Goal: Contribute content: Contribute content

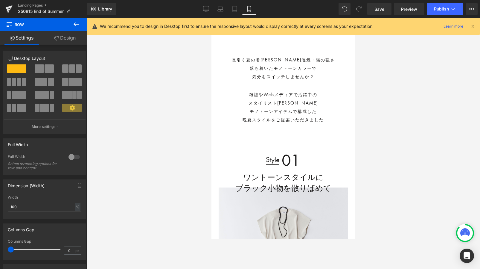
scroll to position [155, 0]
click at [406, 9] on span "Preview" at bounding box center [409, 9] width 16 height 6
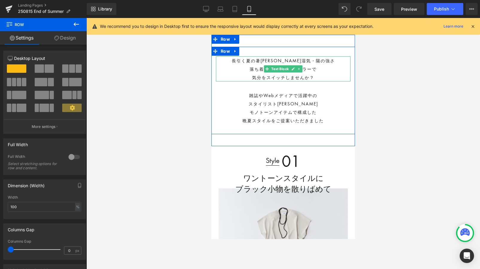
click at [250, 73] on div "気分をスイッチしませんか？" at bounding box center [283, 77] width 135 height 8
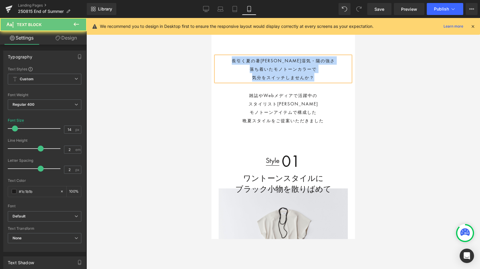
click at [250, 73] on div "気分をスイッチしませんか？" at bounding box center [283, 77] width 135 height 8
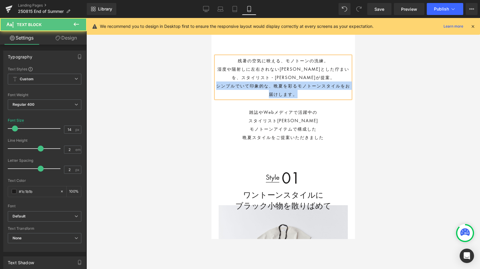
drag, startPoint x: 216, startPoint y: 87, endPoint x: 303, endPoint y: 100, distance: 87.5
click at [303, 100] on div "残暑の空気に映える、モノトーンの洗練。 湿度や陽射しに左右されない[PERSON_NAME]とした佇まいを、スタイリスト・[PERSON_NAME]が提案。 …" at bounding box center [283, 99] width 144 height 104
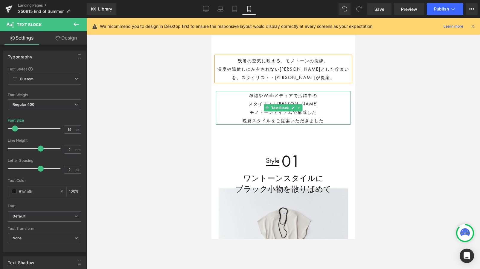
click at [234, 111] on p "モノトーンアイテムで構成した" at bounding box center [283, 112] width 135 height 8
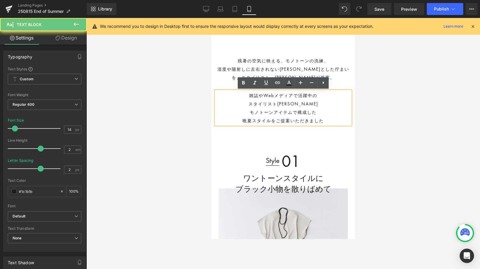
click at [234, 111] on p "モノトーンアイテムで構成した" at bounding box center [283, 112] width 135 height 8
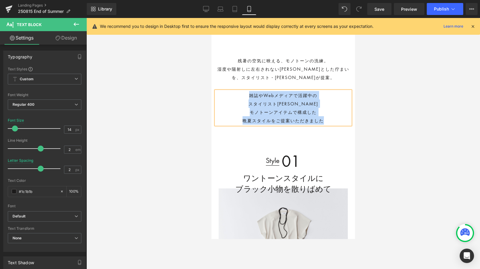
paste div
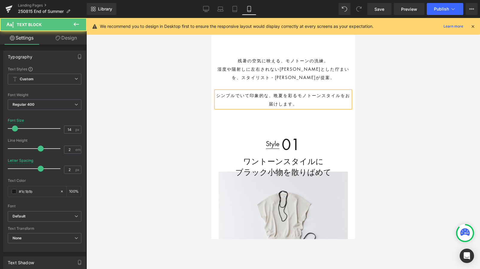
click at [274, 93] on p "シンプルでいて印象的な、晩夏を彩るモノトーンスタイルをお届けします。" at bounding box center [283, 99] width 135 height 17
click at [339, 105] on p "晩夏を彩るモノトーンスタイルをお届けします。" at bounding box center [283, 103] width 135 height 8
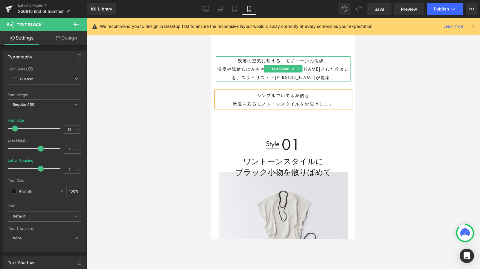
click at [262, 55] on div "残暑の空気に映える、モノトーンの洗練。 湿度や陽射しに左右されない[PERSON_NAME]とした佇まいを、スタイリスト・[PERSON_NAME]が提案。 …" at bounding box center [283, 82] width 144 height 71
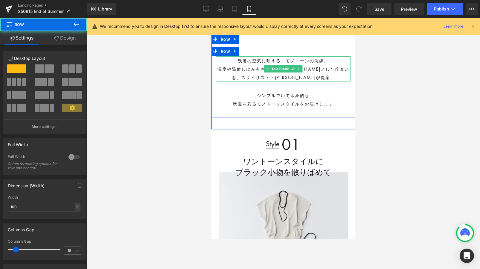
click at [324, 68] on div "湿度や陽射しに左右されない[PERSON_NAME]とした佇まいを、スタイリスト・[PERSON_NAME]が提案。" at bounding box center [283, 73] width 135 height 17
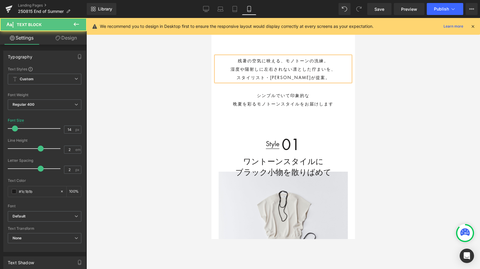
click at [326, 79] on div "スタイリスト・[PERSON_NAME]が提案。" at bounding box center [283, 77] width 135 height 8
click at [339, 69] on div "湿度や陽射しに左右されない凛とした佇まいを、" at bounding box center [283, 69] width 135 height 8
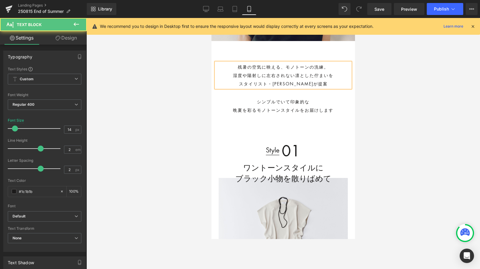
click at [329, 68] on div "残暑の空気に映える、モノトーンの洗練。 湿度や陽射しに左右されない凛とした佇まいを スタイリスト・[PERSON_NAME]が提案" at bounding box center [283, 74] width 135 height 25
click at [257, 85] on div "スタイリスト・[PERSON_NAME]が提案" at bounding box center [283, 83] width 135 height 8
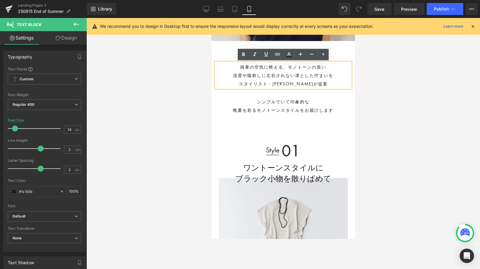
click at [242, 103] on p "シンプルでいて印象的な" at bounding box center [283, 101] width 135 height 8
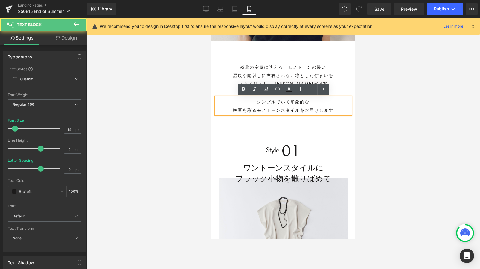
click at [312, 102] on p "シンプルでいて印象的な" at bounding box center [283, 101] width 135 height 8
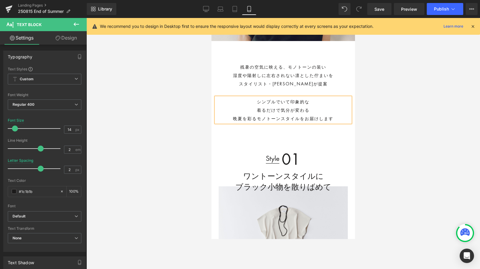
click at [316, 102] on p "シンプルでいて印象的な" at bounding box center [283, 101] width 135 height 8
click at [254, 118] on p "晩夏を彩るモノトーンスタイルをお届けします" at bounding box center [283, 118] width 135 height 8
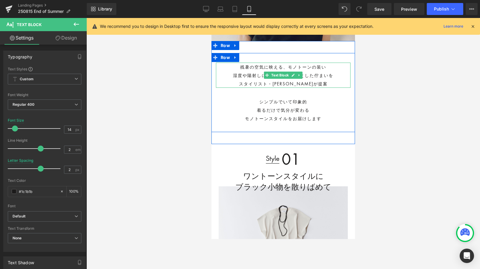
click at [260, 68] on div "残暑の空気に映える、モノトーンの装い 湿度や陽射しに左右されない[PERSON_NAME]とした佇まいを スタイリスト・[PERSON_NAME]が提案" at bounding box center [283, 74] width 135 height 25
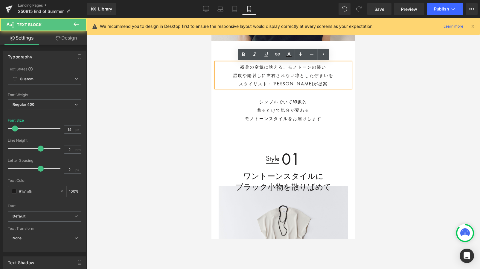
click at [269, 64] on div "残暑の空気に映える、モノトーンの装い 湿度や陽射しに左右されない[PERSON_NAME]とした佇まいを スタイリスト・[PERSON_NAME]が提案" at bounding box center [283, 74] width 135 height 25
click at [266, 65] on div "残暑の空気に映える、モノトーンの装い 湿度や陽射しに左右されない[PERSON_NAME]とした佇まいを スタイリスト・[PERSON_NAME]が提案" at bounding box center [283, 74] width 135 height 25
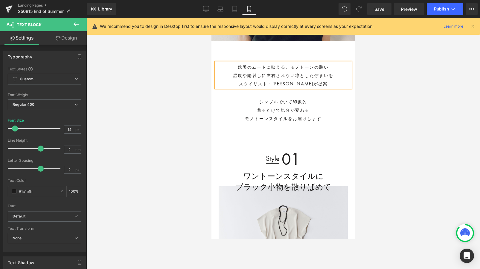
click at [232, 113] on p "着るだけで気分が変わる" at bounding box center [283, 110] width 135 height 8
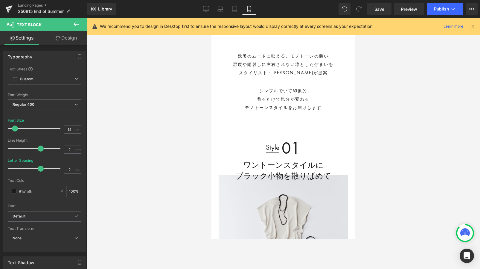
scroll to position [160, 0]
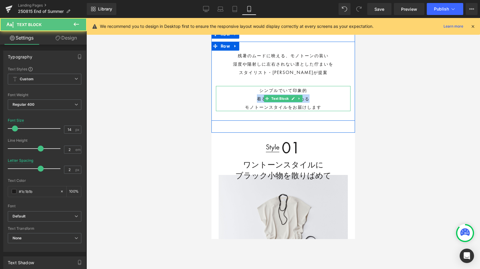
drag, startPoint x: 321, startPoint y: 95, endPoint x: 245, endPoint y: 95, distance: 75.3
click at [245, 95] on p "着るだけで気分が変わる" at bounding box center [283, 98] width 135 height 8
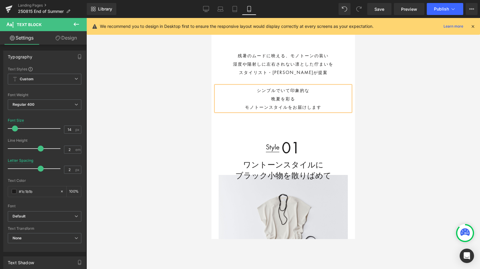
click at [245, 107] on span "モノトーンスタイルをお届けします" at bounding box center [283, 107] width 77 height 6
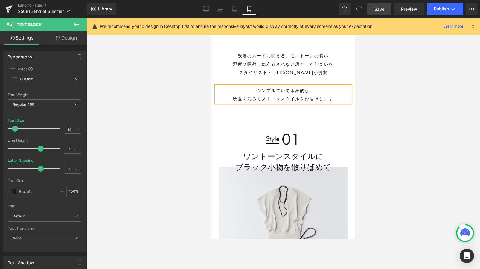
drag, startPoint x: 377, startPoint y: 10, endPoint x: 58, endPoint y: 81, distance: 326.5
click at [377, 10] on span "Save" at bounding box center [379, 9] width 10 height 6
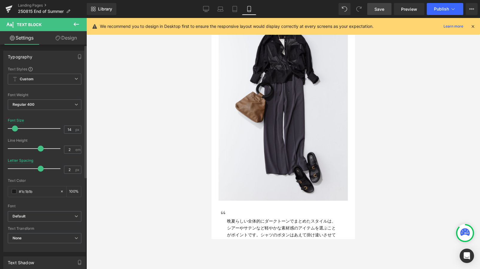
scroll to position [736, 0]
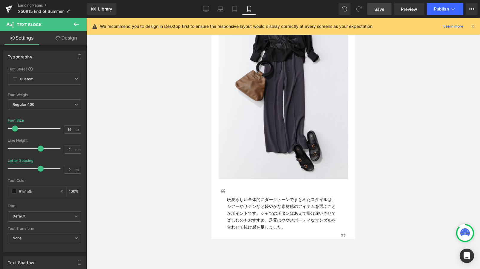
click at [375, 10] on span "Save" at bounding box center [379, 9] width 10 height 6
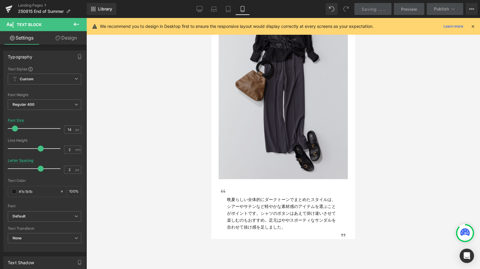
scroll to position [0, 0]
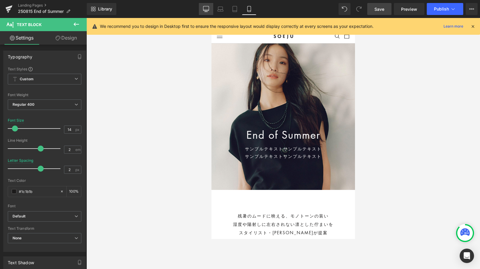
click at [203, 13] on link "Desktop" at bounding box center [206, 9] width 14 height 12
type input "18"
type input "100"
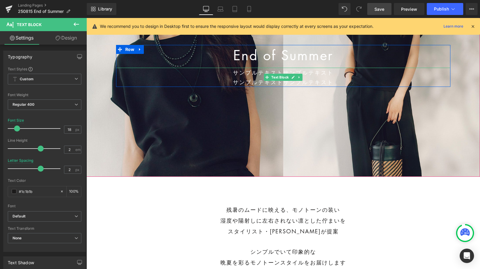
click at [160, 78] on p "サンプルテキストサンプルテキスト サンプルテキストサンプルテキスト" at bounding box center [283, 77] width 335 height 19
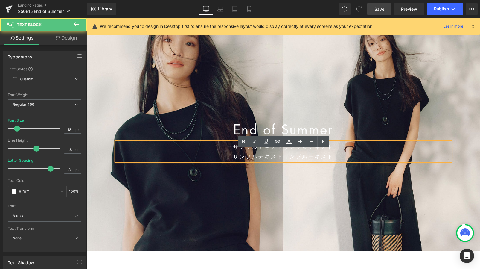
scroll to position [8, 0]
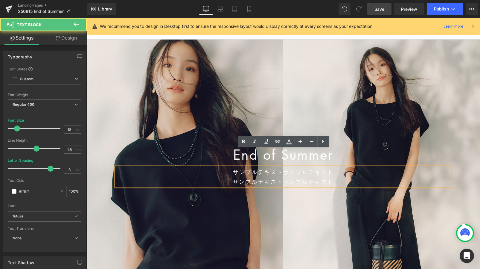
click at [160, 78] on div at bounding box center [282, 157] width 393 height 236
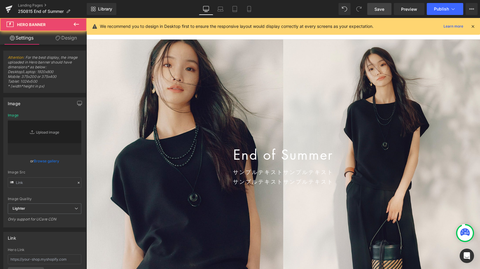
type input "[URL][DOMAIN_NAME]"
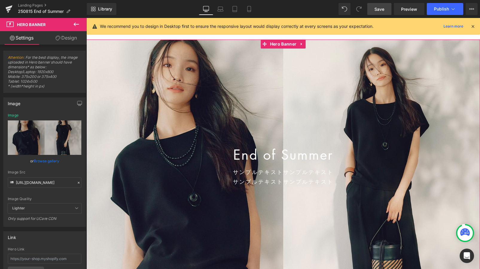
click at [77, 181] on icon at bounding box center [79, 182] width 4 height 4
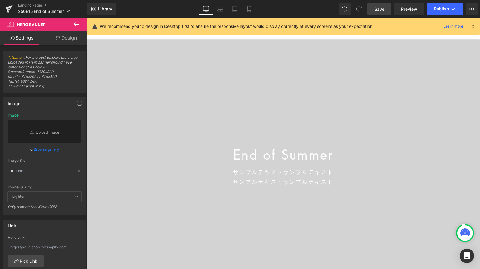
click at [51, 171] on input "text" at bounding box center [45, 170] width 74 height 10
paste input "[URL][DOMAIN_NAME]"
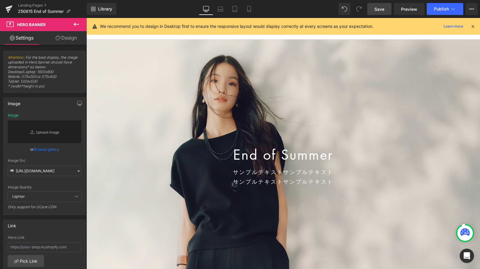
scroll to position [0, 0]
click at [65, 159] on div "Image Src" at bounding box center [45, 160] width 74 height 4
click at [80, 105] on button "button" at bounding box center [80, 102] width 10 height 11
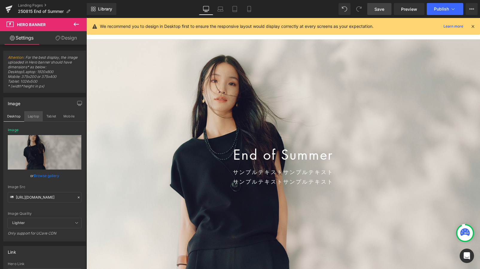
click at [33, 116] on button "Laptop" at bounding box center [33, 116] width 19 height 10
type input "[URL][DOMAIN_NAME]"
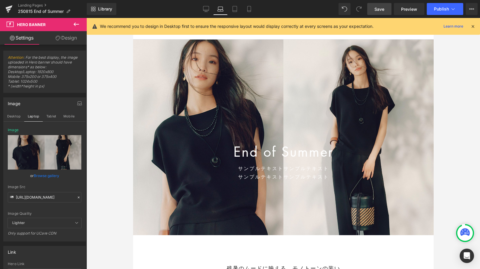
click at [77, 195] on icon at bounding box center [79, 197] width 4 height 4
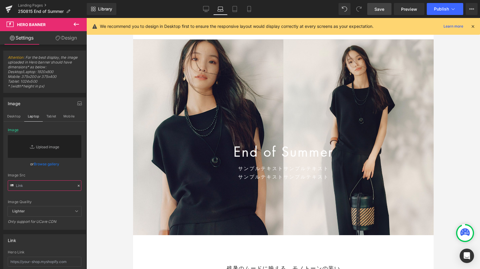
click at [44, 184] on input "text" at bounding box center [45, 185] width 74 height 10
paste input "[URL][DOMAIN_NAME]"
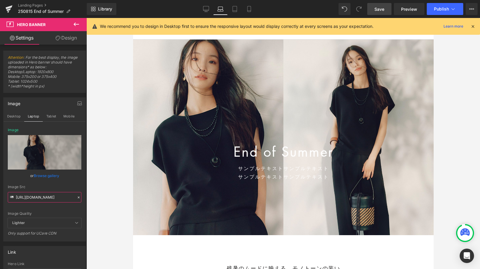
type input "[URL][DOMAIN_NAME]"
click at [68, 172] on div "or Browse gallery" at bounding box center [45, 175] width 74 height 6
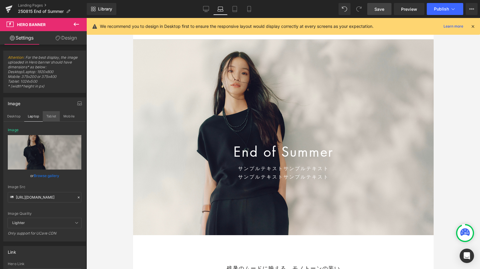
click at [50, 116] on button "Tablet" at bounding box center [51, 116] width 17 height 10
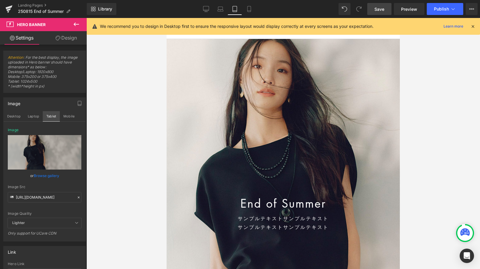
scroll to position [7, 0]
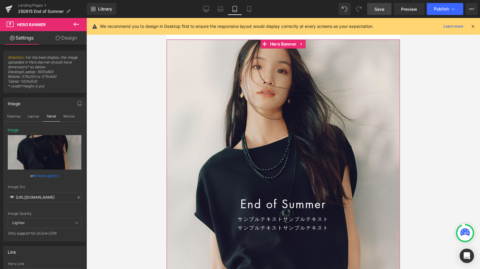
click at [77, 196] on icon at bounding box center [79, 197] width 4 height 4
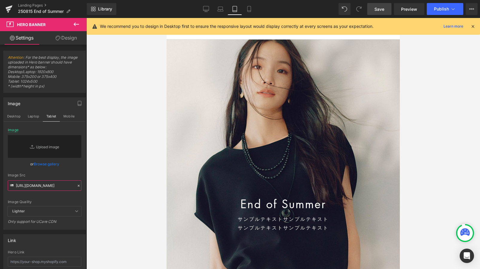
click at [54, 187] on input "[URL][DOMAIN_NAME]" at bounding box center [45, 185] width 74 height 10
paste input "[URL][DOMAIN_NAME]"
type input "[URL][DOMAIN_NAME]"
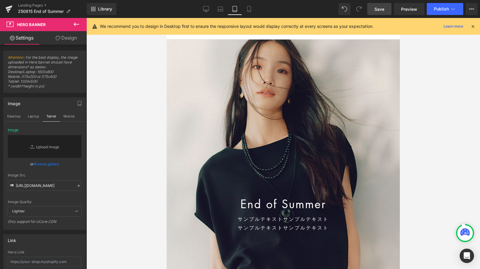
click at [65, 171] on div "Image Quality Lighter Lightest Lighter Lighter Lightest Only support for UCare …" at bounding box center [45, 167] width 74 height 78
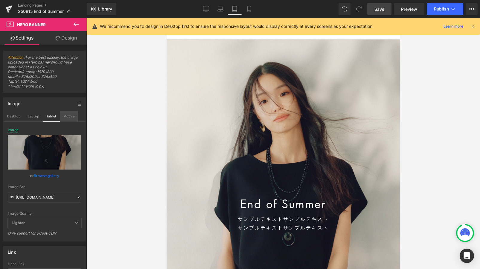
click at [64, 112] on button "Mobile" at bounding box center [69, 116] width 18 height 10
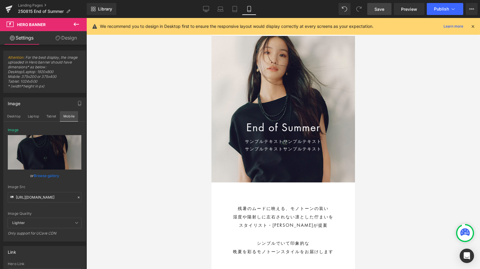
scroll to position [4, 0]
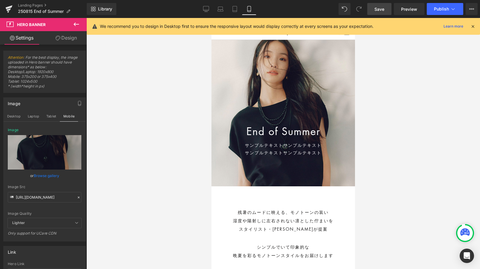
click at [77, 197] on icon at bounding box center [79, 197] width 4 height 4
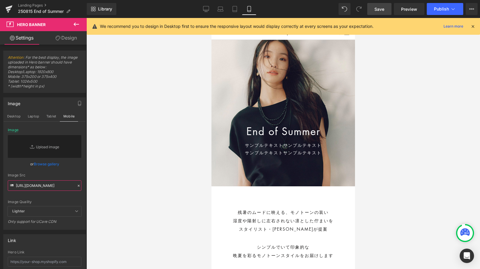
click at [60, 186] on input "[URL][DOMAIN_NAME]" at bounding box center [45, 185] width 74 height 10
paste input "[URL][DOMAIN_NAME]"
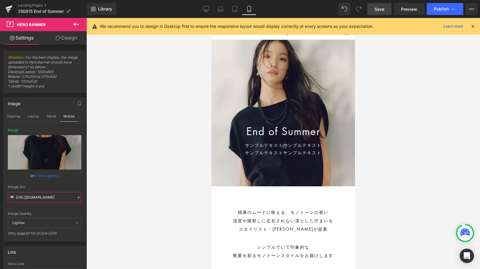
type input "[URL][DOMAIN_NAME]"
click at [69, 178] on div "or Browse gallery" at bounding box center [45, 175] width 74 height 6
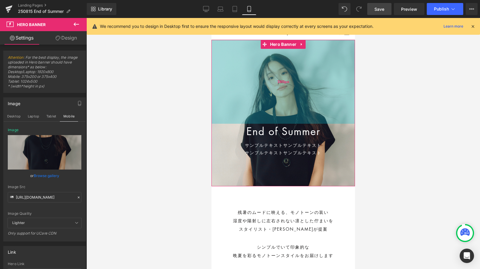
click at [251, 78] on div "280px" at bounding box center [283, 82] width 144 height 84
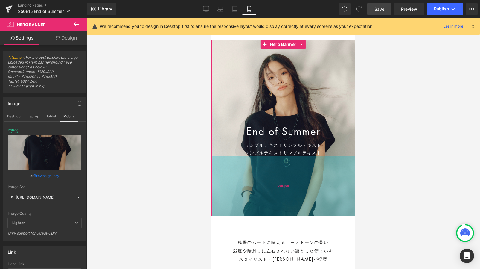
drag, startPoint x: 254, startPoint y: 183, endPoint x: 254, endPoint y: 213, distance: 29.9
click at [254, 213] on div "200px" at bounding box center [283, 186] width 144 height 60
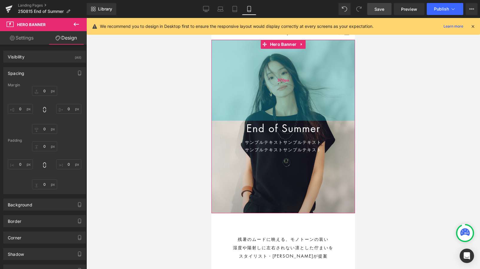
drag, startPoint x: 277, startPoint y: 120, endPoint x: 277, endPoint y: 117, distance: 3.0
click at [277, 117] on div "270px" at bounding box center [283, 80] width 144 height 81
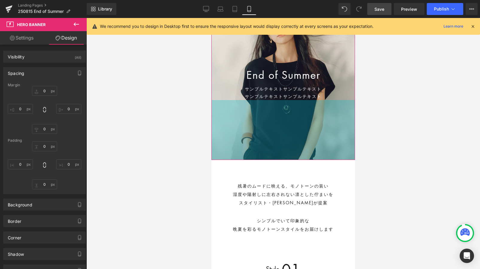
scroll to position [57, 0]
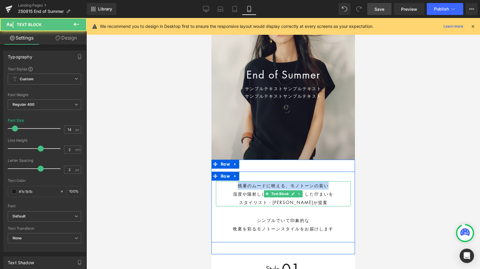
drag, startPoint x: 238, startPoint y: 187, endPoint x: 332, endPoint y: 186, distance: 94.2
click at [332, 186] on div "残暑のムードに映える、モノトーンの装い 湿度や陽射しに左右されない[PERSON_NAME]とした佇まいを スタイリスト・[PERSON_NAME]が提案" at bounding box center [283, 193] width 135 height 25
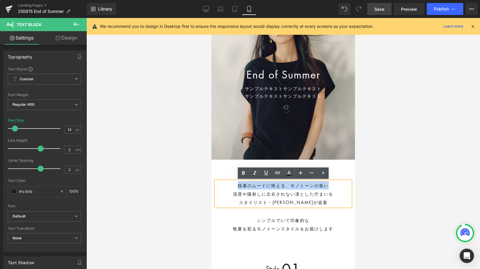
copy div "残暑のムードに映える、モノトーンの装い"
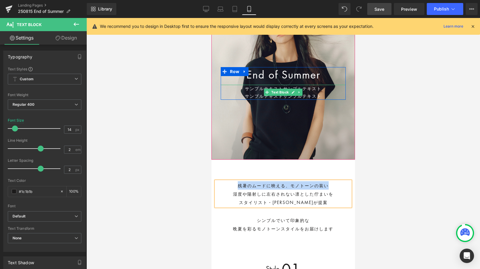
click at [258, 97] on p "サンプルテキストサンプルテキスト サンプルテキストサンプルテキスト" at bounding box center [283, 92] width 125 height 15
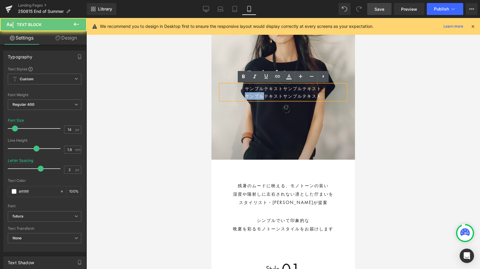
click at [258, 97] on p "サンプルテキストサンプルテキスト サンプルテキストサンプルテキスト" at bounding box center [283, 92] width 125 height 15
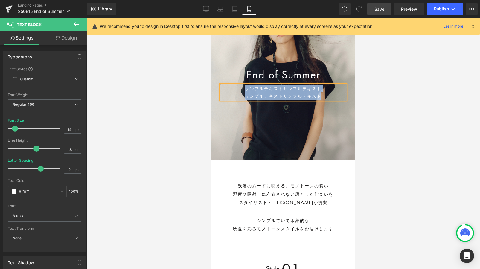
paste div
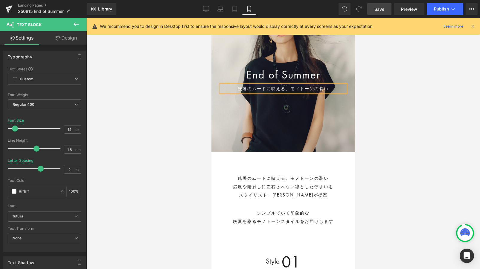
click at [288, 86] on p "残暑のムードに映える、モノトーンの装い" at bounding box center [283, 88] width 125 height 7
click at [376, 14] on link "Save" at bounding box center [379, 9] width 24 height 12
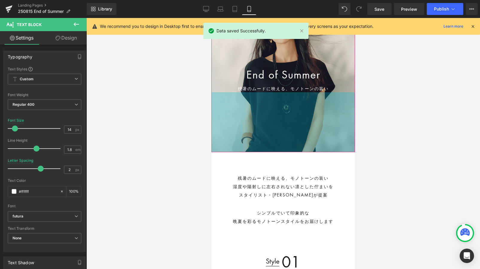
click at [214, 121] on div "200px" at bounding box center [283, 122] width 144 height 60
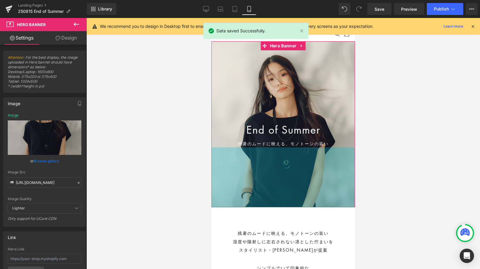
scroll to position [0, 0]
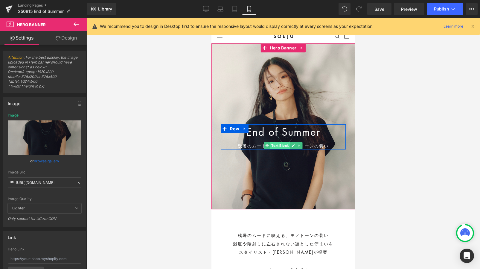
click at [285, 142] on span "Text Block" at bounding box center [280, 145] width 20 height 7
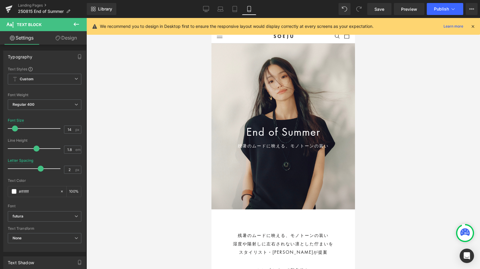
click at [187, 170] on div at bounding box center [282, 143] width 393 height 251
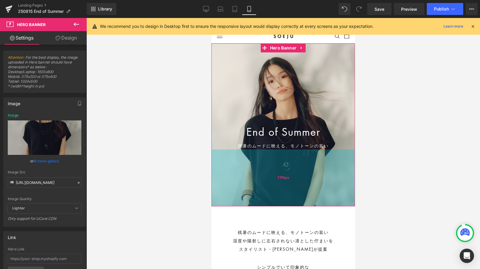
click at [281, 162] on div "190px" at bounding box center [283, 177] width 144 height 57
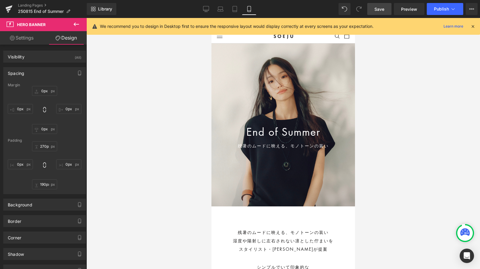
click at [380, 8] on span "Save" at bounding box center [379, 9] width 10 height 6
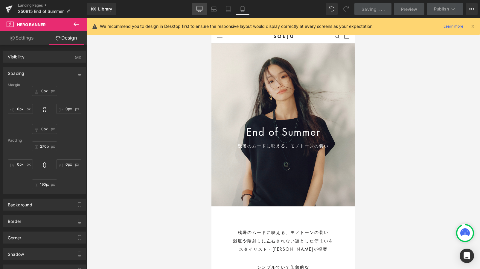
click at [195, 10] on link "Desktop" at bounding box center [199, 9] width 14 height 12
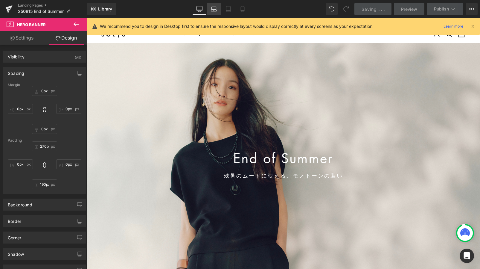
click at [210, 9] on link "Laptop" at bounding box center [214, 9] width 14 height 12
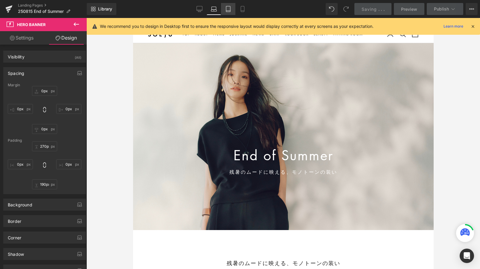
click at [225, 9] on icon at bounding box center [228, 9] width 6 height 6
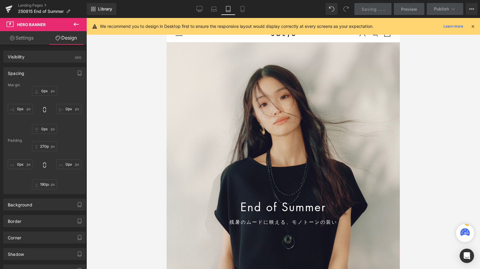
scroll to position [4, 0]
click at [239, 8] on link "Mobile" at bounding box center [242, 9] width 14 height 12
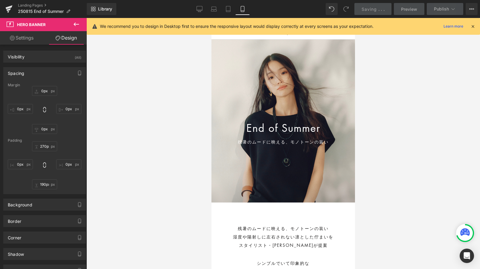
scroll to position [0, 0]
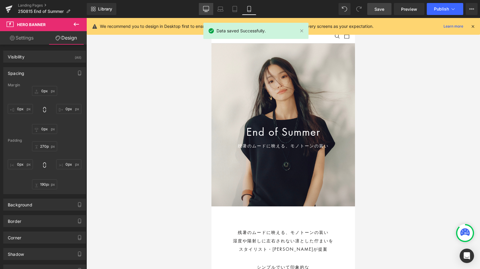
click at [209, 8] on icon at bounding box center [206, 8] width 6 height 4
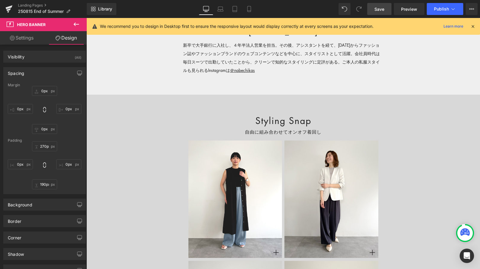
scroll to position [3599, 0]
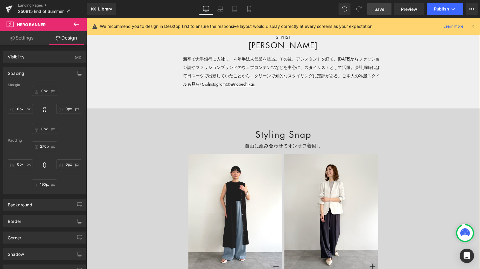
click at [86, 18] on div at bounding box center [86, 18] width 0 height 0
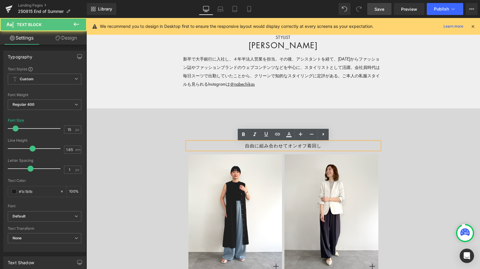
click at [242, 146] on p "自由に組み合わせてオンオフ着回し" at bounding box center [283, 145] width 192 height 7
drag, startPoint x: 242, startPoint y: 146, endPoint x: 345, endPoint y: 146, distance: 102.3
click at [345, 146] on p "自由に組み合わせてオンオフ着回し" at bounding box center [283, 145] width 192 height 7
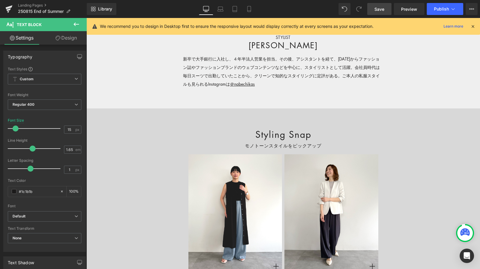
click at [390, 11] on link "Save" at bounding box center [379, 9] width 24 height 12
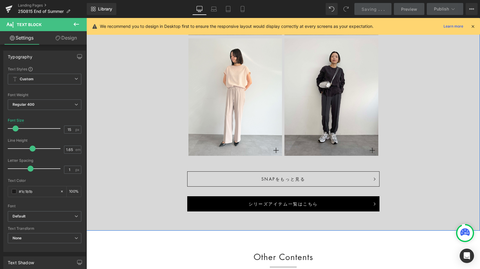
scroll to position [4077, 0]
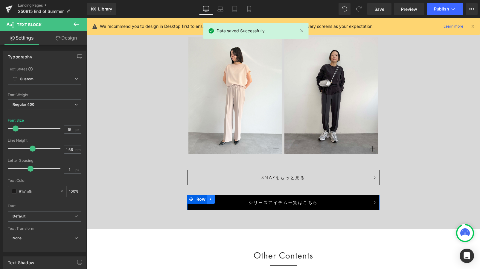
click at [210, 199] on icon at bounding box center [211, 199] width 4 height 4
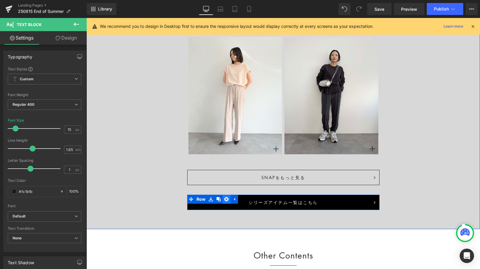
click at [225, 199] on icon at bounding box center [226, 199] width 4 height 4
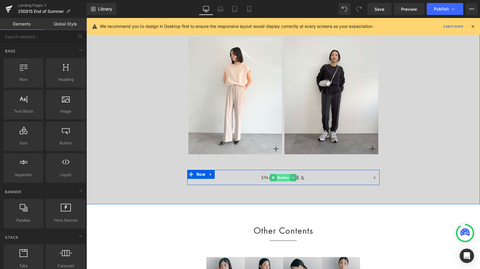
click at [285, 176] on span "Button" at bounding box center [283, 177] width 14 height 7
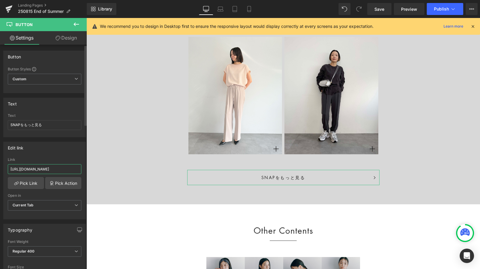
click at [54, 168] on input "[URL][DOMAIN_NAME]" at bounding box center [45, 169] width 74 height 10
paste input "text"
type input "[URL][DOMAIN_NAME]"
click at [61, 157] on div "Edit link [URL][DOMAIN_NAME] Link [URL][DOMAIN_NAME] Pick Link Pick Action Curr…" at bounding box center [44, 179] width 83 height 77
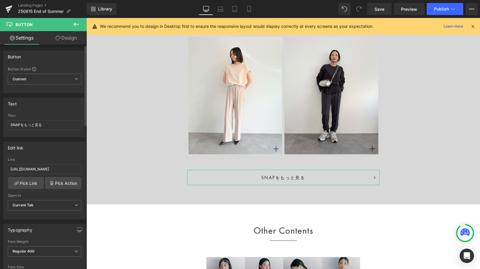
scroll to position [0, 0]
drag, startPoint x: 378, startPoint y: 8, endPoint x: 57, endPoint y: 82, distance: 328.9
click at [378, 8] on span "Save" at bounding box center [379, 9] width 10 height 6
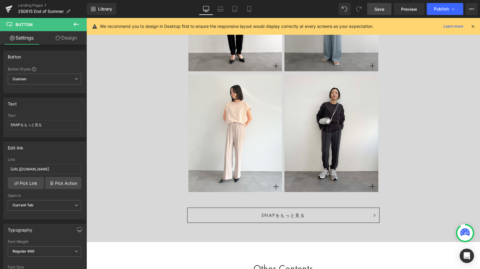
scroll to position [4028, 0]
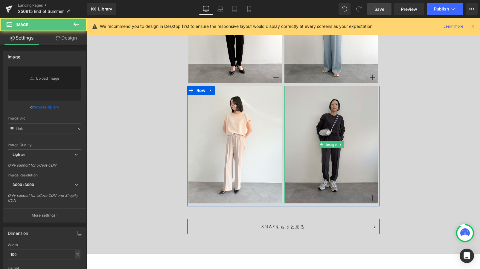
click at [336, 153] on img at bounding box center [331, 144] width 94 height 117
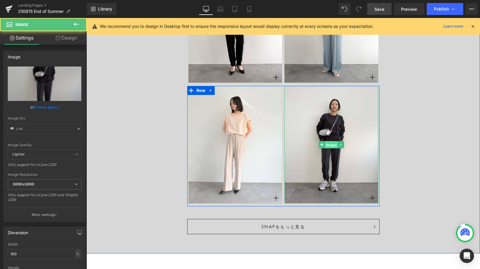
click at [327, 146] on span "Image" at bounding box center [331, 144] width 13 height 7
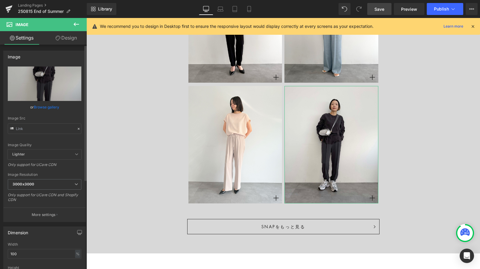
click at [77, 129] on icon at bounding box center [79, 128] width 4 height 4
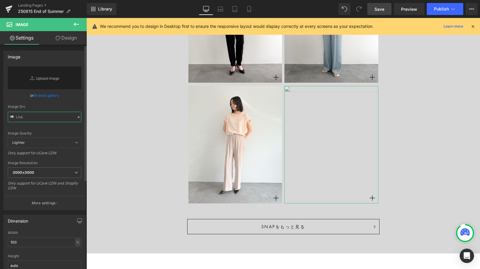
click at [50, 118] on input "text" at bounding box center [45, 117] width 74 height 10
paste input "[URL][DOMAIN_NAME]"
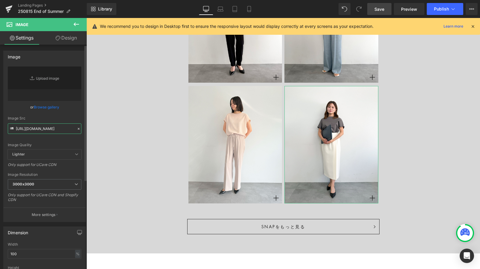
type input "[URL][DOMAIN_NAME]"
click at [67, 115] on div "Image Quality Lighter Lightest Lighter Lighter Lightest Only support for UCare …" at bounding box center [45, 107] width 74 height 83
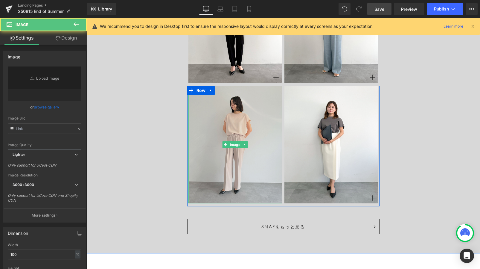
click at [229, 133] on img at bounding box center [235, 144] width 94 height 117
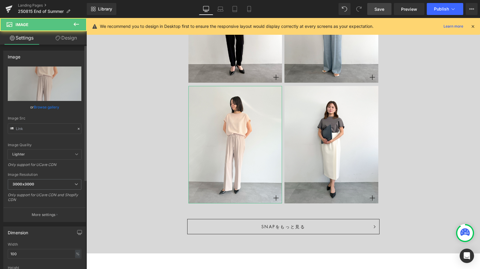
click at [77, 126] on icon at bounding box center [79, 128] width 4 height 4
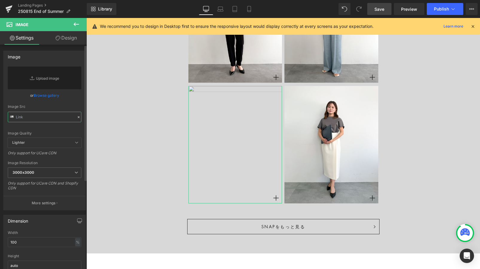
click at [59, 116] on input "text" at bounding box center [45, 117] width 74 height 10
paste input "[URL][DOMAIN_NAME]"
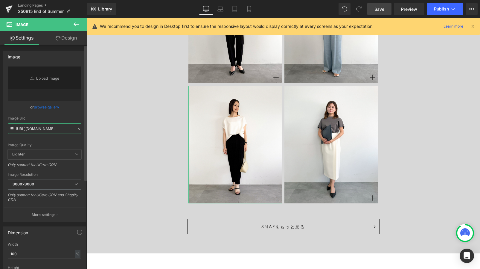
type input "[URL][DOMAIN_NAME]"
click at [63, 113] on div "Image Quality Lighter Lightest Lighter Lighter Lightest Only support for UCare …" at bounding box center [45, 107] width 74 height 83
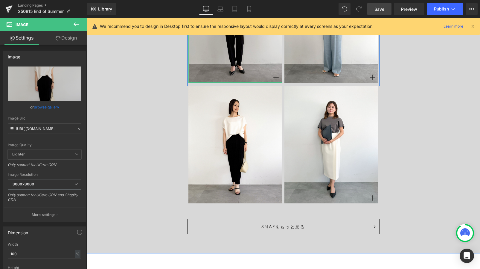
click at [219, 46] on img at bounding box center [235, 23] width 94 height 117
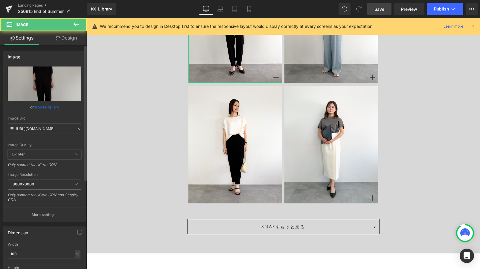
click at [77, 127] on icon at bounding box center [79, 128] width 4 height 4
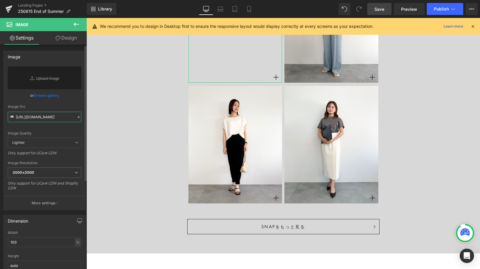
click at [56, 117] on input "[URL][DOMAIN_NAME]" at bounding box center [45, 117] width 74 height 10
paste input "[URL][DOMAIN_NAME]"
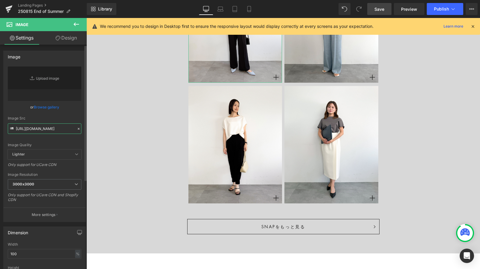
type input "[URL][DOMAIN_NAME]"
click at [74, 112] on div "Image Quality Lighter Lightest Lighter Lighter Lightest Only support for UCare …" at bounding box center [45, 107] width 74 height 83
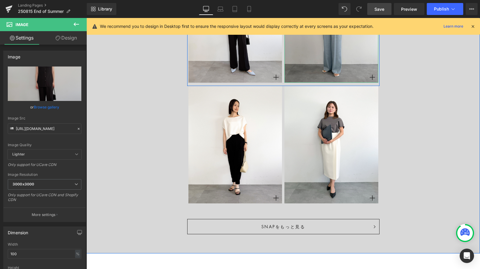
click at [320, 45] on img at bounding box center [331, 23] width 94 height 117
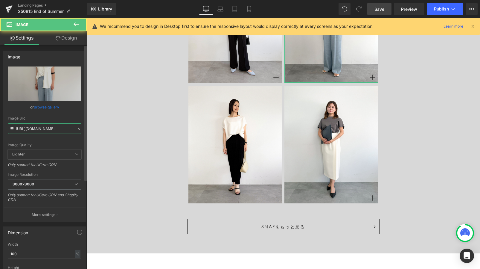
click at [75, 132] on input "[URL][DOMAIN_NAME]" at bounding box center [45, 128] width 74 height 10
click at [66, 128] on input "[URL][DOMAIN_NAME]" at bounding box center [45, 128] width 74 height 10
click at [77, 128] on icon at bounding box center [79, 128] width 4 height 4
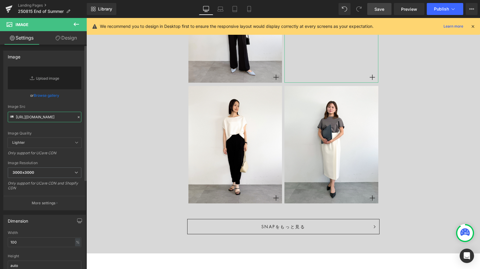
click at [56, 118] on input "[URL][DOMAIN_NAME]" at bounding box center [45, 117] width 74 height 10
paste input "[URL][DOMAIN_NAME]"
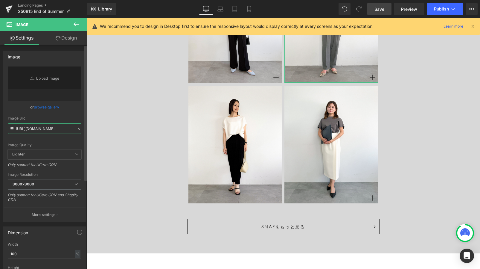
type input "[URL][DOMAIN_NAME]"
click at [75, 114] on div "Image Quality Lighter Lightest Lighter Lighter Lightest Only support for UCare …" at bounding box center [45, 107] width 74 height 83
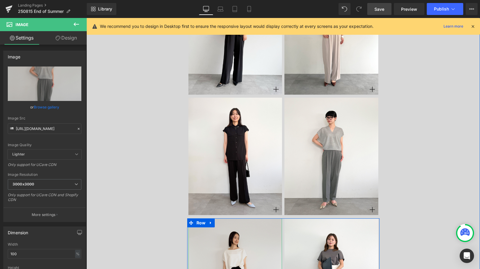
scroll to position [3895, 0]
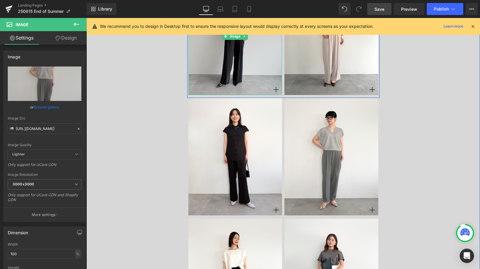
click at [211, 78] on img at bounding box center [235, 36] width 94 height 117
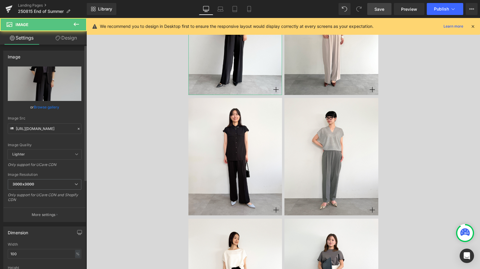
click at [77, 127] on icon at bounding box center [79, 128] width 4 height 4
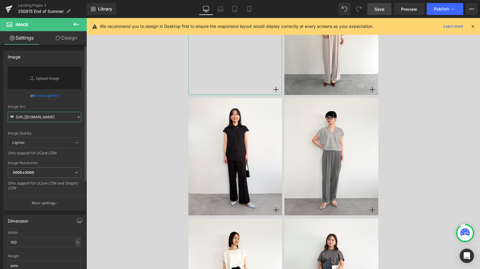
click at [54, 118] on input "[URL][DOMAIN_NAME]" at bounding box center [45, 117] width 74 height 10
paste input "[URL][DOMAIN_NAME]"
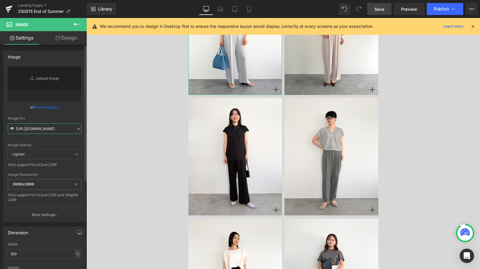
type input "[URL][DOMAIN_NAME]"
click at [71, 112] on div "Image Quality Lighter Lightest Lighter Lighter Lightest Only support for UCare …" at bounding box center [45, 107] width 74 height 83
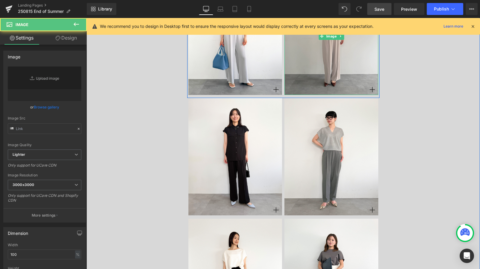
click at [316, 81] on img at bounding box center [331, 36] width 94 height 117
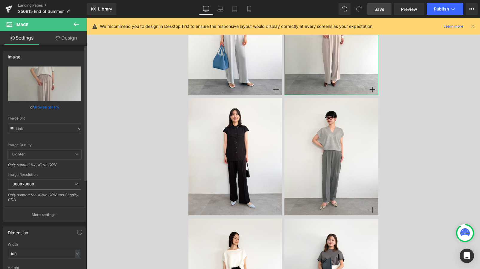
click at [78, 128] on icon at bounding box center [79, 129] width 2 height 2
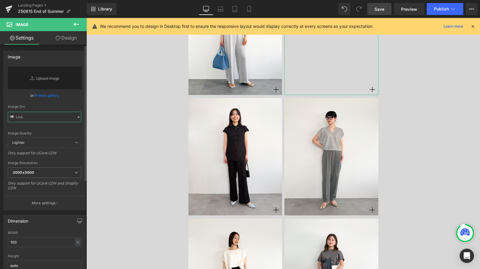
click at [60, 115] on input "text" at bounding box center [45, 117] width 74 height 10
paste input "[URL][DOMAIN_NAME]"
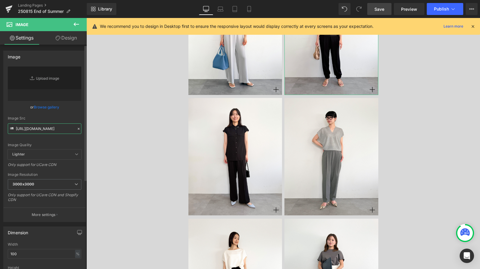
type input "[URL][DOMAIN_NAME]"
click at [68, 114] on div "Image Quality Lighter Lightest Lighter Lighter Lightest Only support for UCare …" at bounding box center [45, 107] width 74 height 83
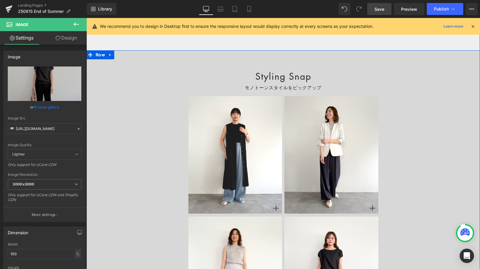
scroll to position [3682, 0]
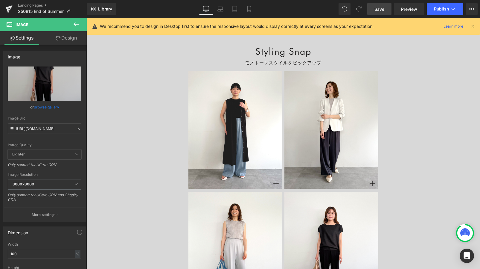
click at [380, 6] on span "Save" at bounding box center [379, 9] width 10 height 6
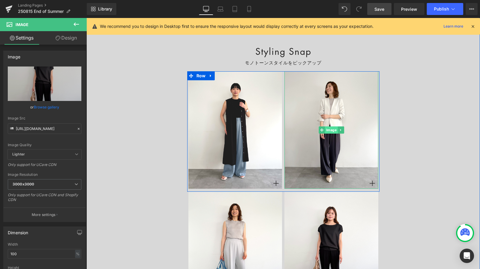
click at [331, 129] on span "Image" at bounding box center [331, 129] width 13 height 7
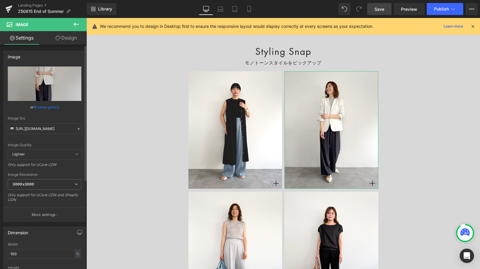
click at [77, 129] on icon at bounding box center [79, 128] width 4 height 4
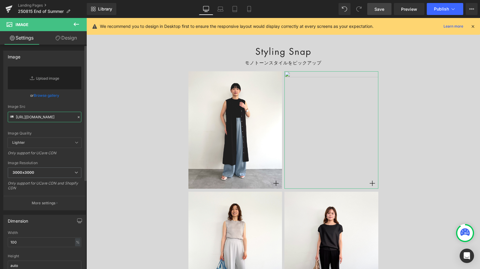
click at [60, 119] on input "[URL][DOMAIN_NAME]" at bounding box center [45, 117] width 74 height 10
paste input "[URL][DOMAIN_NAME]"
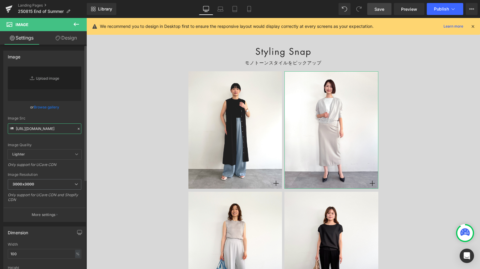
type input "[URL][DOMAIN_NAME]"
click at [64, 111] on div "Image Quality Lighter Lightest Lighter Lighter Lightest Only support for UCare …" at bounding box center [45, 107] width 74 height 83
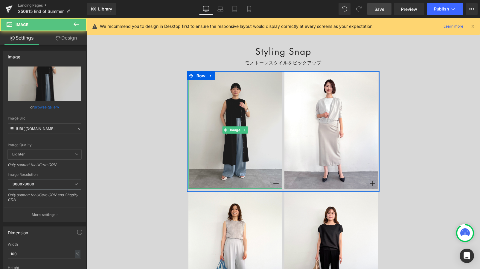
click at [249, 130] on img at bounding box center [235, 129] width 94 height 117
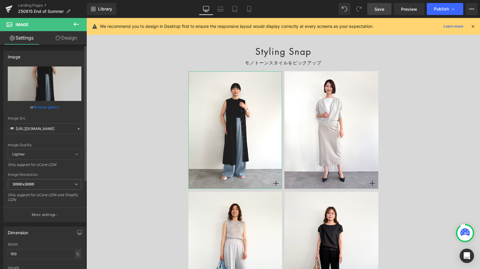
click at [77, 129] on icon at bounding box center [79, 128] width 4 height 4
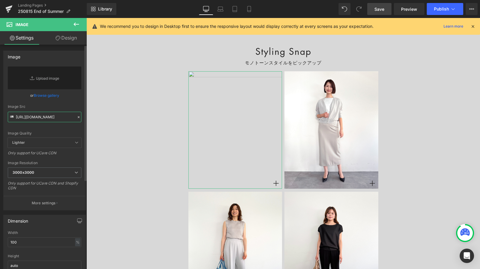
click at [50, 117] on input "[URL][DOMAIN_NAME]" at bounding box center [45, 117] width 74 height 10
paste input "[URL][DOMAIN_NAME]"
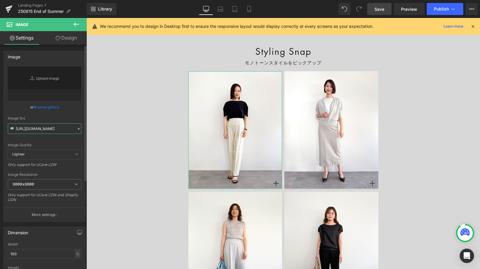
type input "[URL][DOMAIN_NAME]"
click at [62, 112] on div "Image Quality Lighter Lightest Lighter Lighter Lightest Only support for UCare …" at bounding box center [45, 107] width 74 height 83
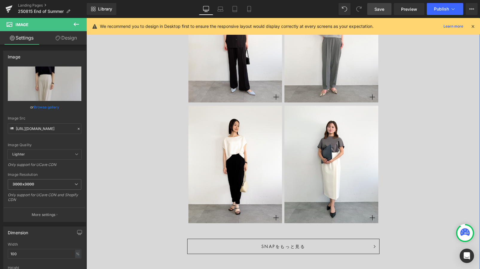
scroll to position [4009, 0]
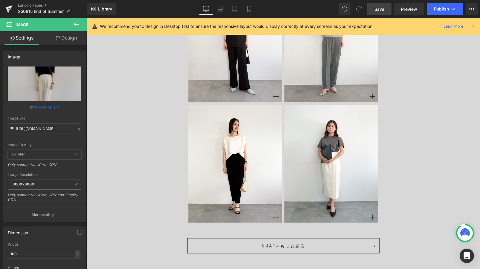
click at [383, 7] on span "Save" at bounding box center [379, 9] width 10 height 6
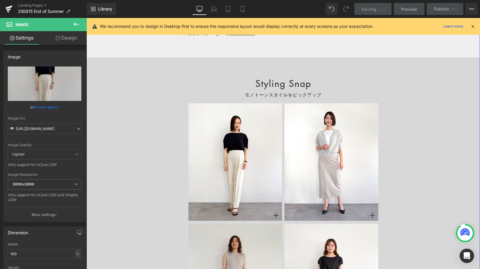
scroll to position [3633, 0]
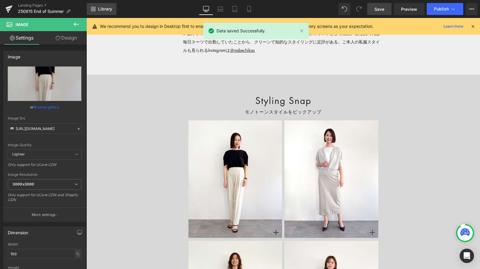
click at [101, 7] on span "Library" at bounding box center [105, 8] width 14 height 5
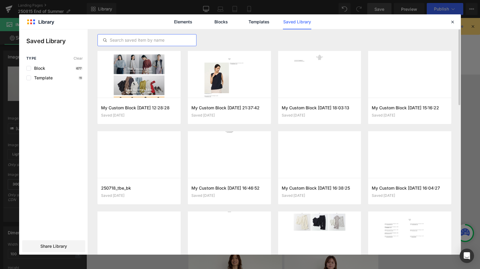
click at [137, 41] on input "text" at bounding box center [147, 39] width 98 height 7
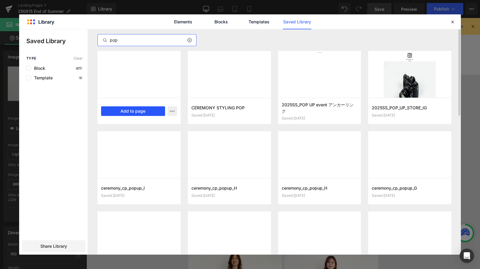
type input "pop"
click at [131, 113] on button "Add to page" at bounding box center [133, 111] width 64 height 10
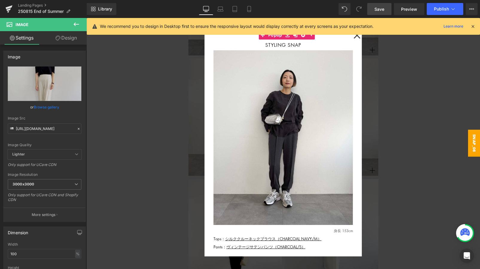
scroll to position [3919, 0]
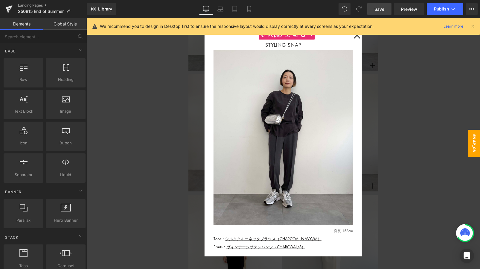
click at [175, 84] on div at bounding box center [282, 143] width 393 height 251
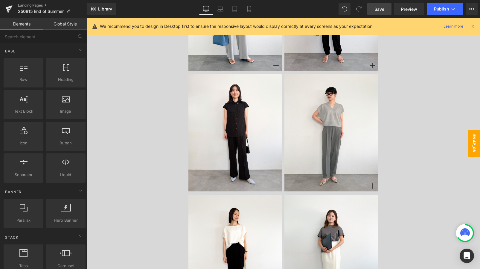
click at [423, 140] on span "snap_08" at bounding box center [474, 142] width 12 height 27
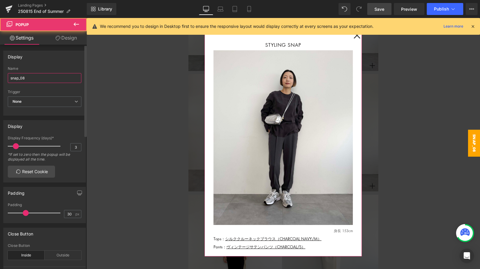
click at [46, 81] on input "snap_08" at bounding box center [45, 78] width 74 height 10
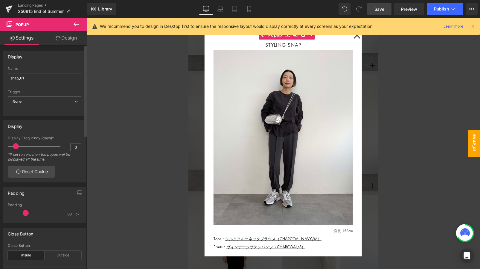
type input "snap_01"
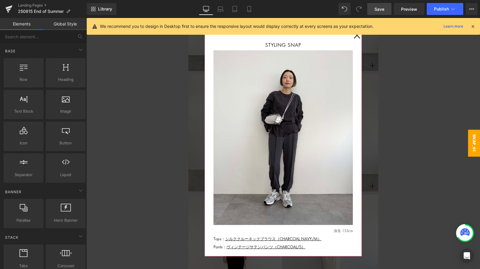
click at [155, 153] on div at bounding box center [282, 143] width 393 height 251
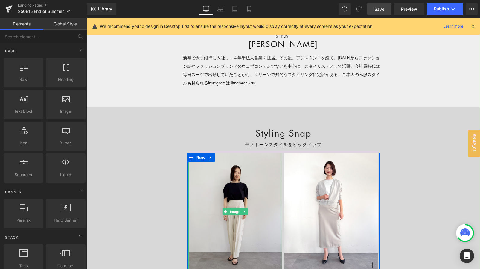
scroll to position [3635, 0]
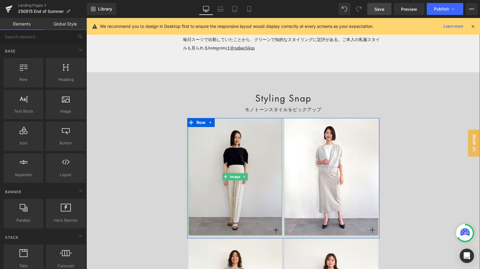
click at [225, 195] on img at bounding box center [235, 176] width 94 height 117
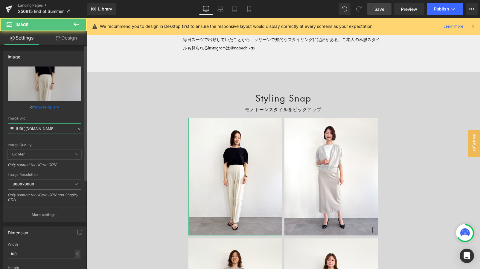
click at [41, 130] on input "[URL][DOMAIN_NAME]" at bounding box center [45, 128] width 74 height 10
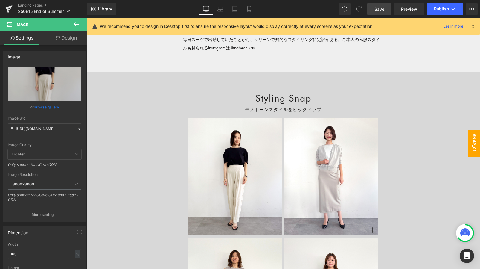
click at [423, 141] on span "snap_01" at bounding box center [474, 142] width 12 height 27
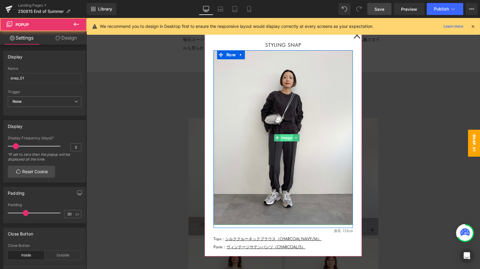
click at [287, 136] on span "Image" at bounding box center [286, 137] width 13 height 7
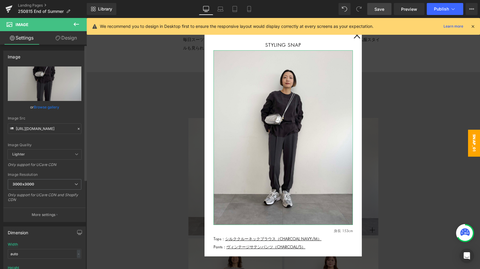
click at [77, 127] on icon at bounding box center [79, 128] width 4 height 4
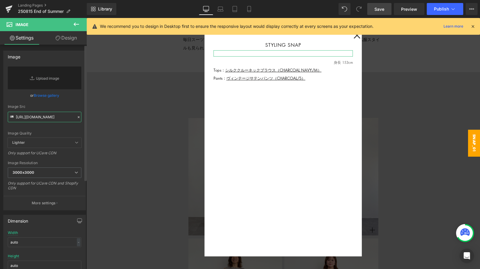
click at [53, 114] on input "[URL][DOMAIN_NAME]" at bounding box center [45, 117] width 74 height 10
paste input "[URL][DOMAIN_NAME]"
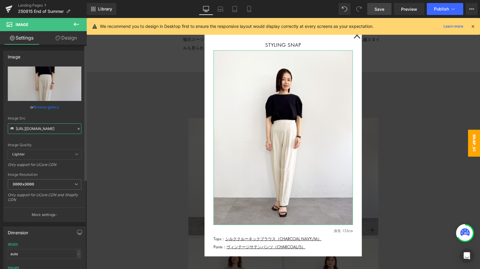
type input "[URL][DOMAIN_NAME]"
click at [65, 115] on div "Image Quality Lighter Lightest Lighter Lighter Lightest Only support for UCare …" at bounding box center [45, 107] width 74 height 83
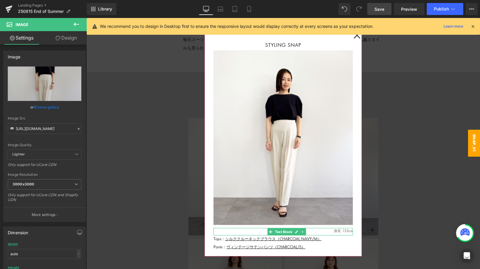
click at [347, 231] on p "身長 153cm" at bounding box center [282, 231] width 139 height 6
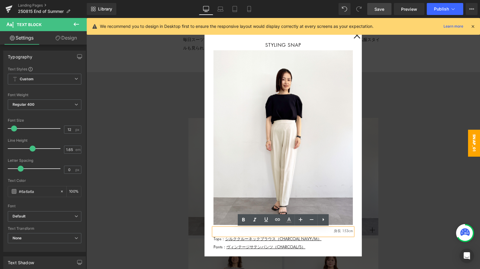
click at [348, 228] on p "身長 153cm" at bounding box center [282, 231] width 139 height 6
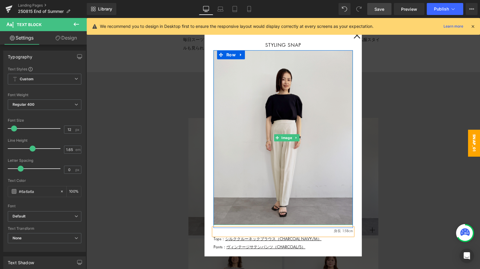
scroll to position [4, 0]
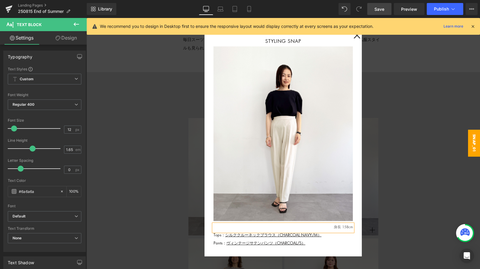
click at [313, 238] on p "Pants： ヴィンテージサテンパンツ（CHARCOAL/S）" at bounding box center [282, 242] width 139 height 6
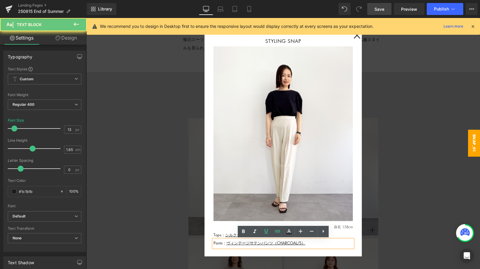
click at [313, 238] on p "Pants： ヴィンテージサテンパンツ（CHARCOAL/S）" at bounding box center [282, 242] width 139 height 6
click at [86, 18] on div at bounding box center [86, 18] width 0 height 0
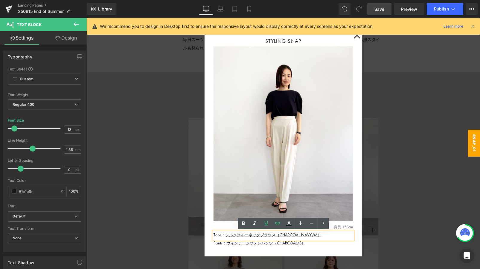
click at [330, 232] on p "Tops： シルククルーネックブラウス（CHARCOAL NAVY/M）" at bounding box center [282, 234] width 139 height 6
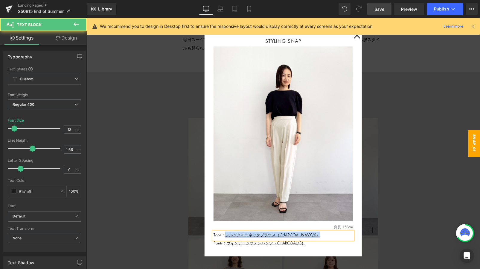
drag, startPoint x: 226, startPoint y: 235, endPoint x: 326, endPoint y: 236, distance: 100.5
click at [326, 236] on p "Tops： シルククルーネックブラウス（CHARCOAL NAVY/S）" at bounding box center [282, 234] width 139 height 6
click at [316, 238] on p "Pants： ヴィンテージサテンパンツ（CHARCOAL/S）" at bounding box center [282, 242] width 139 height 6
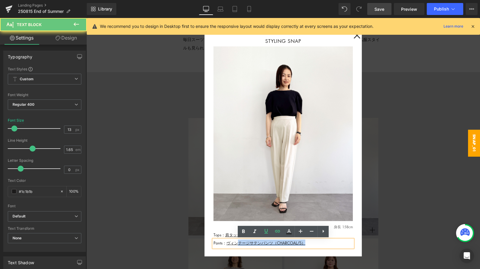
drag, startPoint x: 316, startPoint y: 244, endPoint x: 236, endPoint y: 243, distance: 79.5
click at [236, 238] on p "Pants： ヴィンテージサテンパンツ（CHARCOAL/S）" at bounding box center [282, 242] width 139 height 6
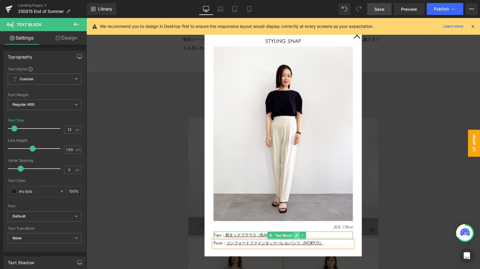
click at [296, 234] on icon at bounding box center [296, 235] width 3 height 4
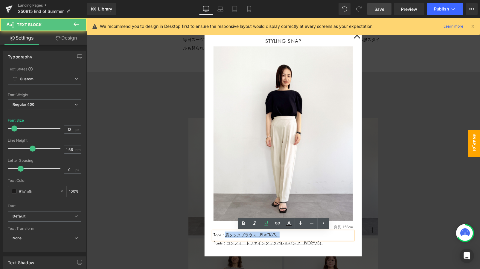
drag, startPoint x: 296, startPoint y: 234, endPoint x: 227, endPoint y: 234, distance: 69.4
click at [227, 234] on p "Tops： 肩タックブラウス（BLACK/S）" at bounding box center [282, 234] width 139 height 6
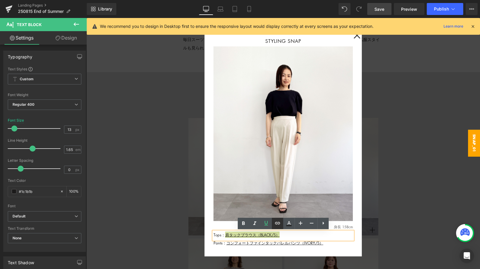
click at [275, 222] on icon at bounding box center [277, 222] width 7 height 7
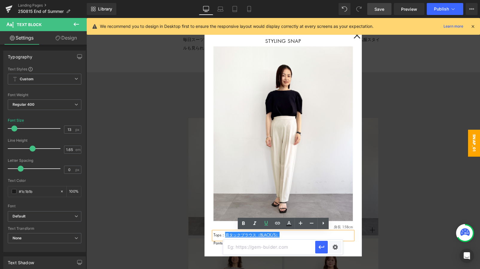
click at [266, 238] on input "text" at bounding box center [269, 246] width 92 height 15
paste input "[URL][DOMAIN_NAME]"
drag, startPoint x: 340, startPoint y: 264, endPoint x: 351, endPoint y: 246, distance: 20.8
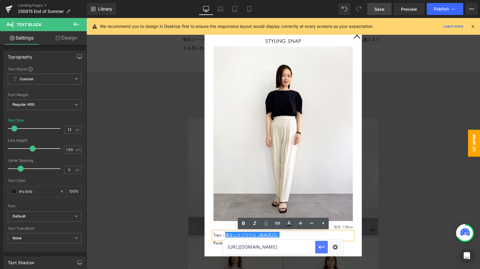
type input "[URL][DOMAIN_NAME]"
click at [321, 238] on icon "button" at bounding box center [321, 246] width 7 height 7
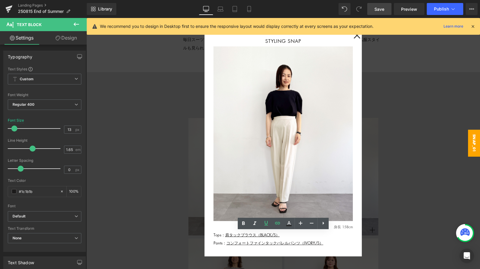
click at [239, 238] on div "Rendering Content" at bounding box center [240, 245] width 37 height 7
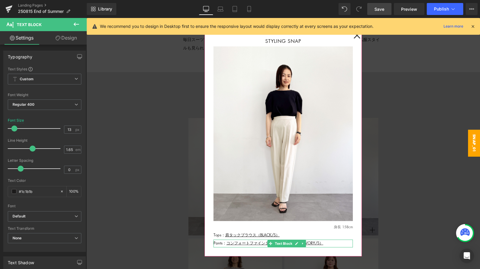
drag, startPoint x: 312, startPoint y: 261, endPoint x: 314, endPoint y: 243, distance: 18.0
drag, startPoint x: 327, startPoint y: 243, endPoint x: 312, endPoint y: 262, distance: 24.4
click at [225, 238] on p "Pants： コンフォートファインタックバレルパンツ（IVORY/S）" at bounding box center [282, 242] width 139 height 6
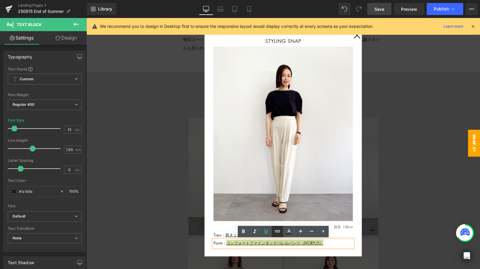
click at [276, 230] on icon at bounding box center [277, 230] width 7 height 7
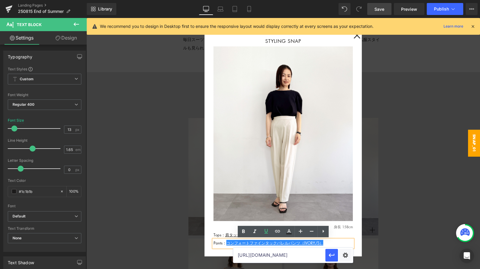
click at [260, 238] on input "[URL][DOMAIN_NAME]" at bounding box center [279, 254] width 92 height 15
paste input "[URL][DOMAIN_NAME]"
click at [276, 238] on input "[URL][DOMAIN_NAME]" at bounding box center [279, 254] width 92 height 15
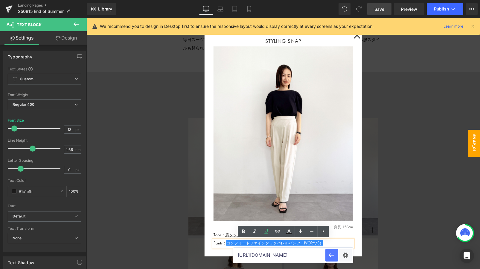
type input "[URL][DOMAIN_NAME]"
click at [336, 238] on button "button" at bounding box center [331, 254] width 13 height 13
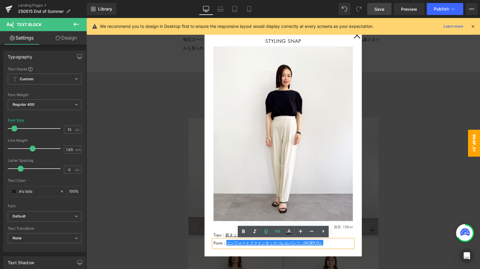
scroll to position [0, 0]
click at [379, 12] on link "Save" at bounding box center [379, 9] width 24 height 12
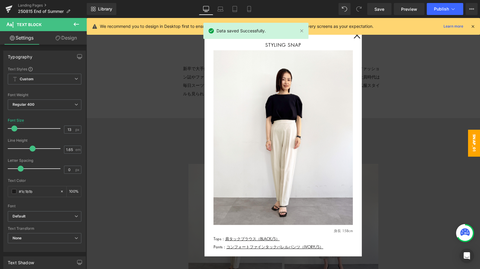
scroll to position [3583, 0]
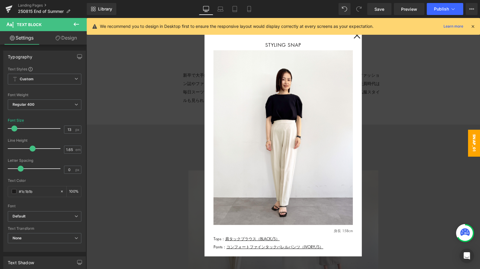
click at [423, 26] on icon at bounding box center [472, 26] width 5 height 5
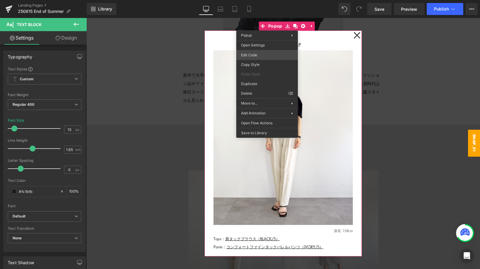
click at [255, 0] on div "Image You are previewing how the will restyle your page. You can not edit Eleme…" at bounding box center [240, 0] width 480 height 0
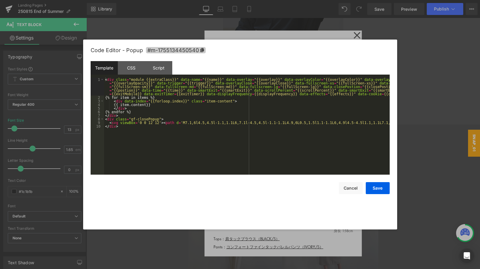
click at [200, 51] on icon at bounding box center [202, 50] width 4 height 4
click at [380, 188] on button "Save" at bounding box center [378, 188] width 24 height 12
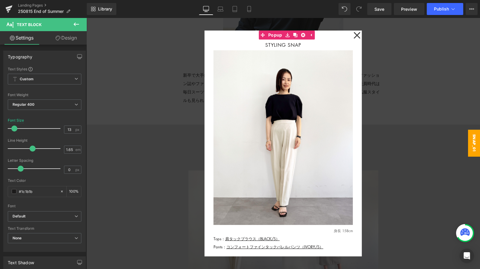
click at [396, 94] on div at bounding box center [282, 143] width 393 height 251
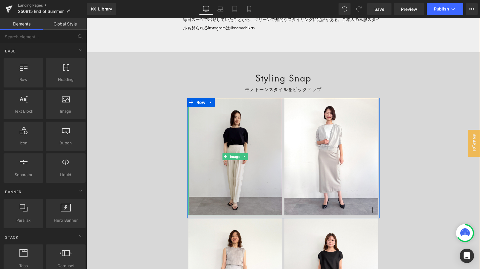
scroll to position [3662, 0]
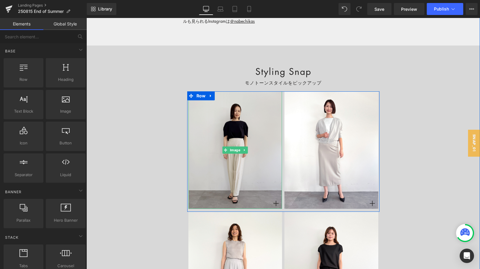
click at [215, 188] on img at bounding box center [235, 149] width 94 height 117
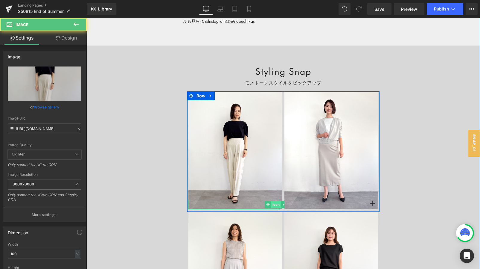
click at [273, 202] on span "Icon" at bounding box center [276, 204] width 10 height 7
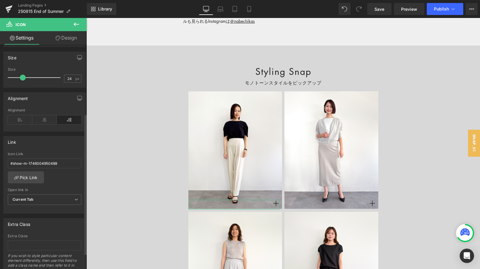
scroll to position [122, 0]
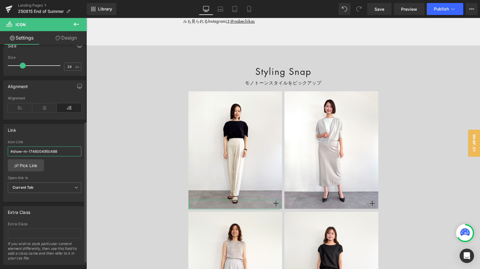
drag, startPoint x: 24, startPoint y: 151, endPoint x: 63, endPoint y: 151, distance: 39.2
click at [63, 151] on input "#show-m-1746004950488" at bounding box center [45, 151] width 74 height 10
paste input "#m-1755134450540"
click at [26, 150] on input "#show-#m-1755134450540" at bounding box center [45, 151] width 74 height 10
type input "#show-m-1755134450540"
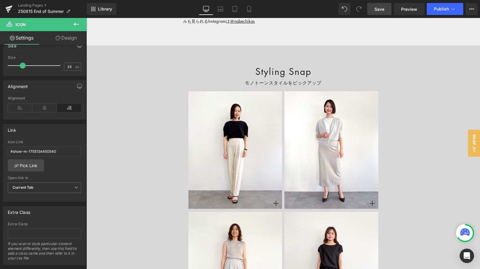
click at [377, 9] on span "Save" at bounding box center [379, 9] width 10 height 6
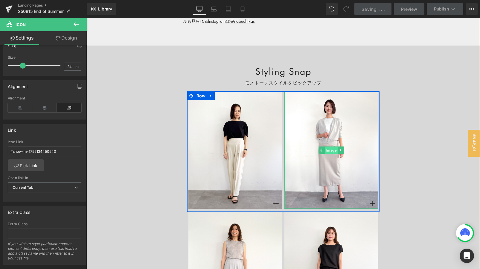
click at [330, 150] on span "Image" at bounding box center [331, 149] width 13 height 7
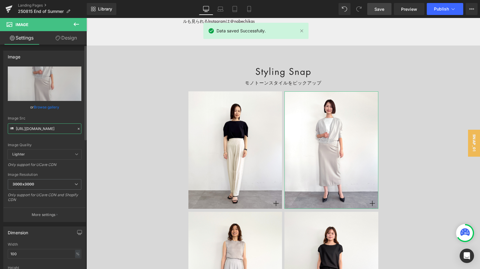
click at [69, 127] on input "[URL][DOMAIN_NAME]" at bounding box center [45, 128] width 74 height 10
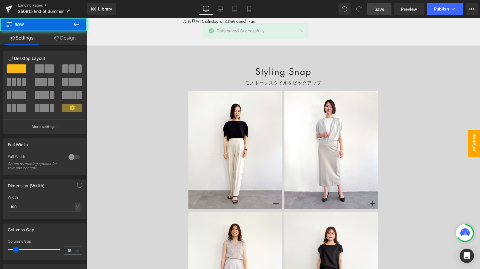
click at [423, 132] on span "snap_01" at bounding box center [474, 142] width 12 height 27
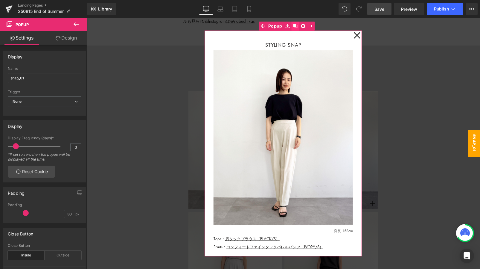
click at [296, 28] on link at bounding box center [295, 26] width 8 height 9
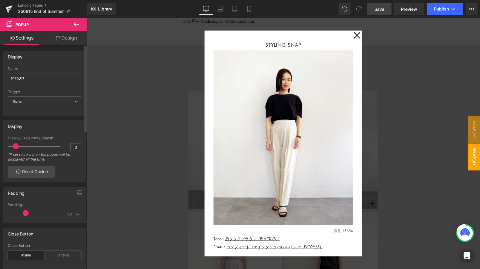
click at [32, 81] on input "snap_01" at bounding box center [45, 78] width 74 height 10
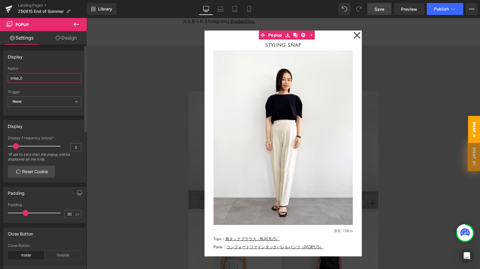
type input "snap_02"
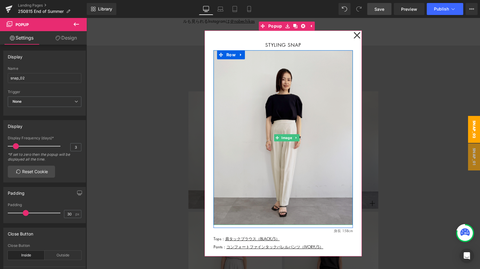
click at [249, 100] on img at bounding box center [282, 137] width 139 height 174
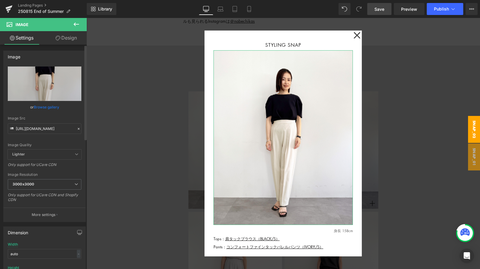
click at [77, 127] on icon at bounding box center [79, 128] width 4 height 4
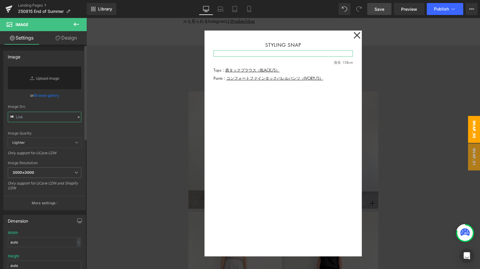
click at [56, 119] on input "text" at bounding box center [45, 117] width 74 height 10
paste input "[URL][DOMAIN_NAME]"
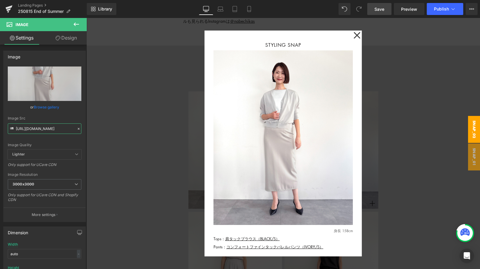
type input "[URL][DOMAIN_NAME]"
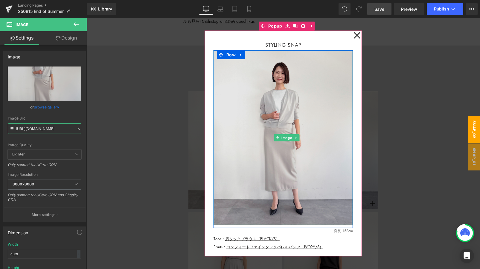
scroll to position [4, 0]
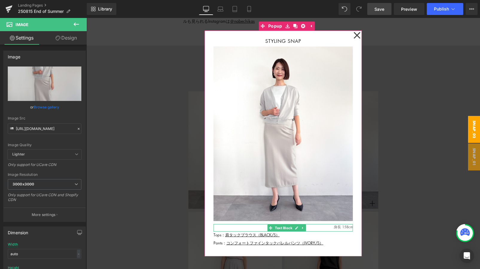
click at [345, 227] on p "身長 158cm" at bounding box center [282, 227] width 139 height 6
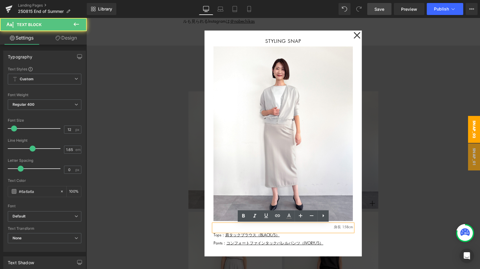
click at [345, 227] on p "身長 158cm" at bounding box center [282, 227] width 139 height 6
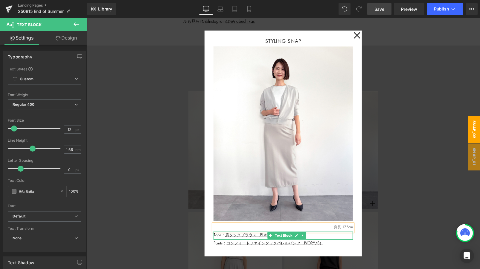
click at [215, 234] on p "Tops： 肩タックブラウス（BLACK/S）" at bounding box center [282, 234] width 139 height 6
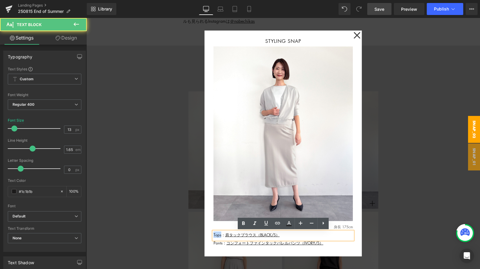
drag, startPoint x: 222, startPoint y: 235, endPoint x: 200, endPoint y: 235, distance: 21.8
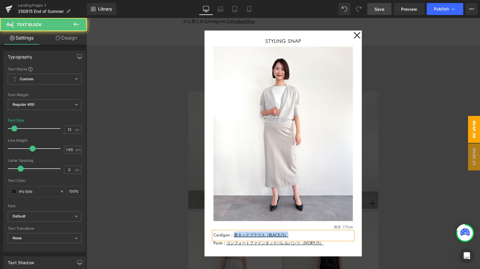
drag, startPoint x: 296, startPoint y: 236, endPoint x: 234, endPoint y: 236, distance: 62.2
click at [234, 236] on p "Cardigan： 肩タックブラウス（BLACK/S）" at bounding box center [282, 234] width 139 height 6
click at [334, 238] on p "Pants： コンフォートファインタックバレルパンツ（IVORY/S）" at bounding box center [282, 242] width 139 height 6
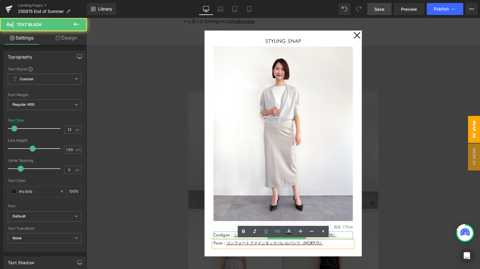
click at [342, 234] on p "Cardigan： シアーコクーンVネックニットカーディガン（L.GRAY/M）" at bounding box center [282, 234] width 139 height 6
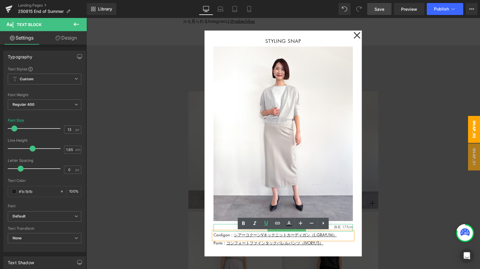
click at [216, 225] on p "身長 175cm" at bounding box center [282, 227] width 139 height 6
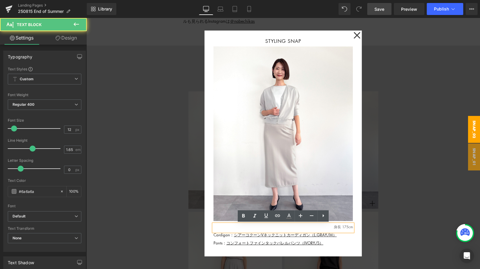
click at [208, 228] on div "STYLING SNAP Text Block Image Row 身長 175cm Text Block Cardigan： シアーコクーンVネックニットカ…" at bounding box center [283, 142] width 157 height 225
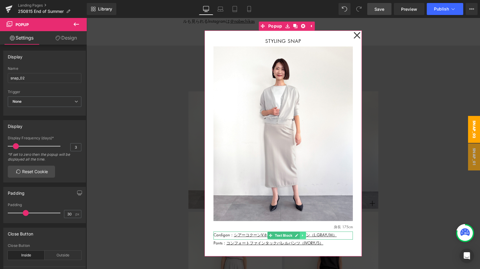
click at [303, 234] on icon at bounding box center [302, 235] width 3 height 4
click at [302, 234] on link at bounding box center [300, 234] width 6 height 7
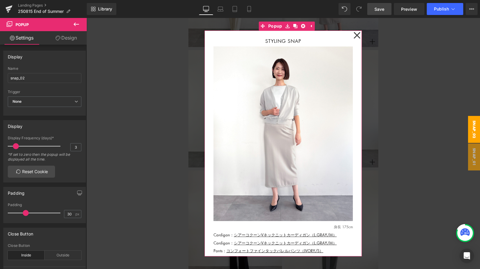
scroll to position [3859, 0]
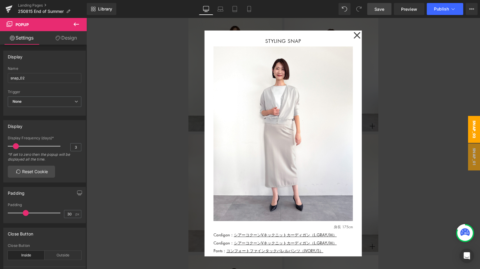
click at [222, 238] on div "Rendering Content" at bounding box center [240, 245] width 37 height 7
drag, startPoint x: 316, startPoint y: 261, endPoint x: 207, endPoint y: 243, distance: 110.3
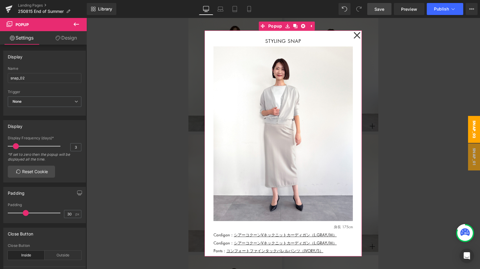
click at [222, 238] on div "Rendering Content" at bounding box center [240, 245] width 37 height 7
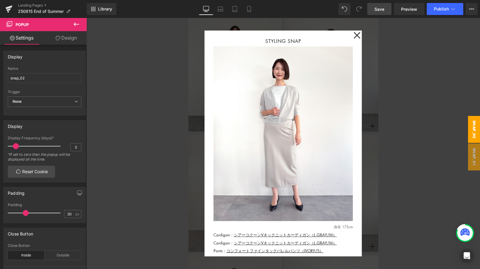
drag, startPoint x: 230, startPoint y: 243, endPoint x: 223, endPoint y: 243, distance: 6.9
click at [223, 238] on div "Rendering Content" at bounding box center [240, 245] width 37 height 7
click at [222, 238] on div "Rendering Content" at bounding box center [240, 245] width 37 height 7
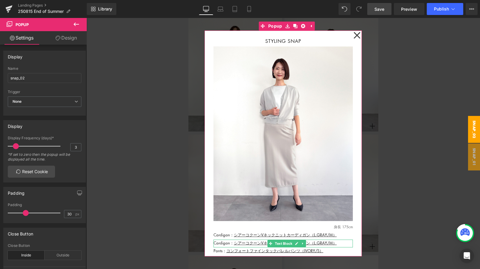
click at [344, 238] on p "Cardigan： シアーコクーンVネックニットカーディガン（L.GRAY/M）" at bounding box center [282, 242] width 139 height 6
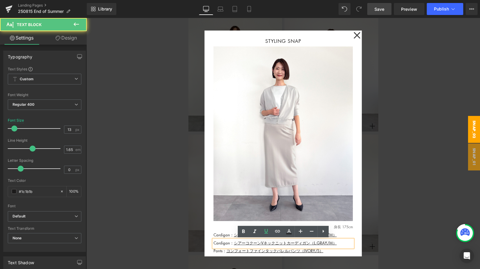
click at [222, 238] on div "Rendering Content" at bounding box center [240, 245] width 37 height 7
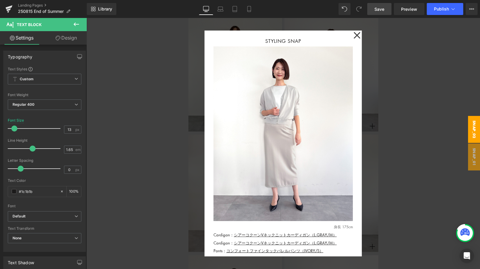
click at [232, 238] on div "Rendering Content" at bounding box center [240, 245] width 37 height 7
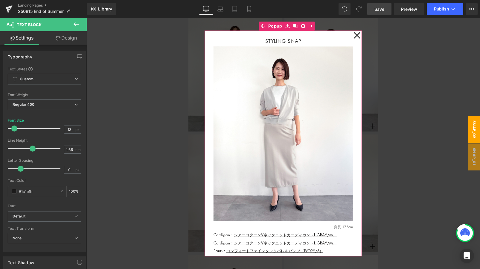
click at [341, 238] on p "Cardigan： シアーコクーンVネックニットカーディガン（L.GRAY/M）" at bounding box center [282, 242] width 139 height 6
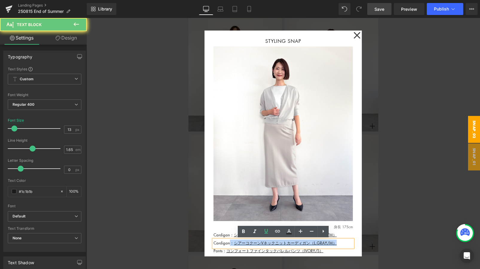
drag, startPoint x: 341, startPoint y: 242, endPoint x: 230, endPoint y: 242, distance: 111.2
click at [230, 238] on p "Cardigan： シアーコクーンVネックニットカーディガン（L.GRAY/M）" at bounding box center [282, 242] width 139 height 6
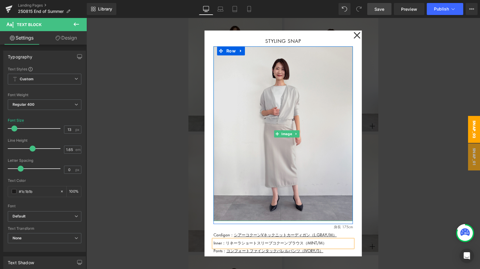
scroll to position [12, 0]
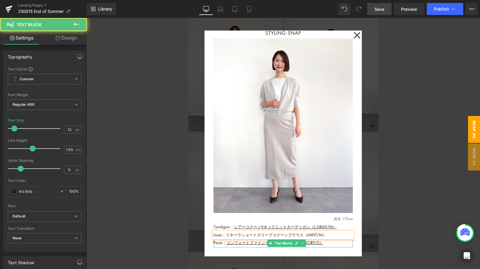
click at [327, 238] on p "Pants： コンフォートファインタックバレルパンツ（IVORY/S）" at bounding box center [282, 242] width 139 height 6
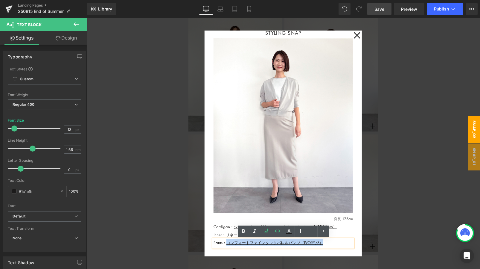
drag, startPoint x: 327, startPoint y: 244, endPoint x: 226, endPoint y: 243, distance: 101.4
click at [226, 238] on p "Pants： コンフォートファインタックバレルパンツ（IVORY/S）" at bounding box center [282, 242] width 139 height 6
paste div
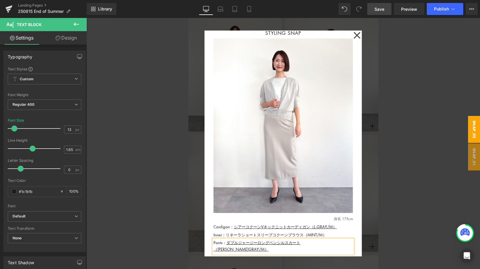
click at [220, 238] on p "Pants： ダブルジャージーロングペンシルスカート （[PERSON_NAME]GRAY/M）" at bounding box center [282, 245] width 139 height 13
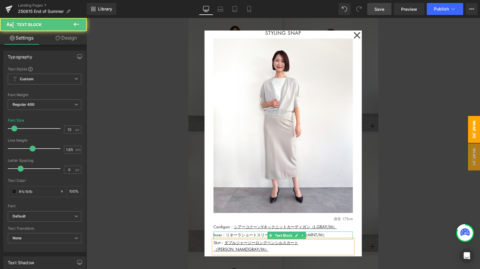
click at [343, 235] on div "Inner：リネーラショートスリーブコクーンブラウス（MINT/M）" at bounding box center [282, 235] width 139 height 8
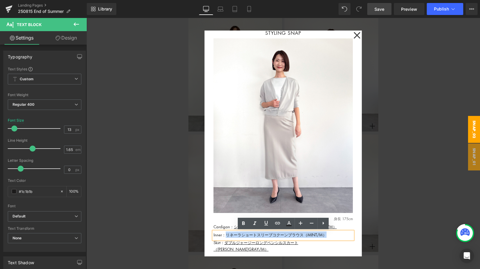
drag, startPoint x: 343, startPoint y: 235, endPoint x: 226, endPoint y: 235, distance: 117.2
click at [226, 235] on div "Inner：リネーラショートスリーブコクーンブラウス（MINT/M）" at bounding box center [282, 235] width 139 height 8
click at [267, 225] on icon at bounding box center [266, 222] width 7 height 7
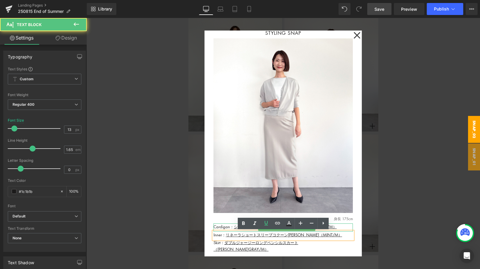
click at [338, 229] on p "Cardigan： シアーコクーンVネックニットカーディガン（L.GRAY/M）" at bounding box center [282, 226] width 139 height 6
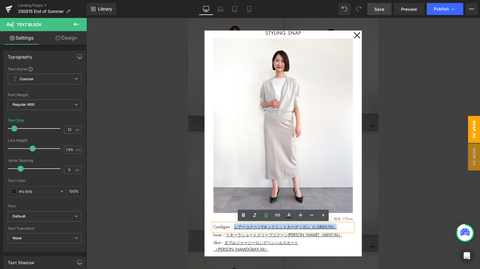
drag, startPoint x: 338, startPoint y: 229, endPoint x: 234, endPoint y: 229, distance: 103.5
click at [234, 229] on p "Cardigan： シアーコクーンVネックニットカーディガン（L.GRAY/M）" at bounding box center [282, 226] width 139 height 6
click at [277, 213] on icon at bounding box center [277, 214] width 5 height 2
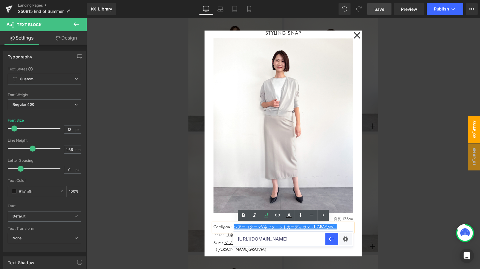
click at [242, 238] on input "[URL][DOMAIN_NAME]" at bounding box center [279, 238] width 92 height 15
paste input "[URL][DOMAIN_NAME]"
type input "[URL][DOMAIN_NAME]"
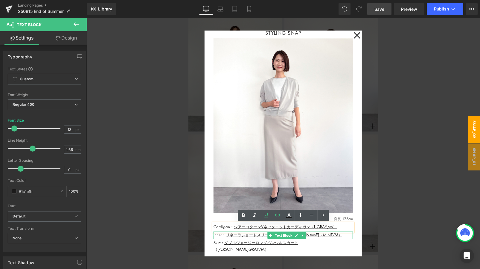
click at [333, 236] on div "Inner： リネーラショートスリーブコクーンブラウス（MINT/M）" at bounding box center [282, 235] width 139 height 8
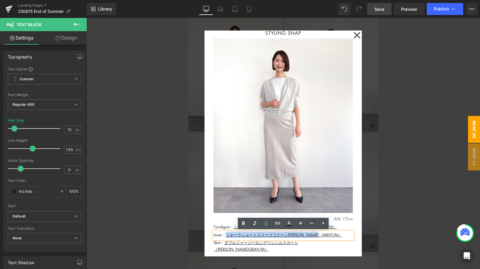
drag, startPoint x: 333, startPoint y: 236, endPoint x: 226, endPoint y: 236, distance: 107.6
click at [226, 236] on div "Inner： リネーラショートスリーブコクーンブラウス（MINT/M）" at bounding box center [282, 235] width 139 height 8
click at [281, 225] on link at bounding box center [277, 222] width 11 height 11
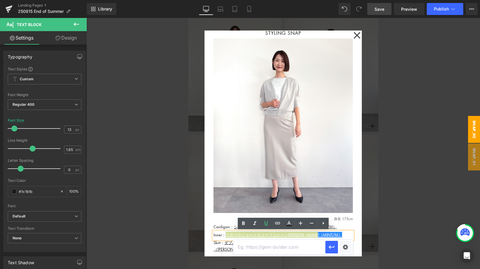
click at [245, 238] on input "text" at bounding box center [279, 246] width 92 height 15
paste input "[URL][DOMAIN_NAME]"
click at [288, 238] on input "[URL][DOMAIN_NAME]" at bounding box center [279, 246] width 92 height 15
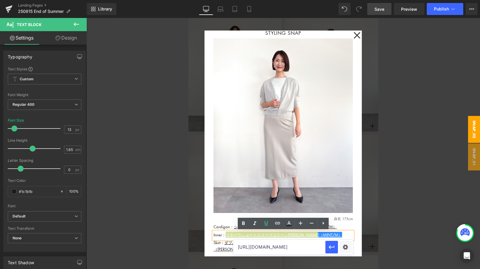
type input "[URL][DOMAIN_NAME]"
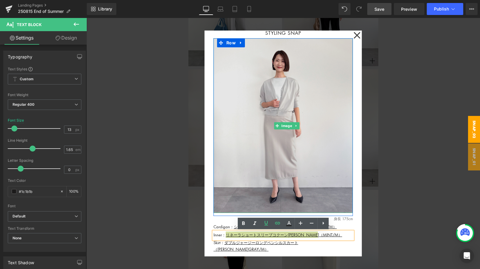
scroll to position [3944, 0]
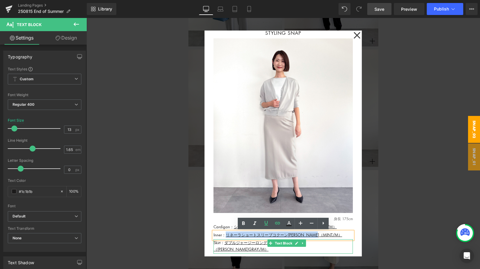
click at [331, 238] on p "Skirt： ダブルジャージーロングペンシルスカート （[PERSON_NAME]GRAY/M）" at bounding box center [282, 245] width 139 height 13
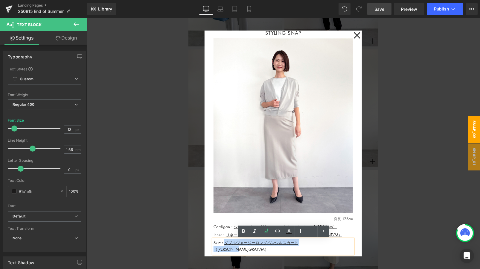
drag, startPoint x: 331, startPoint y: 242, endPoint x: 225, endPoint y: 242, distance: 105.5
click at [225, 238] on p "Skirt： ダブルジャージーロングペンシルスカート （[PERSON_NAME]GRAY/M）" at bounding box center [282, 245] width 139 height 13
click at [276, 232] on icon at bounding box center [277, 230] width 7 height 7
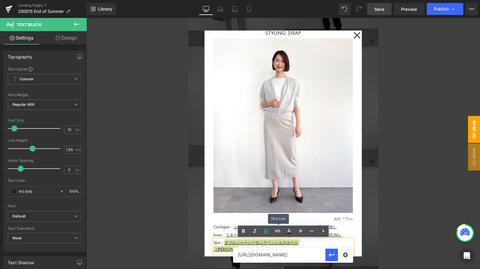
scroll to position [0, 0]
click at [263, 238] on input "[URL][DOMAIN_NAME]" at bounding box center [279, 254] width 92 height 15
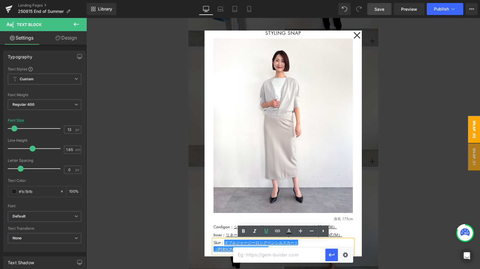
paste input "[URL][DOMAIN_NAME]"
click at [292, 238] on input "[URL][DOMAIN_NAME]" at bounding box center [279, 254] width 92 height 15
type input "[URL][DOMAIN_NAME]"
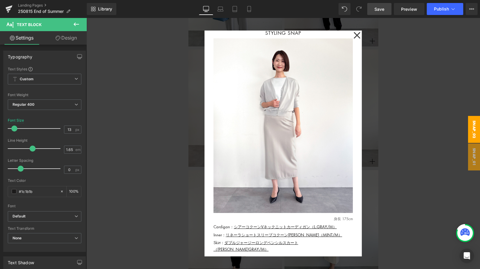
click at [380, 10] on span "Save" at bounding box center [379, 9] width 10 height 6
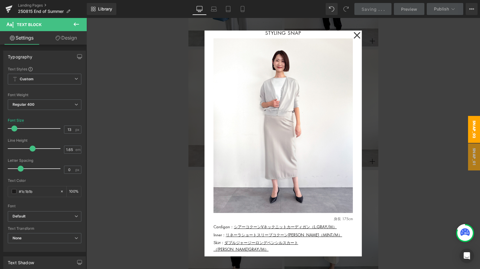
click at [386, 81] on div at bounding box center [282, 143] width 393 height 251
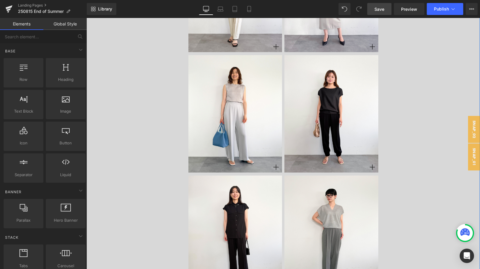
scroll to position [3830, 0]
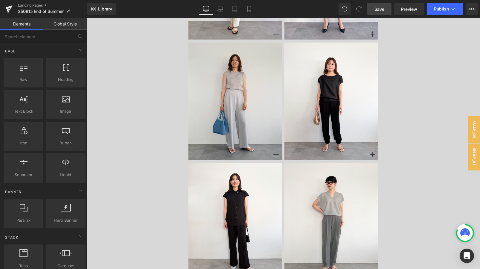
click at [218, 87] on img at bounding box center [235, 100] width 94 height 117
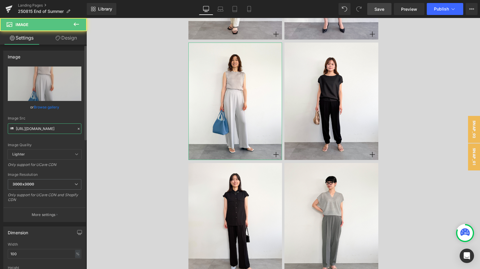
click at [34, 130] on input "[URL][DOMAIN_NAME]" at bounding box center [45, 128] width 74 height 10
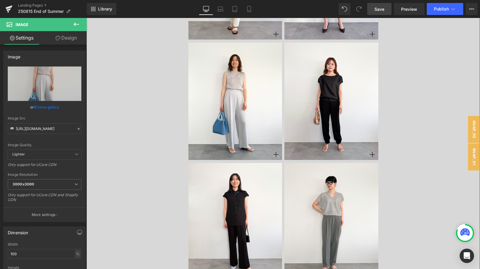
click at [132, 144] on div "Styling Snap Heading モノトーンスタイルをピックアップ Text Block Row Image Icon Image Icon Row …" at bounding box center [282, 163] width 393 height 555
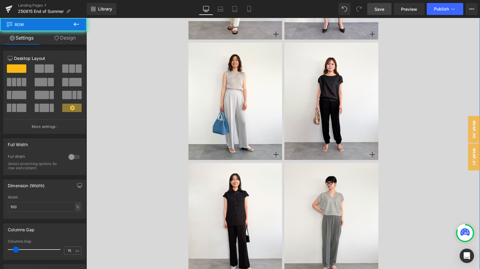
click at [132, 144] on div "Styling Snap Heading モノトーンスタイルをピックアップ Text Block Row Image Icon Image Icon Row …" at bounding box center [282, 163] width 393 height 555
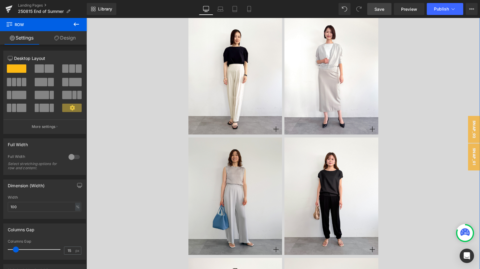
scroll to position [3725, 0]
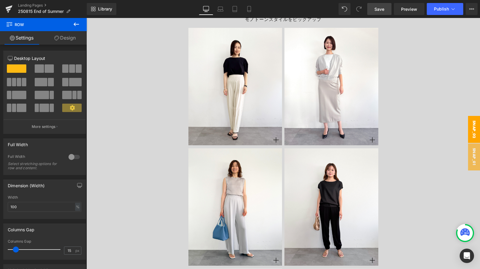
click at [423, 130] on span "snap_02" at bounding box center [474, 129] width 12 height 27
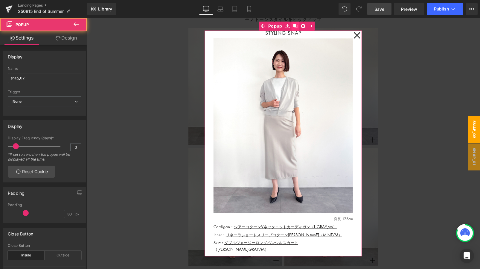
click at [293, 27] on icon at bounding box center [295, 26] width 4 height 4
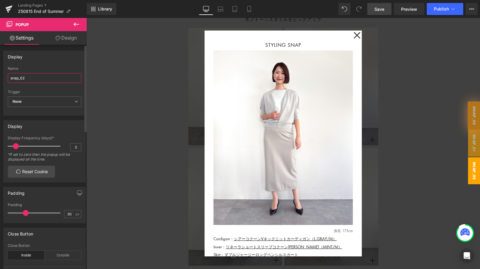
click at [55, 76] on input "snap_02" at bounding box center [45, 78] width 74 height 10
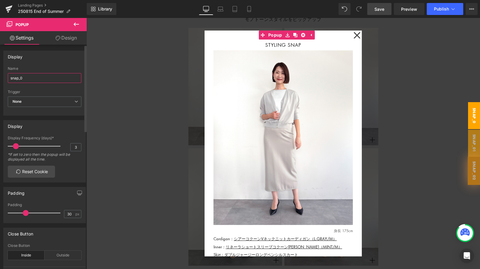
type input "snap_03"
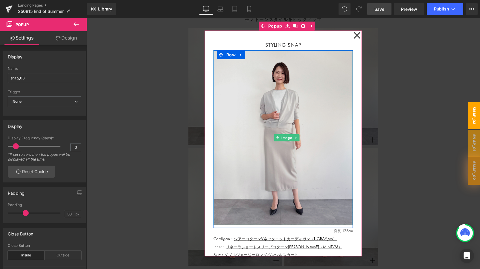
click at [303, 111] on img at bounding box center [282, 137] width 139 height 174
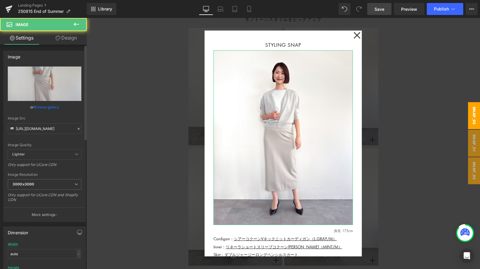
click at [77, 127] on icon at bounding box center [79, 128] width 4 height 4
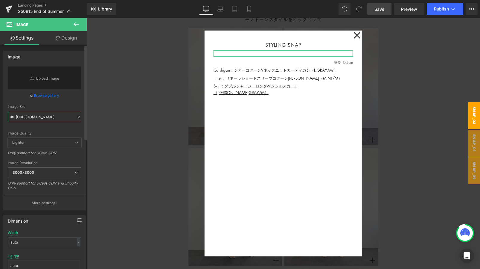
click at [46, 115] on input "[URL][DOMAIN_NAME]" at bounding box center [45, 117] width 74 height 10
paste input "[URL][DOMAIN_NAME]"
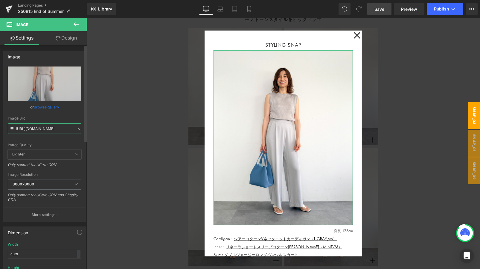
type input "[URL][DOMAIN_NAME]"
click at [70, 114] on div "Image Quality Lighter Lightest Lighter Lighter Lightest Only support for UCare …" at bounding box center [45, 107] width 74 height 83
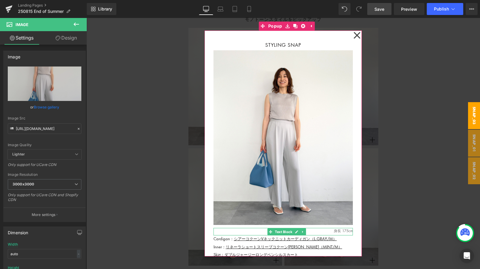
click at [348, 230] on p "身長 175cm" at bounding box center [282, 231] width 139 height 6
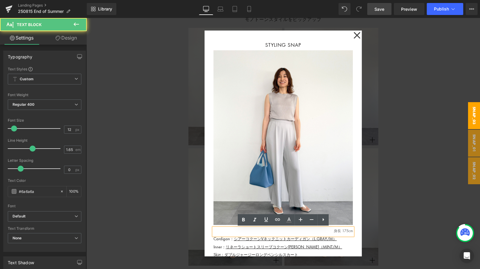
click at [349, 230] on p "身長 175cm" at bounding box center [282, 231] width 139 height 6
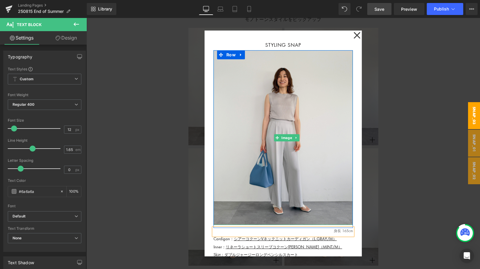
scroll to position [12, 0]
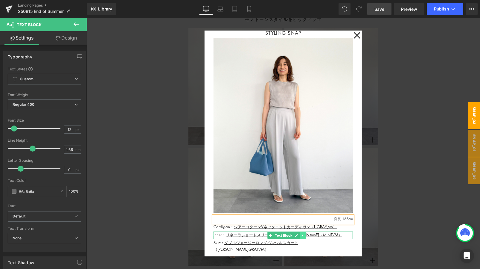
click at [305, 234] on link at bounding box center [303, 234] width 6 height 7
click at [305, 234] on icon at bounding box center [305, 234] width 3 height 3
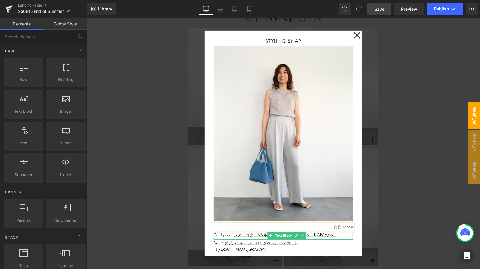
click at [223, 234] on p "Cardigan： シアーコクーンVネックニットカーディガン（L.GRAY/M）" at bounding box center [282, 234] width 139 height 6
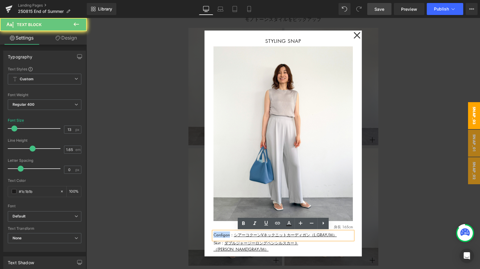
drag, startPoint x: 230, startPoint y: 235, endPoint x: 203, endPoint y: 235, distance: 27.2
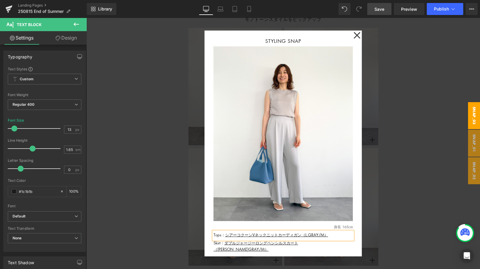
click at [222, 238] on div "Rendering Content" at bounding box center [240, 245] width 37 height 7
drag, startPoint x: 308, startPoint y: 261, endPoint x: 197, endPoint y: 243, distance: 112.4
click at [235, 238] on div "Rendering Content" at bounding box center [240, 245] width 37 height 7
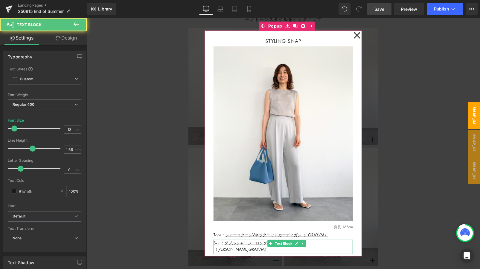
click at [330, 238] on p "Skirt： ダブルジャージーロングペンシルスカート（L.GRAY/M）" at bounding box center [282, 245] width 139 height 13
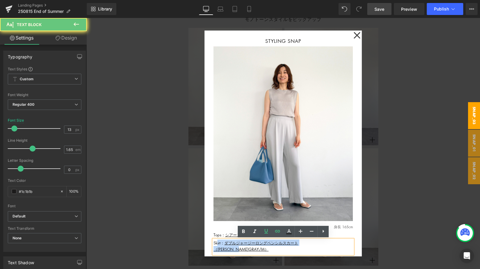
drag, startPoint x: 330, startPoint y: 242, endPoint x: 218, endPoint y: 242, distance: 112.4
click at [218, 238] on p "Skirt： ダブルジャージーロングペンシルスカート（L.GRAY/M）" at bounding box center [282, 245] width 139 height 13
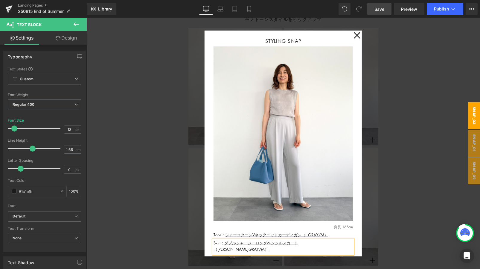
click at [223, 238] on div "Rendering Content" at bounding box center [240, 245] width 37 height 7
click at [225, 238] on div "Rendering Content" at bounding box center [240, 245] width 37 height 7
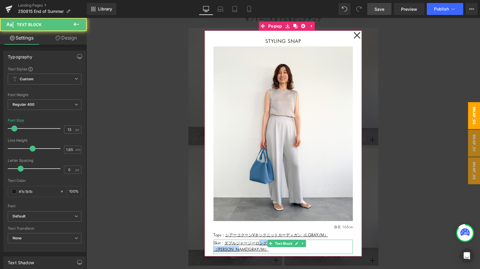
drag, startPoint x: 338, startPoint y: 245, endPoint x: 259, endPoint y: 244, distance: 78.9
click at [259, 238] on p "Skirt： ダブルジャージーロングペンシルスカート（L.GRAY/M）" at bounding box center [282, 245] width 139 height 13
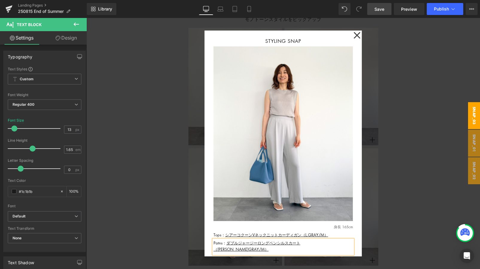
click at [380, 10] on span "Save" at bounding box center [379, 9] width 10 height 6
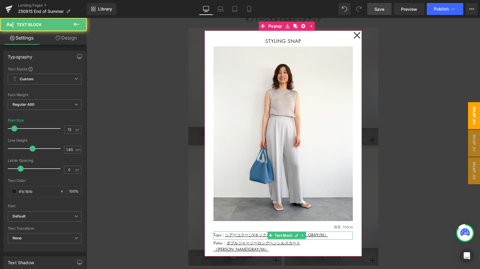
click at [332, 235] on p "Tops： シアーコクーンVネックニットカーディガン（L.GRAY/M）" at bounding box center [282, 234] width 139 height 6
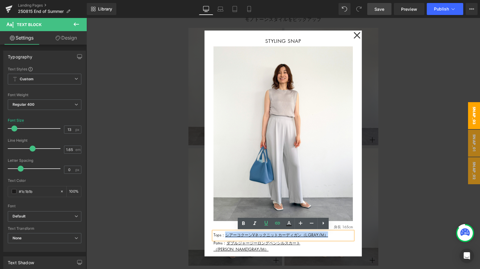
drag, startPoint x: 332, startPoint y: 235, endPoint x: 225, endPoint y: 235, distance: 107.6
click at [225, 235] on p "Tops： シアーコクーンVネックニットカーディガン（L.GRAY/M）" at bounding box center [282, 234] width 139 height 6
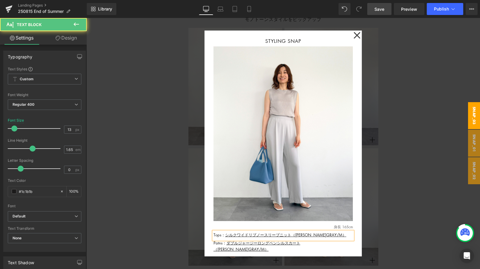
drag, startPoint x: 227, startPoint y: 236, endPoint x: 332, endPoint y: 236, distance: 105.2
click at [332, 236] on p "Tops： シルクワイドリブノースリーブニット （L.GRAY/M）" at bounding box center [282, 234] width 139 height 6
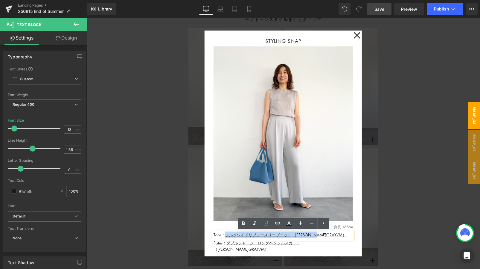
drag, startPoint x: 332, startPoint y: 236, endPoint x: 225, endPoint y: 236, distance: 106.7
click at [225, 236] on p "Tops： シルクワイドリブノースリーブニット （L.GRAY/M）" at bounding box center [282, 234] width 139 height 6
click at [277, 224] on icon at bounding box center [277, 223] width 5 height 2
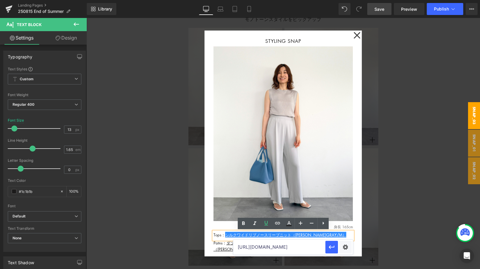
click at [253, 238] on input "[URL][DOMAIN_NAME]" at bounding box center [279, 246] width 92 height 15
paste input "[URL][DOMAIN_NAME]"
click at [277, 238] on input "[URL][DOMAIN_NAME]" at bounding box center [279, 246] width 92 height 15
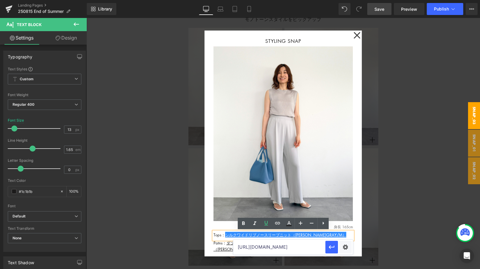
type input "[URL][DOMAIN_NAME]"
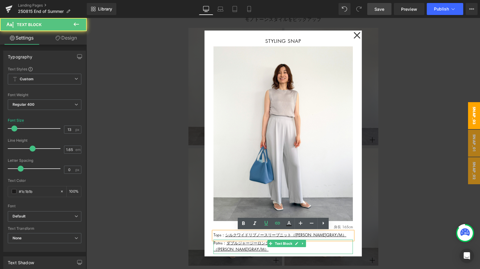
click at [329, 238] on p "Patns： ダブルジャージーロングペンシルスカート（[PERSON_NAME]GRAY/M）" at bounding box center [282, 245] width 139 height 13
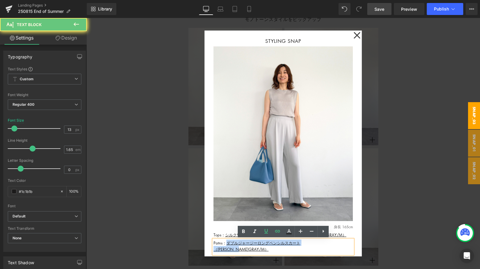
drag, startPoint x: 329, startPoint y: 245, endPoint x: 228, endPoint y: 245, distance: 100.8
click at [228, 238] on p "Patns： ダブルジャージーロングペンシルスカート（[PERSON_NAME]GRAY/M）" at bounding box center [282, 245] width 139 height 13
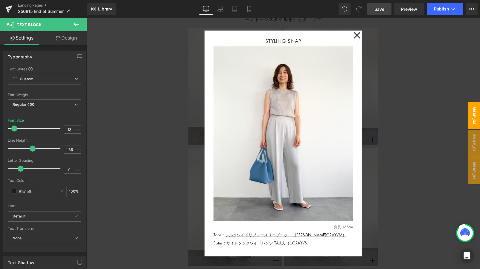
drag, startPoint x: 313, startPoint y: 261, endPoint x: 368, endPoint y: 244, distance: 57.2
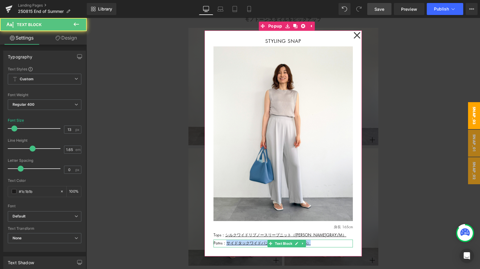
drag, startPoint x: 330, startPoint y: 244, endPoint x: 228, endPoint y: 244, distance: 102.6
click at [228, 238] on p "Patns： サイドタックワイドパンツ TALL丈（L.GRAY/S）" at bounding box center [282, 242] width 139 height 6
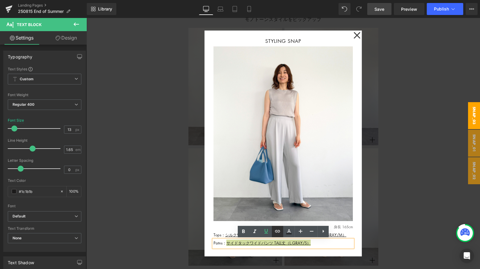
click at [277, 229] on icon at bounding box center [277, 230] width 7 height 7
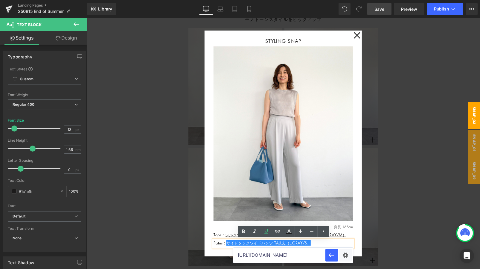
click at [251, 238] on input "[URL][DOMAIN_NAME]" at bounding box center [279, 254] width 92 height 15
paste input "[URL][DOMAIN_NAME]"
click at [303, 238] on input "[URL][DOMAIN_NAME]" at bounding box center [279, 254] width 92 height 15
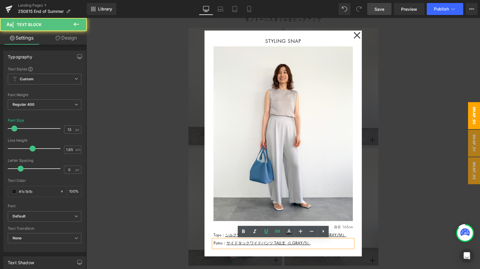
click at [321, 238] on p "Patns： サイドタックワイドパンツ TALL丈（L.GRAY/S）" at bounding box center [282, 242] width 139 height 6
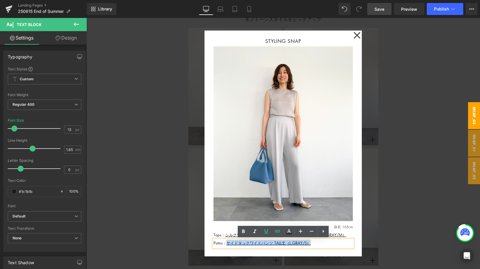
drag, startPoint x: 321, startPoint y: 245, endPoint x: 228, endPoint y: 245, distance: 93.3
click at [228, 238] on p "Patns： サイドタックワイドパンツ TALL丈（L.GRAY/S）" at bounding box center [282, 242] width 139 height 6
click at [277, 232] on icon at bounding box center [277, 230] width 7 height 7
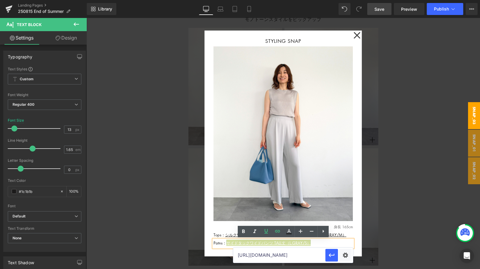
click at [262, 238] on input "[URL][DOMAIN_NAME]" at bounding box center [279, 254] width 92 height 15
paste input "[DOMAIN_NAME][URL]"
click at [272, 238] on input "[URL][DOMAIN_NAME]" at bounding box center [279, 254] width 92 height 15
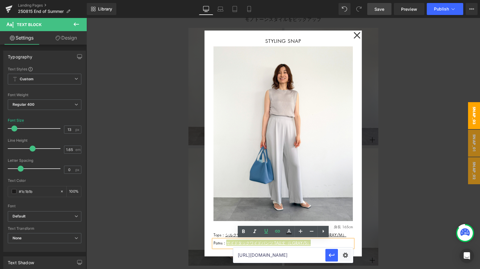
type input "[URL][DOMAIN_NAME]"
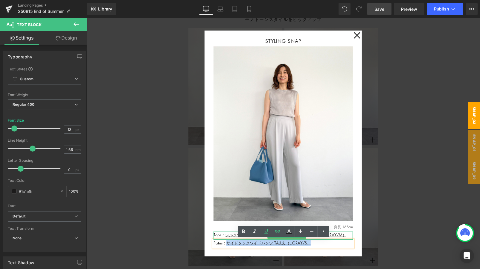
click at [215, 234] on p "Tops： シルクワイドリブノースリーブニット （L.GRAY/M）" at bounding box center [282, 234] width 139 height 6
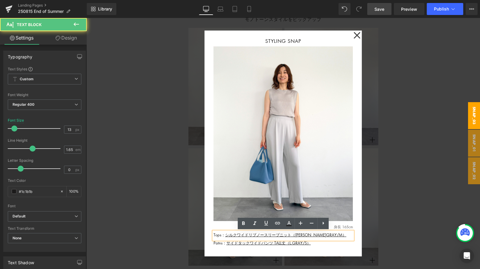
click at [245, 236] on link "シルクワイドリブノースリーブニット （L.GRAY/M）" at bounding box center [285, 234] width 121 height 6
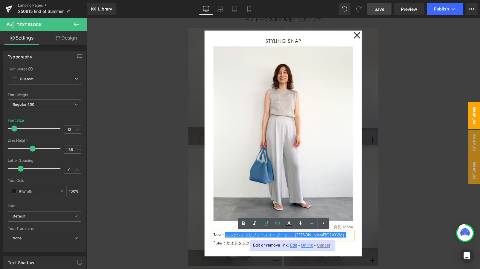
click at [288, 238] on div "Edit or remove link: Edit - Unlink - Cancel" at bounding box center [292, 244] width 85 height 11
click at [290, 238] on span "Edit" at bounding box center [293, 244] width 7 height 5
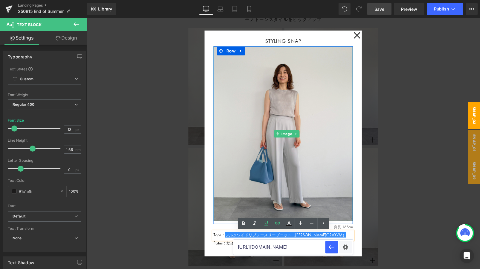
click at [342, 204] on img at bounding box center [282, 133] width 139 height 174
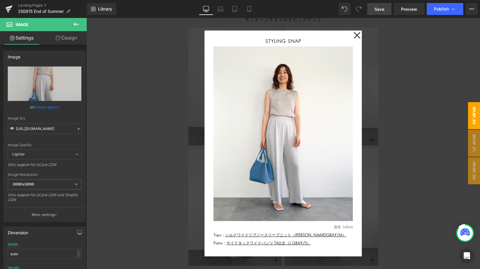
click at [388, 11] on link "Save" at bounding box center [379, 9] width 24 height 12
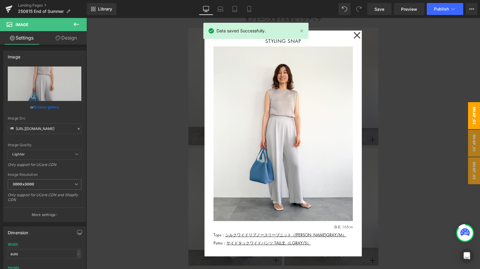
click at [293, 25] on div "Data saved Successfully." at bounding box center [255, 31] width 105 height 16
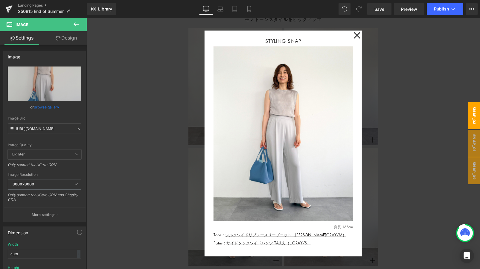
click at [303, 32] on div at bounding box center [255, 31] width 105 height 17
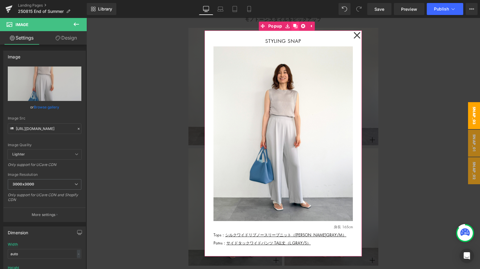
click at [294, 24] on icon at bounding box center [295, 26] width 4 height 4
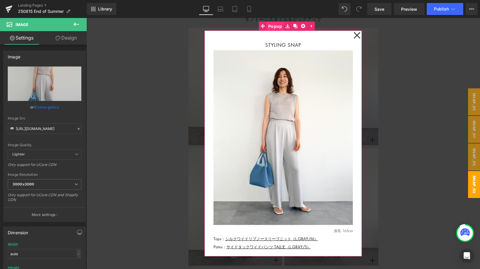
click at [271, 25] on span "Popup" at bounding box center [275, 26] width 17 height 9
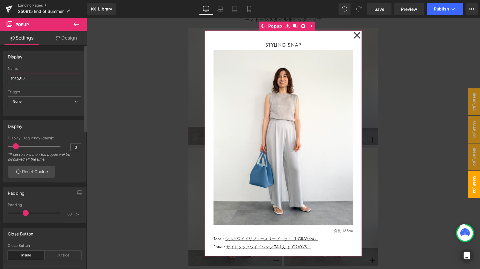
click at [31, 74] on input "snap_03" at bounding box center [45, 78] width 74 height 10
click at [31, 79] on input "snap_03" at bounding box center [45, 78] width 74 height 10
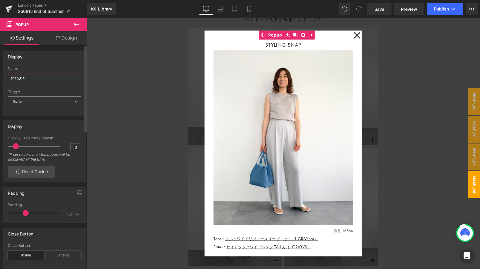
type input "snap_04"
click at [15, 102] on b "None" at bounding box center [17, 101] width 9 height 4
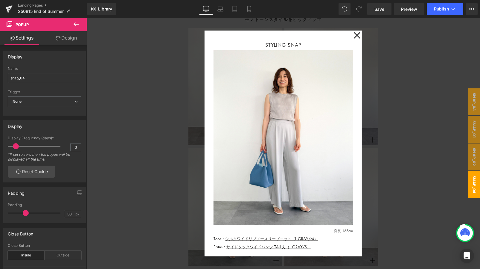
click at [128, 76] on div at bounding box center [282, 143] width 393 height 251
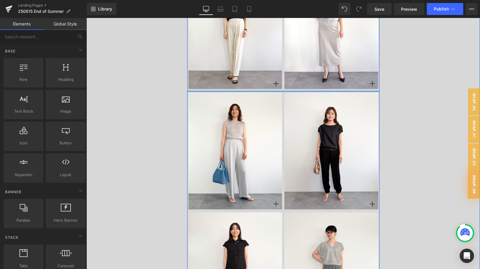
scroll to position [3791, 0]
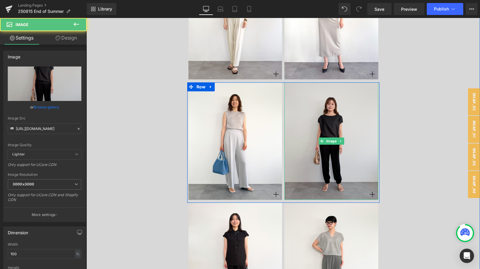
click at [347, 145] on img at bounding box center [331, 140] width 94 height 117
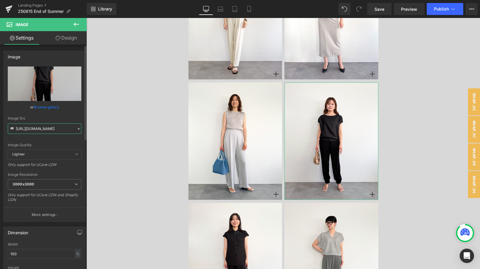
click at [65, 125] on input "[URL][DOMAIN_NAME]" at bounding box center [45, 128] width 74 height 10
click at [423, 178] on span "snap_04" at bounding box center [474, 184] width 12 height 27
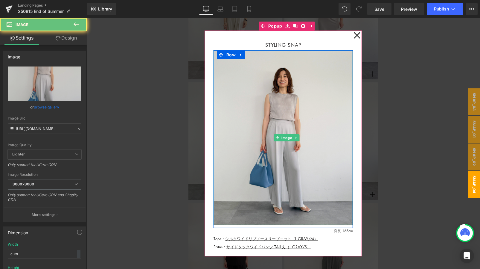
click at [286, 107] on img at bounding box center [282, 137] width 139 height 174
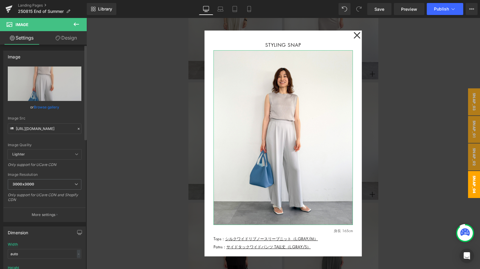
click at [77, 126] on icon at bounding box center [79, 128] width 4 height 4
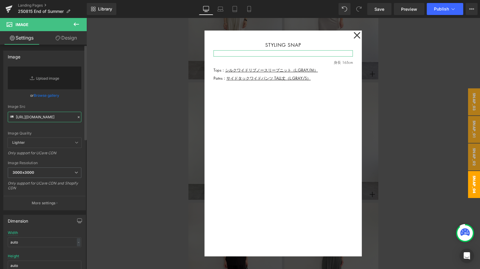
click at [36, 118] on input "[URL][DOMAIN_NAME]" at bounding box center [45, 117] width 74 height 10
paste input "[URL][DOMAIN_NAME]"
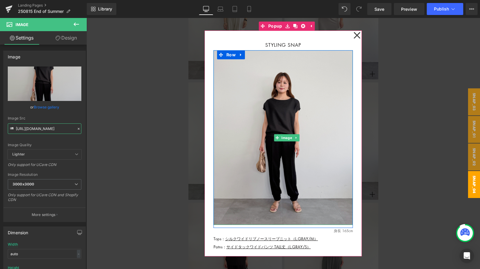
scroll to position [4, 0]
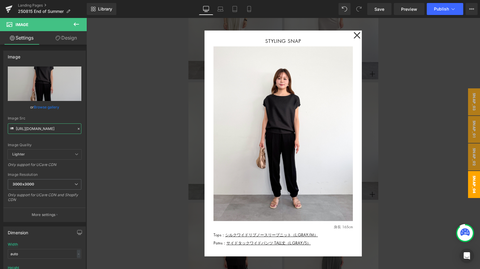
type input "[URL][DOMAIN_NAME]"
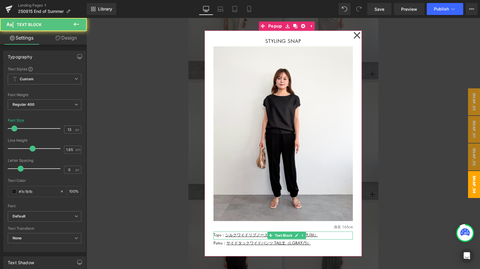
click at [318, 235] on p "Tops： シルクワイドリブノースリーブニット（L.GRAY/M）" at bounding box center [282, 234] width 139 height 6
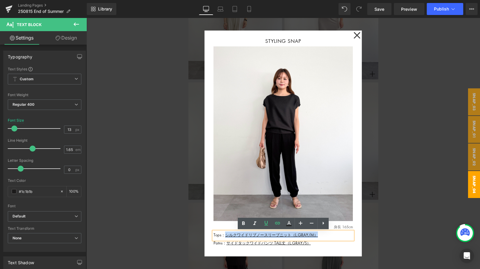
drag, startPoint x: 318, startPoint y: 235, endPoint x: 225, endPoint y: 234, distance: 93.6
click at [225, 234] on p "Tops： シルクワイドリブノースリーブニット（L.GRAY/M）" at bounding box center [282, 234] width 139 height 6
paste div
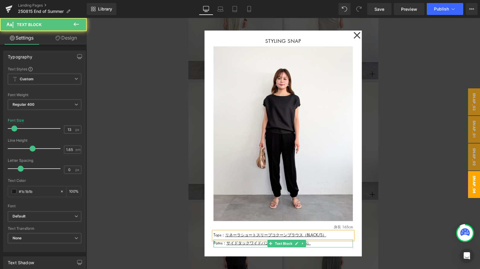
click at [322, 238] on p "Patns： サイドタックワイドパンツ TALL丈（L.GRAY/S）" at bounding box center [282, 242] width 139 height 6
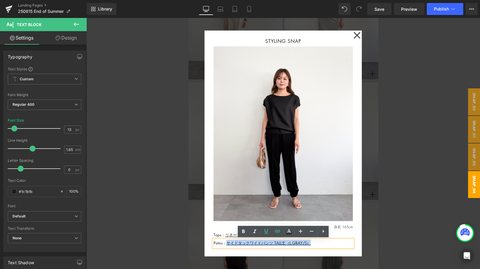
drag, startPoint x: 322, startPoint y: 239, endPoint x: 226, endPoint y: 240, distance: 95.7
click at [226, 238] on p "Patns： サイドタックワイドパンツ TALL丈（L.GRAY/S）" at bounding box center [282, 242] width 139 height 6
paste div
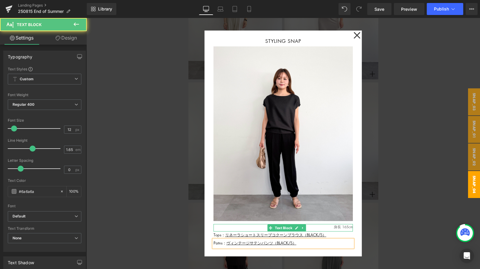
click at [344, 227] on p "身長 165cm" at bounding box center [282, 227] width 139 height 6
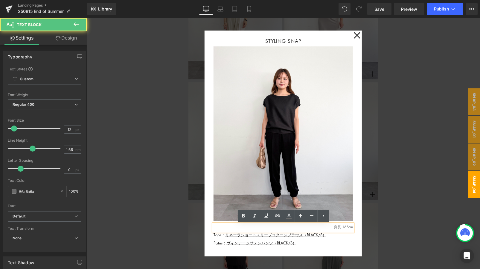
click at [344, 227] on p "身長 165cm" at bounding box center [282, 227] width 139 height 6
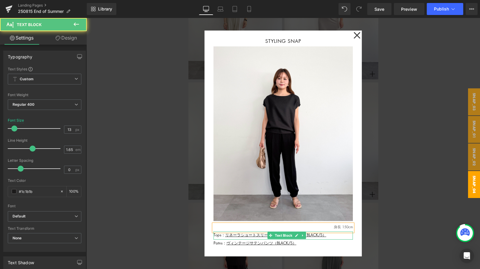
click at [339, 234] on p "Tops： リネーラショートスリーブコクーンブラウス （BLACK/S）" at bounding box center [282, 234] width 139 height 6
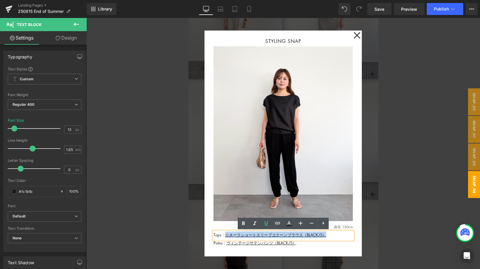
drag, startPoint x: 339, startPoint y: 234, endPoint x: 226, endPoint y: 234, distance: 113.0
click at [226, 234] on p "Tops： リネーラショートスリーブコクーンブラウス （BLACK/S）" at bounding box center [282, 234] width 139 height 6
click at [278, 222] on icon at bounding box center [277, 223] width 5 height 2
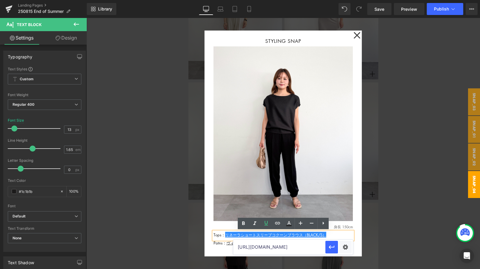
click at [245, 238] on input "[URL][DOMAIN_NAME]" at bounding box center [279, 246] width 92 height 15
paste input "[URL][DOMAIN_NAME]"
click at [288, 238] on input "[URL][DOMAIN_NAME]" at bounding box center [279, 246] width 92 height 15
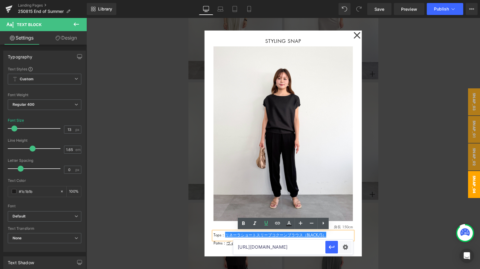
type input "[URL][DOMAIN_NAME]"
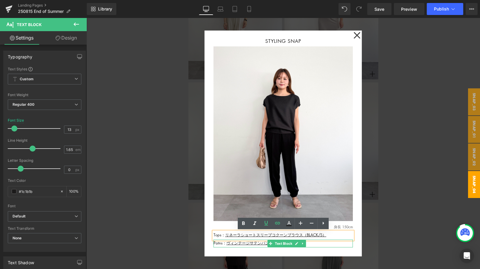
click at [303, 238] on link at bounding box center [303, 242] width 6 height 7
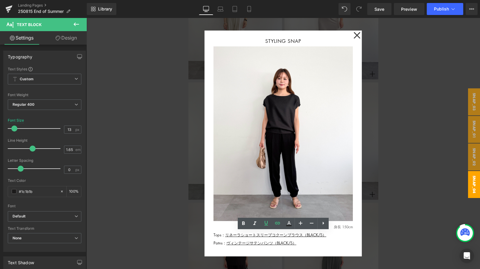
click at [235, 238] on div "Rendering Content" at bounding box center [240, 245] width 37 height 7
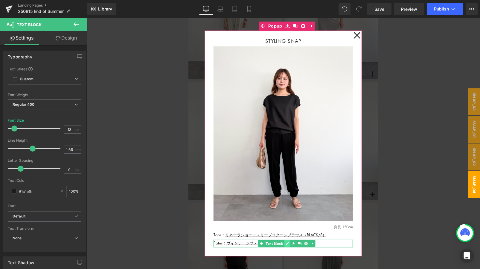
click at [285, 238] on link at bounding box center [287, 242] width 6 height 7
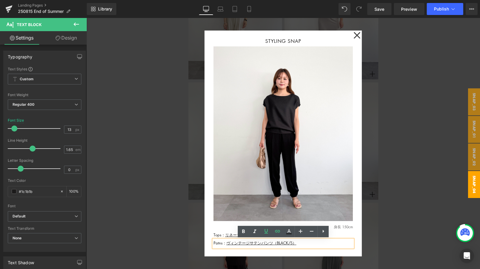
drag, startPoint x: 314, startPoint y: 262, endPoint x: 279, endPoint y: 244, distance: 38.8
click at [304, 238] on p "Patns： ヴィンテージサテンパンツ （BLACK/S）" at bounding box center [282, 242] width 139 height 6
drag, startPoint x: 304, startPoint y: 244, endPoint x: 226, endPoint y: 244, distance: 77.7
click at [226, 238] on p "Patns： ヴィンテージサテンパンツ （BLACK/S）" at bounding box center [282, 242] width 139 height 6
click at [273, 232] on link at bounding box center [277, 230] width 11 height 11
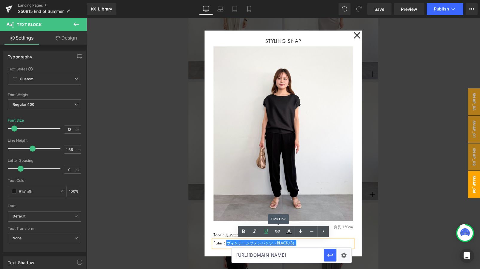
scroll to position [0, 0]
click at [253, 238] on input "[URL][DOMAIN_NAME]" at bounding box center [278, 254] width 92 height 15
paste input "[URL][DOMAIN_NAME]"
click at [265, 238] on input "[URL][DOMAIN_NAME]" at bounding box center [278, 254] width 92 height 15
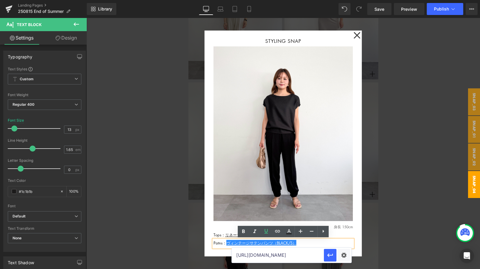
scroll to position [0, 34]
type input "[URL][DOMAIN_NAME]"
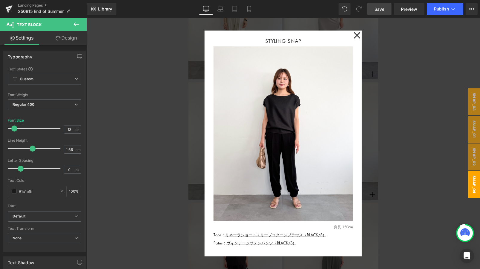
drag, startPoint x: 377, startPoint y: 9, endPoint x: 66, endPoint y: 100, distance: 323.8
click at [377, 9] on span "Save" at bounding box center [379, 9] width 10 height 6
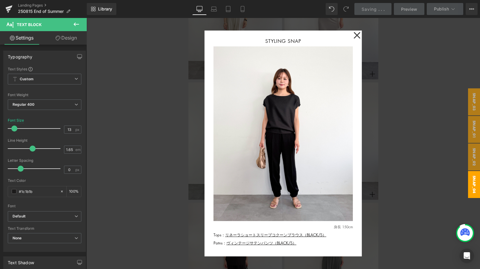
click at [152, 118] on div at bounding box center [282, 143] width 393 height 251
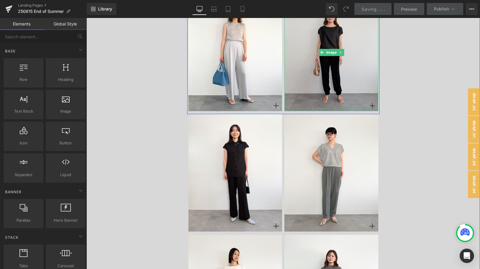
scroll to position [3822, 0]
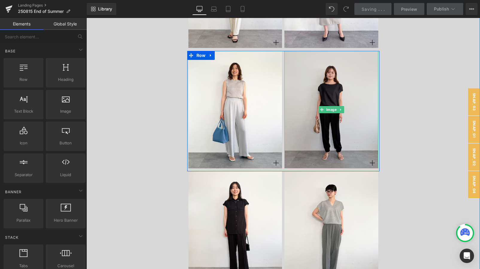
click at [337, 98] on img at bounding box center [331, 109] width 94 height 117
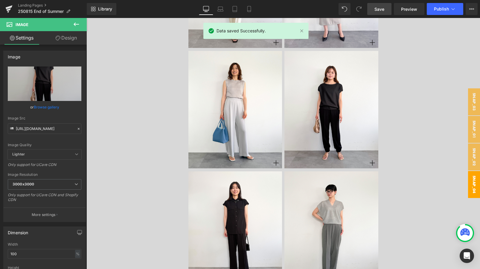
click at [423, 175] on span "snap_04" at bounding box center [474, 184] width 12 height 27
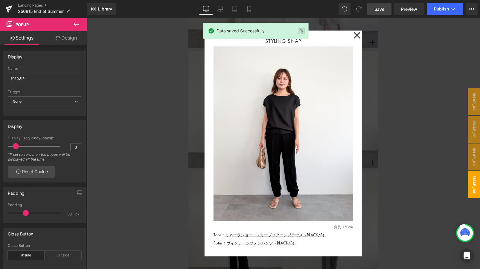
click at [301, 34] on link at bounding box center [301, 31] width 7 height 7
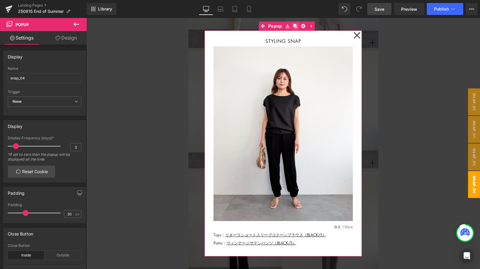
click at [292, 28] on link at bounding box center [295, 26] width 8 height 9
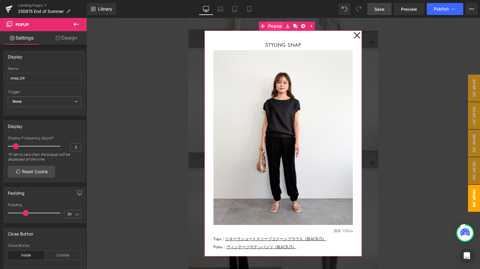
click at [274, 28] on span "Popup" at bounding box center [275, 26] width 17 height 9
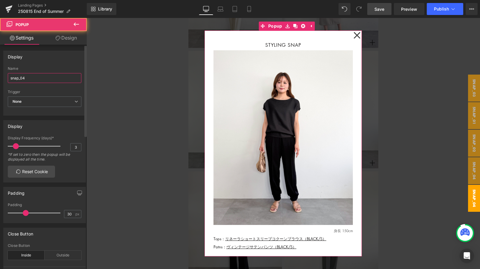
click at [36, 82] on input "snap_04" at bounding box center [45, 78] width 74 height 10
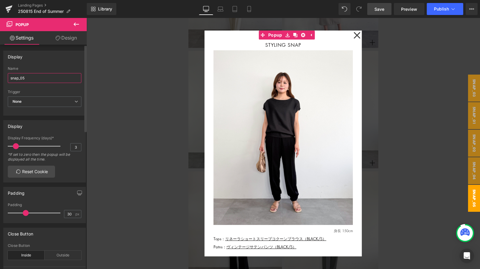
type input "snap_05"
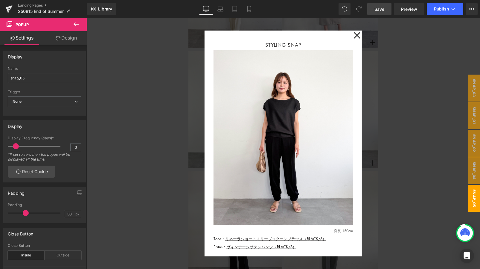
click at [387, 51] on div at bounding box center [282, 143] width 393 height 251
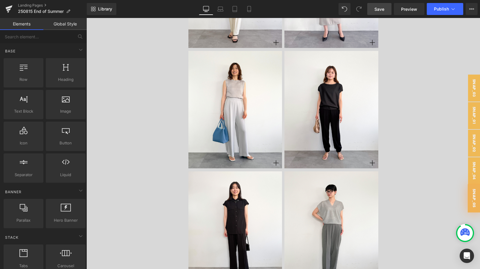
drag, startPoint x: 376, startPoint y: 11, endPoint x: 193, endPoint y: 82, distance: 196.9
click at [376, 11] on span "Save" at bounding box center [379, 9] width 10 height 6
click at [380, 11] on span "Save" at bounding box center [379, 9] width 10 height 6
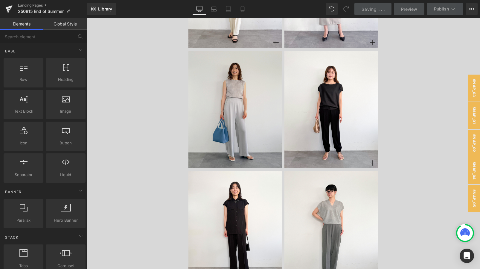
scroll to position [3900, 0]
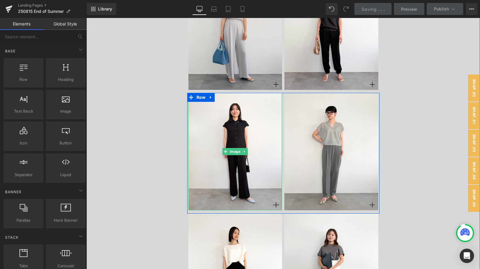
click at [245, 135] on img at bounding box center [235, 151] width 94 height 117
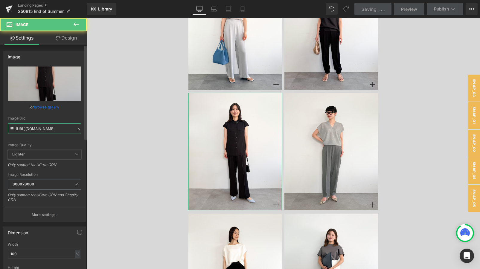
click at [39, 129] on input "[URL][DOMAIN_NAME]" at bounding box center [45, 128] width 74 height 10
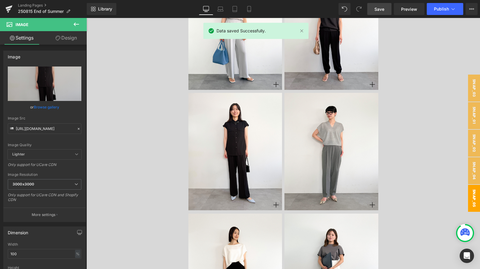
click at [423, 190] on span "snap_05" at bounding box center [474, 197] width 12 height 27
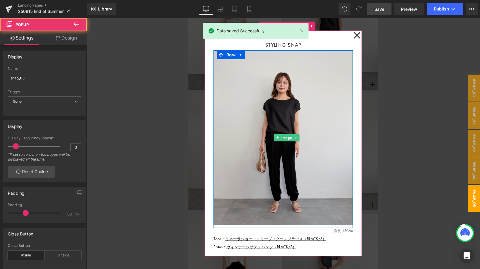
click at [303, 109] on img at bounding box center [282, 137] width 139 height 174
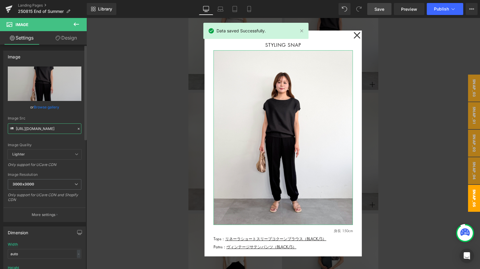
click at [49, 127] on input "[URL][DOMAIN_NAME]" at bounding box center [45, 128] width 74 height 10
paste input "5"
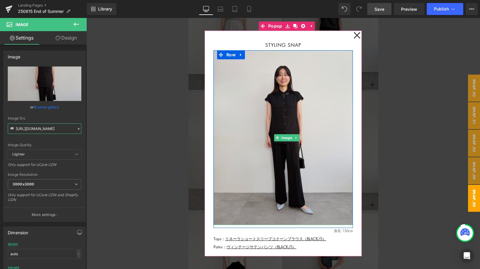
scroll to position [4, 0]
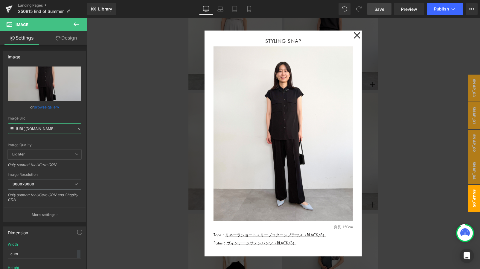
type input "[URL][DOMAIN_NAME]"
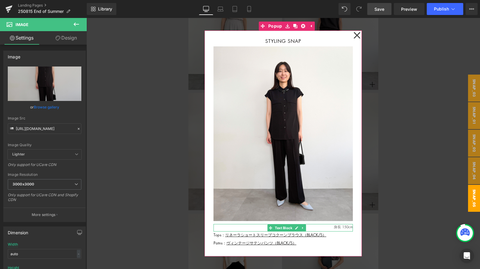
click at [348, 227] on p "身長 150cm" at bounding box center [282, 227] width 139 height 6
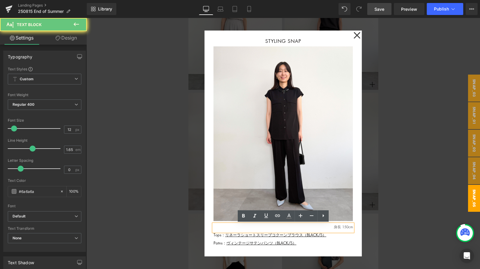
click at [348, 227] on p "身長 150cm" at bounding box center [282, 227] width 139 height 6
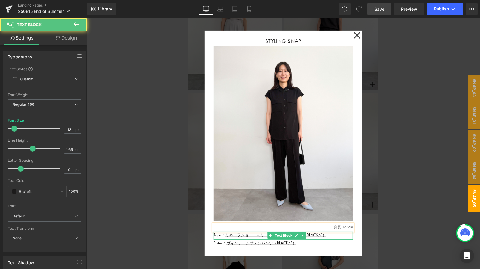
click at [332, 235] on p "Tops： リネーラショートスリーブコクーンブラウス（BLACK/S）" at bounding box center [282, 234] width 139 height 6
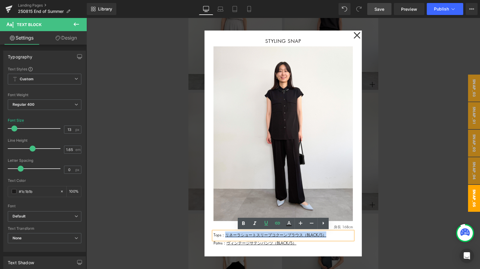
drag, startPoint x: 332, startPoint y: 235, endPoint x: 225, endPoint y: 235, distance: 106.7
click at [225, 235] on p "Tops： リネーラショートスリーブコクーンブラウス（BLACK/S）" at bounding box center [282, 234] width 139 height 6
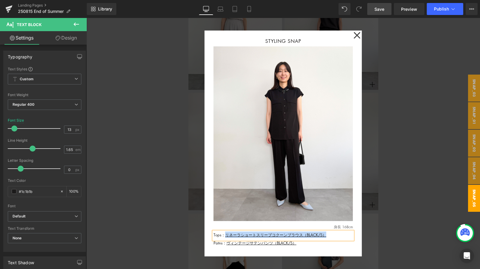
paste div
click at [311, 238] on p "Patns： ヴィンテージサテンパンツ（BLACK/S）" at bounding box center [282, 242] width 139 height 6
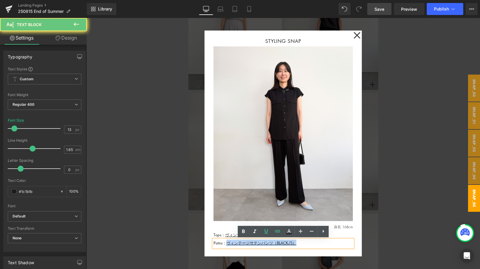
drag, startPoint x: 311, startPoint y: 242, endPoint x: 228, endPoint y: 242, distance: 83.1
click at [228, 238] on p "Patns： ヴィンテージサテンパンツ（BLACK/S）" at bounding box center [282, 242] width 139 height 6
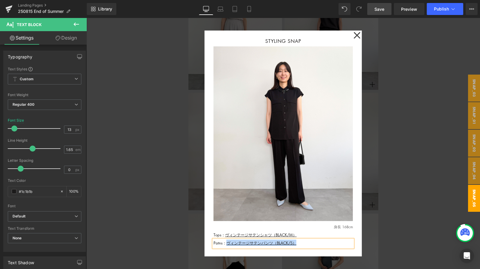
paste div
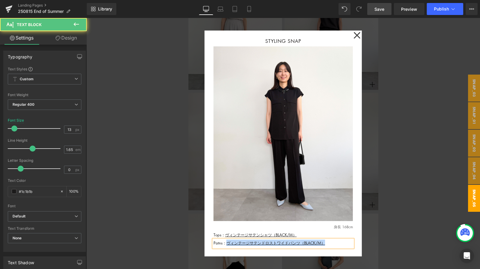
drag, startPoint x: 328, startPoint y: 242, endPoint x: 226, endPoint y: 242, distance: 101.4
click at [226, 238] on p "Patns： ヴィンテージサテンドロストワイドパンツ （BLACK/M）" at bounding box center [282, 242] width 139 height 6
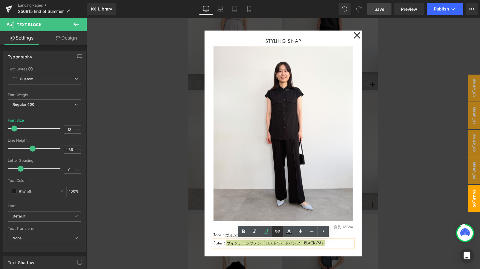
click at [279, 231] on icon at bounding box center [277, 230] width 7 height 7
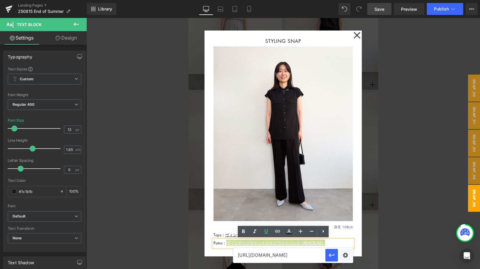
click at [263, 238] on input "[URL][DOMAIN_NAME]" at bounding box center [279, 254] width 92 height 15
paste input "[URL][DOMAIN_NAME]"
click at [278, 238] on input "[URL][DOMAIN_NAME]" at bounding box center [279, 254] width 92 height 15
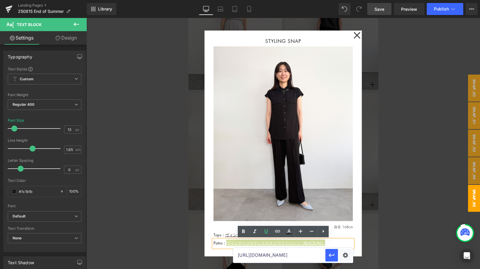
type input "[URL][DOMAIN_NAME]"
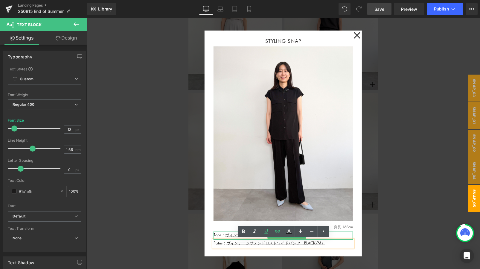
click at [333, 233] on p "Tops： ヴィンテージサテンシャツ （BLACK/M）" at bounding box center [282, 234] width 139 height 6
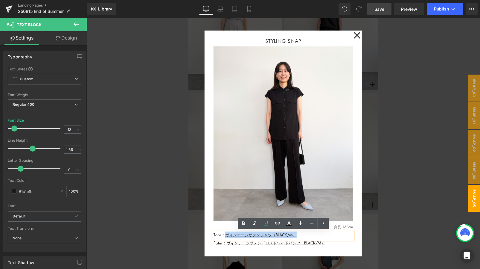
drag, startPoint x: 333, startPoint y: 233, endPoint x: 227, endPoint y: 232, distance: 106.1
click at [227, 232] on p "Tops： ヴィンテージサテンシャツ （BLACK/M）" at bounding box center [282, 234] width 139 height 6
click at [275, 219] on link at bounding box center [277, 222] width 11 height 11
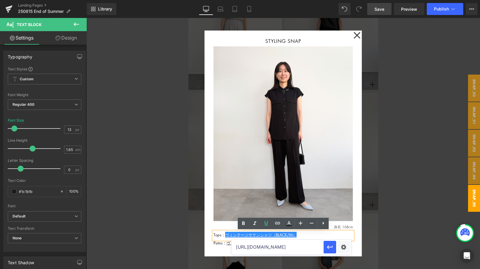
click at [243, 238] on input "[URL][DOMAIN_NAME]" at bounding box center [277, 246] width 92 height 15
paste input "[URL][DOMAIN_NAME]"
click at [267, 238] on input "[URL][DOMAIN_NAME]" at bounding box center [277, 246] width 92 height 15
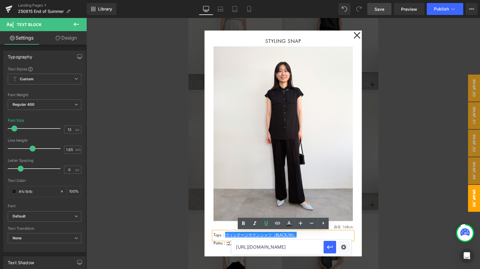
type input "[URL][DOMAIN_NAME]"
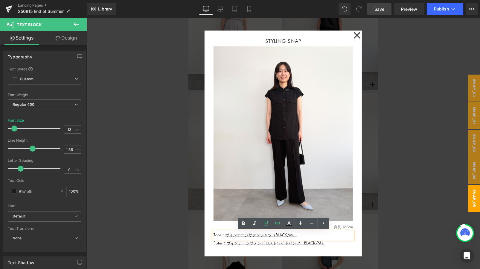
click at [379, 12] on span "Save" at bounding box center [379, 9] width 10 height 6
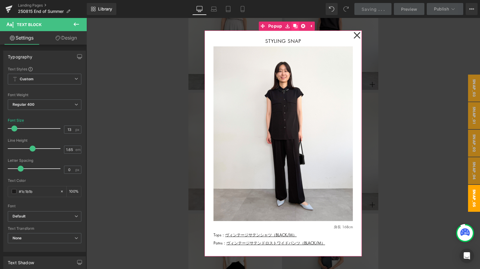
click at [295, 25] on icon at bounding box center [295, 26] width 4 height 4
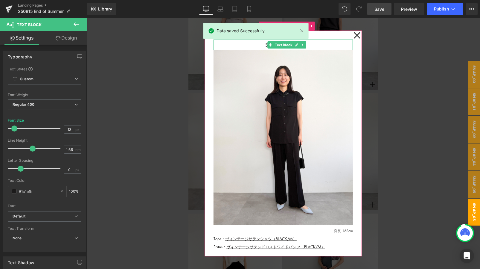
click at [259, 42] on p "STYLING SNAP" at bounding box center [282, 45] width 139 height 8
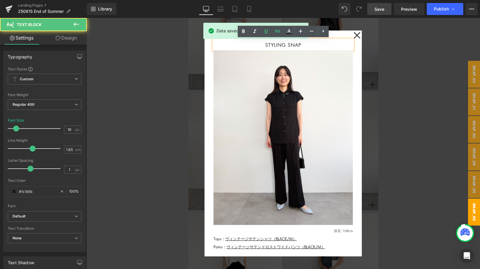
click at [339, 31] on div "STYLING SNAP Text Block Image Row 身長 168cm Text Block Tops： ヴィンテージサテンシャツ（BLACK/…" at bounding box center [283, 142] width 157 height 225
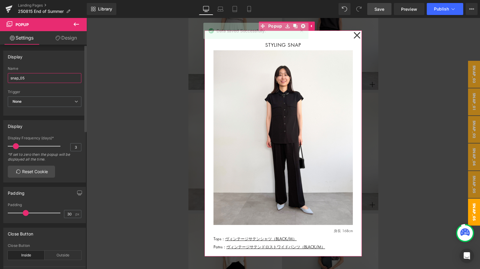
click at [49, 77] on input "snap_05" at bounding box center [45, 78] width 74 height 10
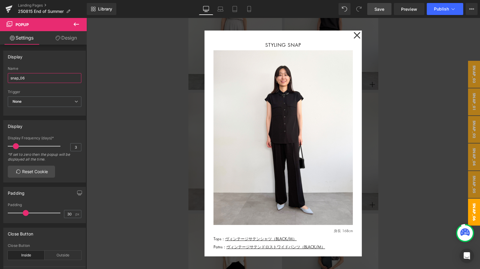
type input "snap_06"
click at [388, 7] on link "Save" at bounding box center [379, 9] width 24 height 12
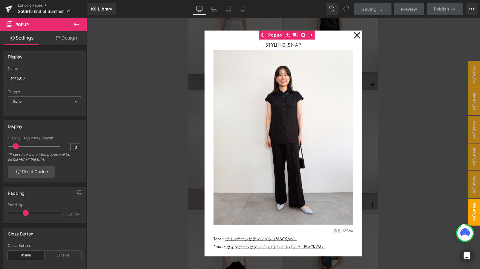
click at [377, 78] on div at bounding box center [282, 143] width 393 height 251
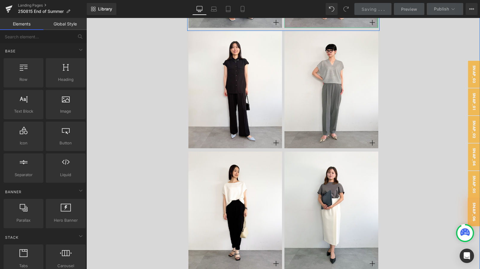
scroll to position [3972, 0]
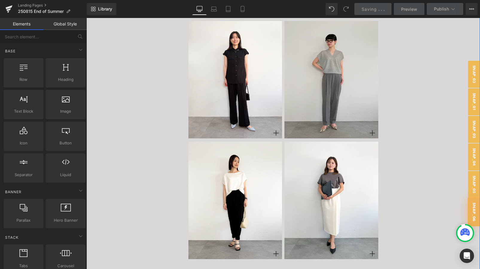
click at [326, 80] on div "Image" at bounding box center [331, 79] width 94 height 117
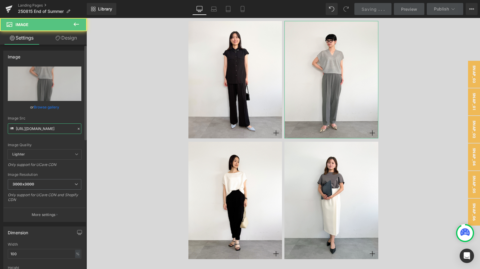
click at [54, 125] on input "[URL][DOMAIN_NAME]" at bounding box center [45, 128] width 74 height 10
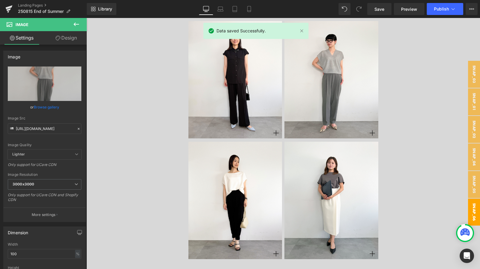
click at [423, 206] on span "snap_06" at bounding box center [474, 211] width 12 height 27
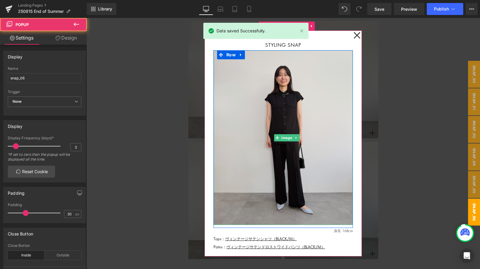
click at [286, 116] on img at bounding box center [282, 137] width 139 height 174
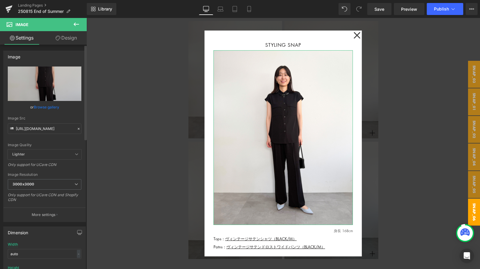
click at [77, 127] on icon at bounding box center [79, 128] width 4 height 4
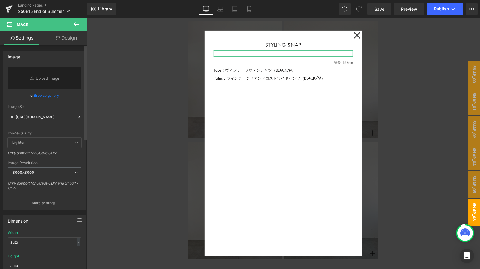
click at [44, 115] on input "[URL][DOMAIN_NAME]" at bounding box center [45, 117] width 74 height 10
paste input "[URL][DOMAIN_NAME]"
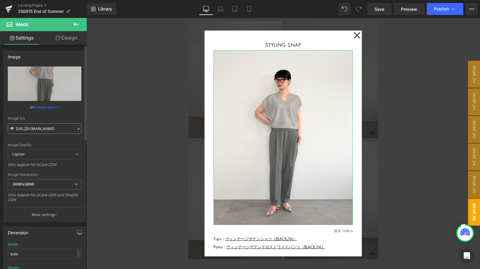
type input "[URL][DOMAIN_NAME]"
click at [62, 115] on div "Image Quality Lighter Lightest Lighter Lighter Lightest Only support for UCare …" at bounding box center [45, 107] width 74 height 83
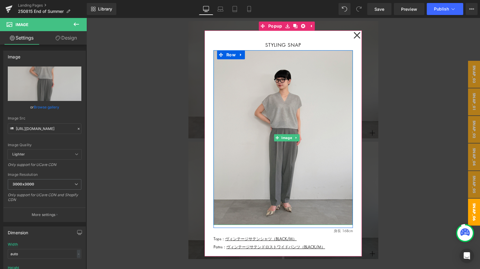
scroll to position [4, 0]
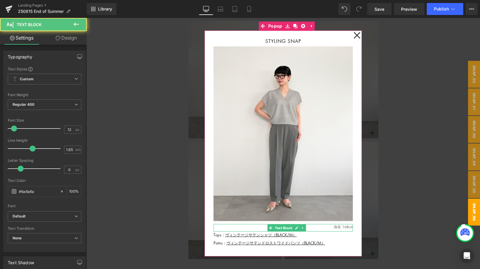
click at [349, 227] on p "身長 168cm" at bounding box center [282, 227] width 139 height 6
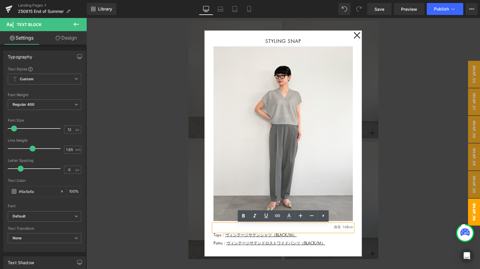
click at [348, 225] on p "身長 168cm" at bounding box center [282, 227] width 139 height 6
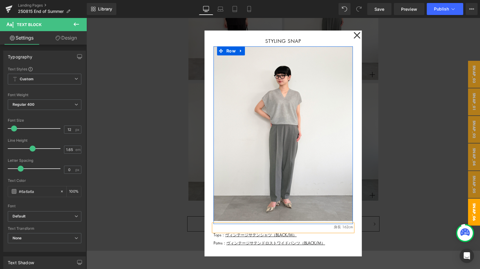
scroll to position [4040, 0]
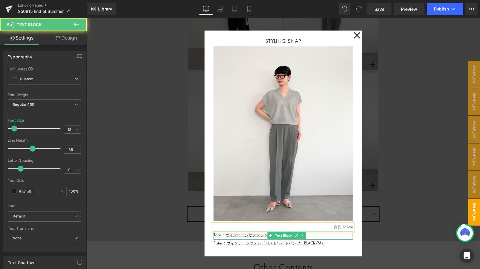
click at [308, 235] on p "Tops： ヴィンテージサテンシャツ（BLACK/M）" at bounding box center [282, 234] width 139 height 6
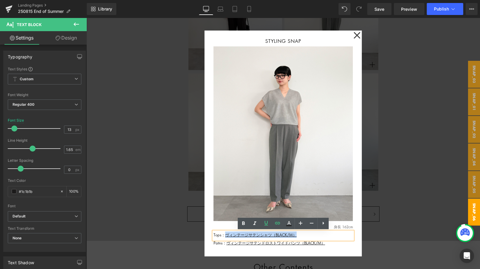
drag, startPoint x: 308, startPoint y: 235, endPoint x: 225, endPoint y: 235, distance: 82.5
click at [225, 235] on p "Tops： ヴィンテージサテンシャツ（BLACK/M）" at bounding box center [282, 234] width 139 height 6
paste div
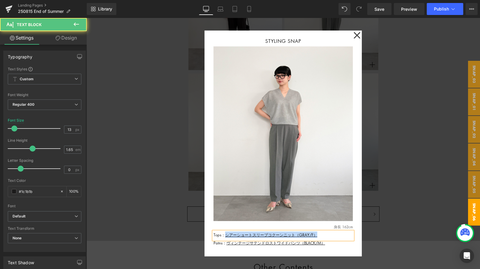
drag, startPoint x: 324, startPoint y: 237, endPoint x: 226, endPoint y: 236, distance: 97.8
click at [226, 236] on p "Tops： シアーショートスリーブコクーンニット （[PERSON_NAME]/F）" at bounding box center [282, 234] width 139 height 6
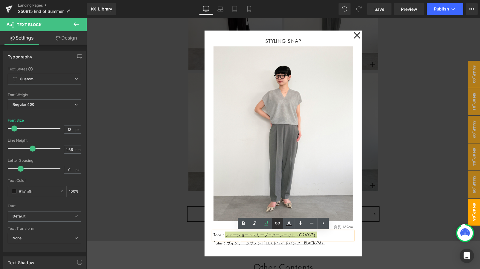
click at [278, 224] on icon at bounding box center [277, 222] width 7 height 7
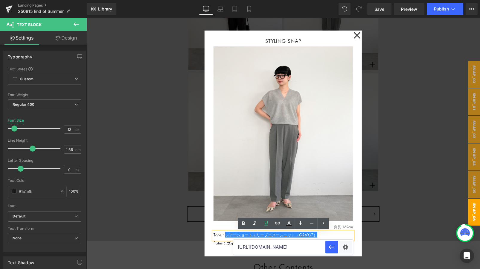
click at [265, 238] on input "[URL][DOMAIN_NAME]" at bounding box center [279, 246] width 92 height 15
paste input "[URL][DOMAIN_NAME]"
click at [335, 238] on button "button" at bounding box center [331, 246] width 13 height 13
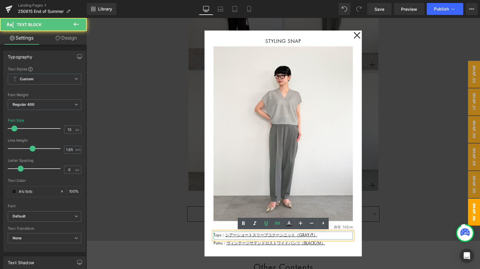
click at [322, 235] on p "Tops： シアーショートスリーブコクーンニット （[PERSON_NAME]/F）" at bounding box center [282, 234] width 139 height 6
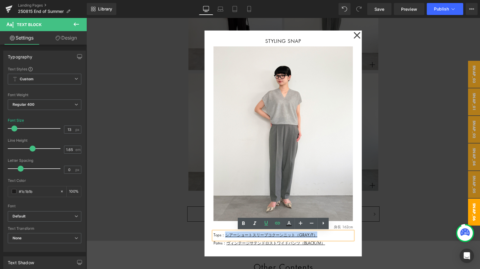
drag, startPoint x: 322, startPoint y: 235, endPoint x: 224, endPoint y: 236, distance: 98.1
click at [224, 236] on p "Tops： シアーショートスリーブコクーンニット （[PERSON_NAME]/F）" at bounding box center [282, 234] width 139 height 6
click at [276, 225] on icon at bounding box center [277, 222] width 7 height 7
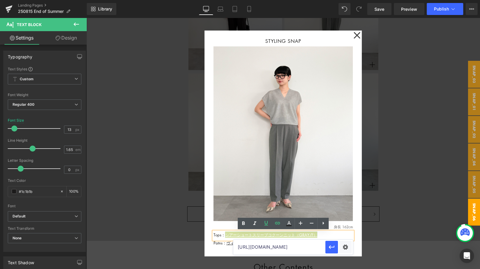
click at [300, 238] on input "[URL][DOMAIN_NAME]" at bounding box center [279, 246] width 92 height 15
drag, startPoint x: 263, startPoint y: 247, endPoint x: 325, endPoint y: 247, distance: 61.3
click at [325, 238] on input "[URL][DOMAIN_NAME]" at bounding box center [279, 246] width 92 height 15
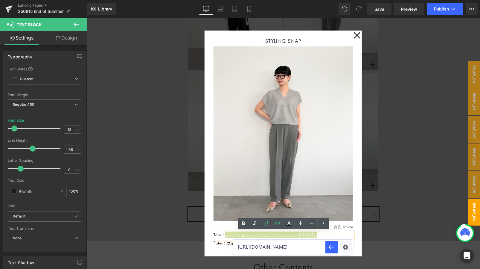
type input "[URL][DOMAIN_NAME]"
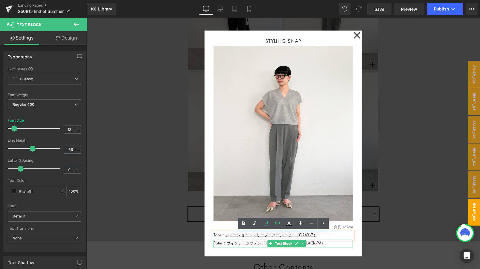
click at [331, 238] on p "Patns： ヴィンテージサテンドロストワイドパンツ（BLACK/M）" at bounding box center [282, 242] width 139 height 6
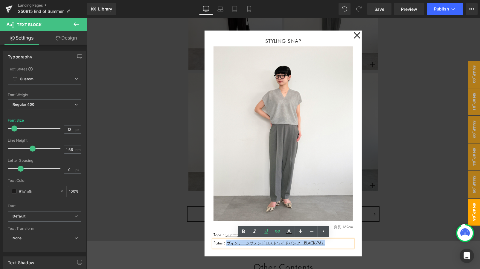
drag, startPoint x: 331, startPoint y: 242, endPoint x: 225, endPoint y: 242, distance: 106.1
click at [225, 238] on p "Patns： ヴィンテージサテンドロストワイドパンツ（BLACK/M）" at bounding box center [282, 242] width 139 height 6
paste div
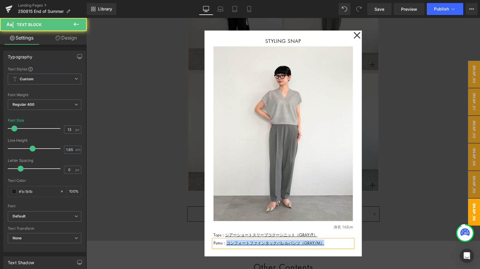
drag, startPoint x: 328, startPoint y: 243, endPoint x: 228, endPoint y: 243, distance: 99.9
click at [228, 238] on p "Patns： コンフォートファインタックバレルパンツ （GRAY/M）" at bounding box center [282, 242] width 139 height 6
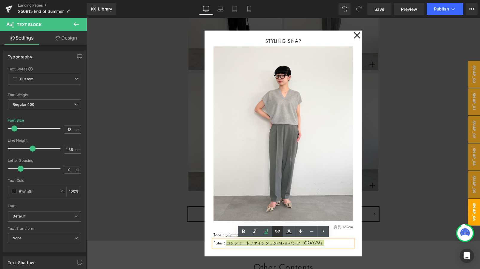
click at [277, 231] on icon at bounding box center [277, 230] width 5 height 2
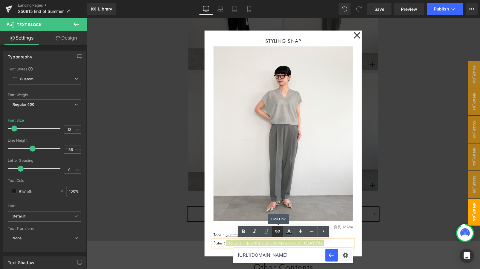
scroll to position [0, 0]
click at [261, 238] on input "[URL][DOMAIN_NAME]" at bounding box center [279, 254] width 92 height 15
paste input "[URL][DOMAIN_NAME]"
click at [265, 238] on input "[URL][DOMAIN_NAME]" at bounding box center [279, 254] width 92 height 15
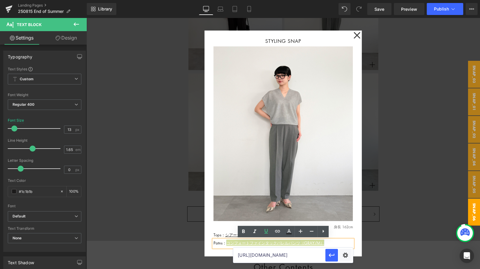
scroll to position [0, 35]
type input "[URL][DOMAIN_NAME]"
click at [336, 238] on button "button" at bounding box center [331, 254] width 13 height 13
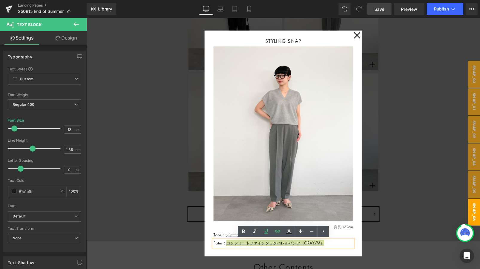
click at [385, 5] on link "Save" at bounding box center [379, 9] width 24 height 12
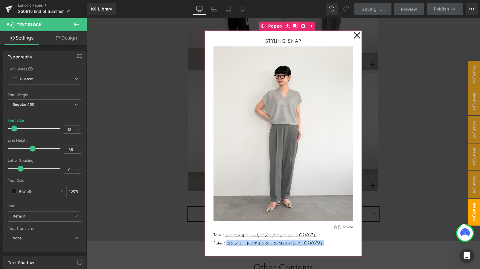
click at [292, 24] on link at bounding box center [295, 26] width 8 height 9
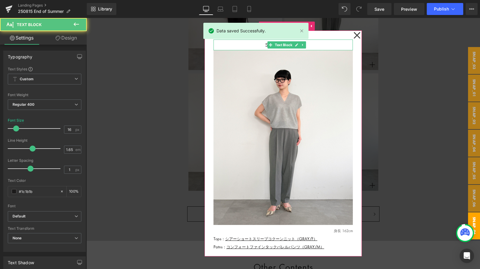
click at [252, 43] on p "STYLING SNAP" at bounding box center [282, 45] width 139 height 8
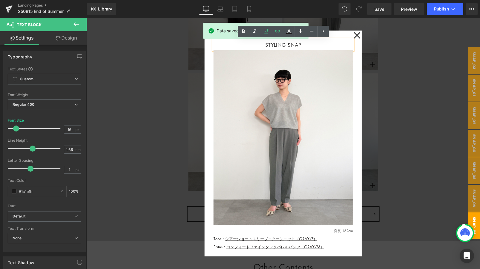
click at [339, 34] on div "STYLING SNAP Text Block Image Row 身長 162cm Text Block Tops： シアーショートスリーブコクーンニット（…" at bounding box center [283, 142] width 157 height 225
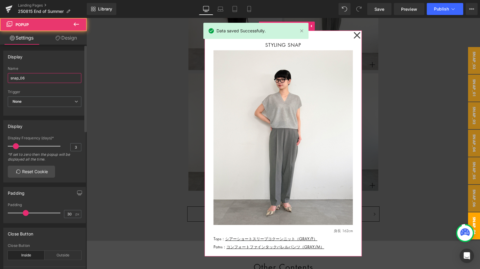
click at [33, 77] on input "snap_06" at bounding box center [45, 78] width 74 height 10
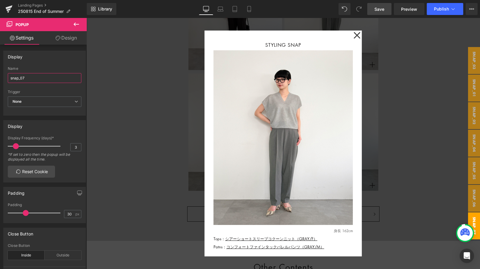
type input "snap_07"
drag, startPoint x: 387, startPoint y: 7, endPoint x: 295, endPoint y: 136, distance: 158.9
click at [387, 7] on link "Save" at bounding box center [379, 9] width 24 height 12
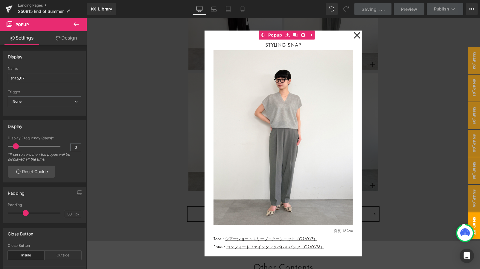
click at [381, 154] on div at bounding box center [282, 143] width 393 height 251
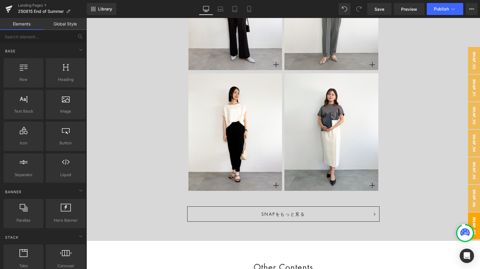
click at [423, 223] on span "snap_07" at bounding box center [474, 225] width 12 height 27
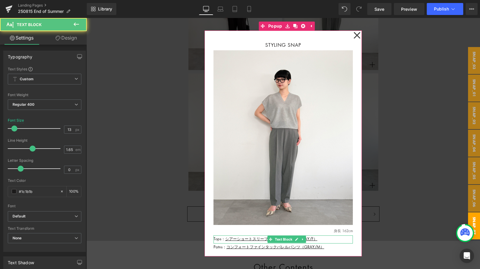
click at [323, 238] on p "Tops： シアーショートスリーブコクーンニット（[PERSON_NAME]/F）" at bounding box center [282, 238] width 139 height 6
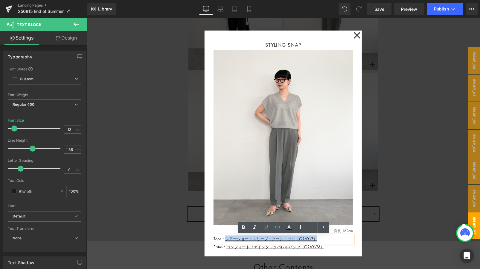
drag, startPoint x: 323, startPoint y: 239, endPoint x: 225, endPoint y: 240, distance: 97.8
click at [225, 238] on p "Tops： シアーショートスリーブコクーンニット（[PERSON_NAME]/F）" at bounding box center [282, 238] width 139 height 6
paste div
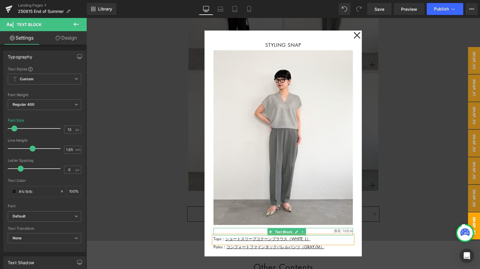
click at [344, 230] on p "身長 162cm" at bounding box center [282, 231] width 139 height 6
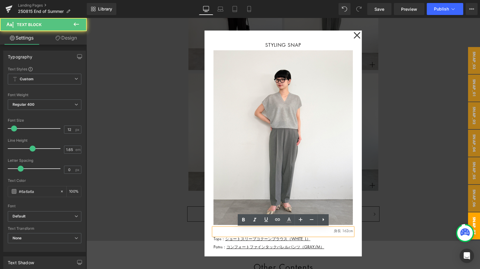
click at [344, 230] on p "身長 162cm" at bounding box center [282, 231] width 139 height 6
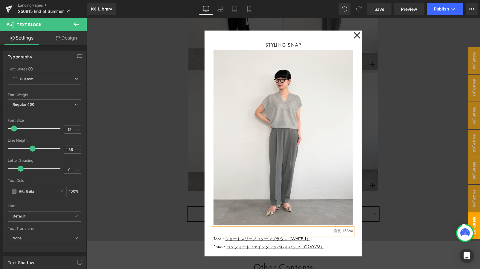
click at [423, 185] on div at bounding box center [282, 143] width 393 height 251
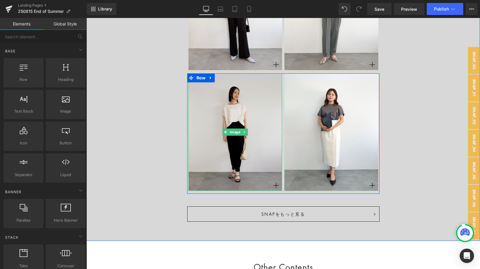
click at [223, 112] on img at bounding box center [235, 131] width 94 height 117
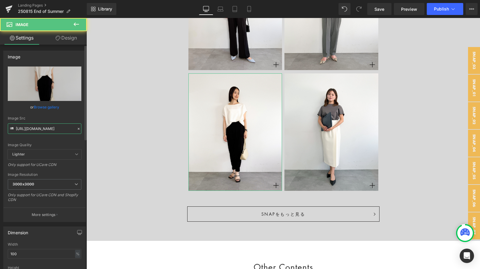
click at [46, 129] on input "[URL][DOMAIN_NAME]" at bounding box center [45, 128] width 74 height 10
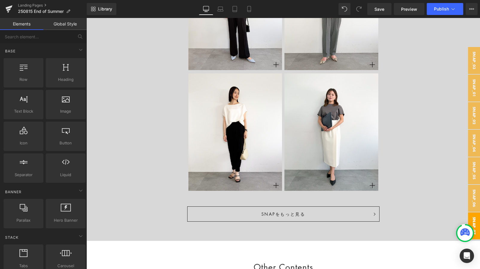
click at [423, 217] on span "snap_07" at bounding box center [474, 225] width 12 height 27
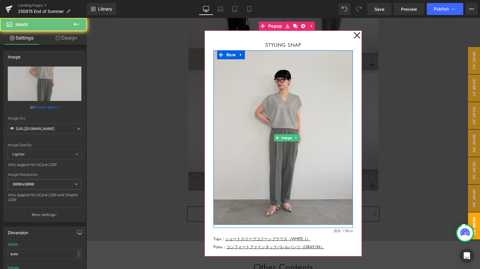
click at [270, 173] on img at bounding box center [282, 137] width 139 height 174
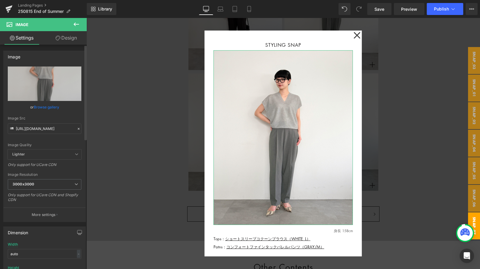
click at [77, 126] on icon at bounding box center [79, 128] width 4 height 4
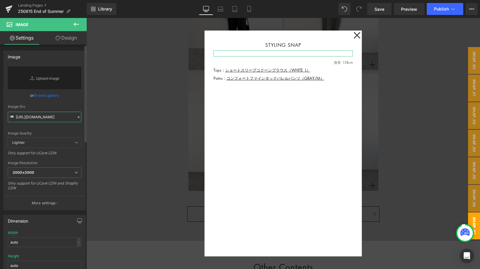
click at [49, 117] on input "[URL][DOMAIN_NAME]" at bounding box center [45, 117] width 74 height 10
paste input "[URL][DOMAIN_NAME]"
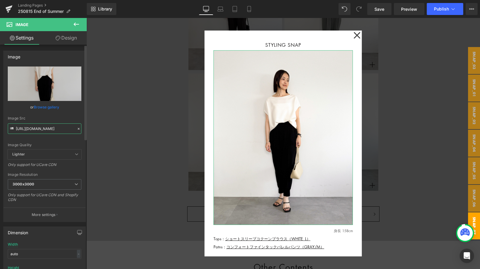
type input "[URL][DOMAIN_NAME]"
click at [67, 114] on div "Image Quality Lighter Lightest Lighter Lighter Lightest Only support for UCare …" at bounding box center [45, 107] width 74 height 83
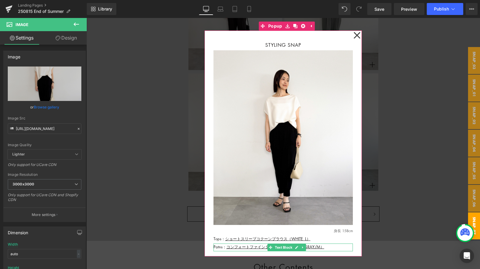
click at [332, 238] on p "Patns： コンフォートファインタックバレルパンツ（GRAY/M）" at bounding box center [282, 246] width 139 height 6
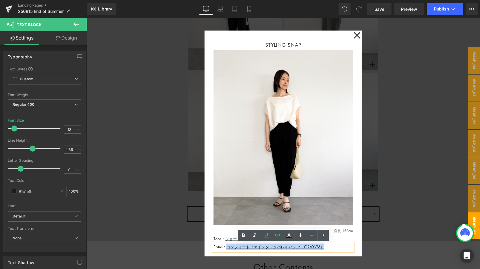
drag, startPoint x: 332, startPoint y: 246, endPoint x: 225, endPoint y: 247, distance: 106.4
click at [225, 238] on p "Patns： コンフォートファインタックバレルパンツ（GRAY/M）" at bounding box center [282, 246] width 139 height 6
paste div
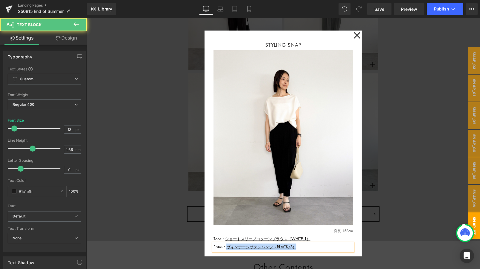
drag, startPoint x: 302, startPoint y: 248, endPoint x: 227, endPoint y: 246, distance: 75.1
click at [227, 238] on p "Patns： ヴィンテージサテンパンツ （BLACK/S）" at bounding box center [282, 246] width 139 height 6
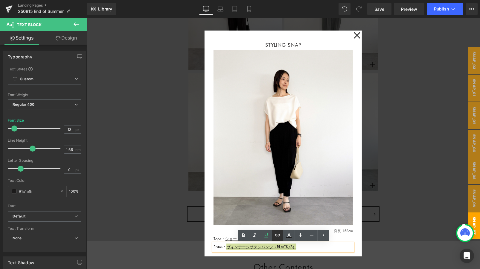
click at [278, 236] on icon at bounding box center [277, 234] width 7 height 7
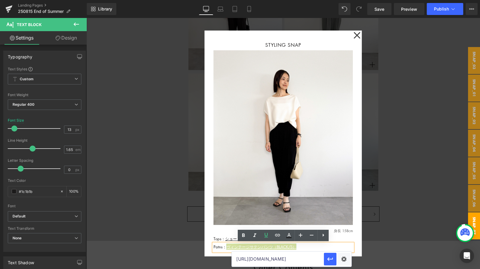
click at [260, 238] on input "[URL][DOMAIN_NAME]" at bounding box center [278, 258] width 92 height 15
paste input "[URL][DOMAIN_NAME]"
click at [276, 238] on input "[URL][DOMAIN_NAME]" at bounding box center [278, 258] width 92 height 15
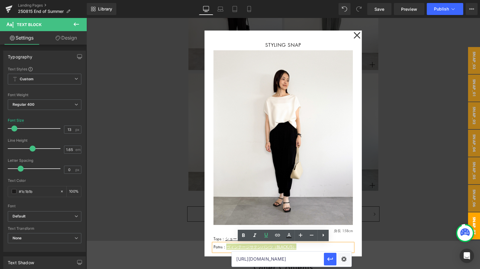
type input "[URL][DOMAIN_NAME]"
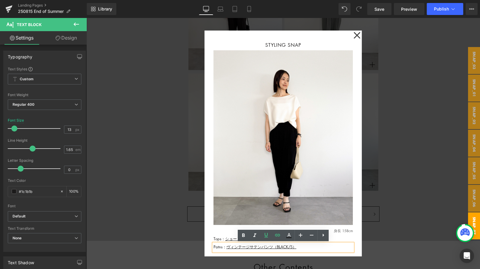
click at [321, 35] on div "STYLING SNAP Text Block Image Row 身長 158cm Text Block Tops： ショートスリーブコクーンブラウス （W…" at bounding box center [283, 142] width 157 height 225
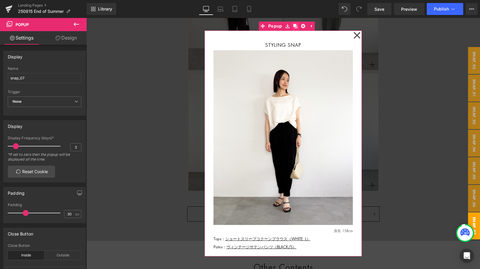
click at [292, 29] on link at bounding box center [295, 26] width 8 height 9
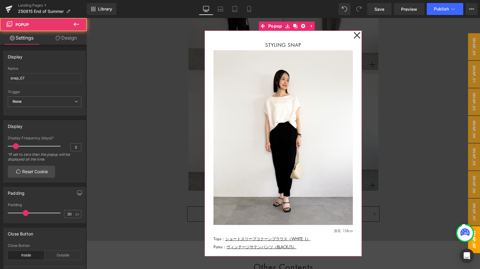
click at [271, 33] on div "STYLING SNAP Text Block Image Row 身長 158cm Text Block Tops： ショートスリーブコクーンブラウス （W…" at bounding box center [283, 142] width 157 height 225
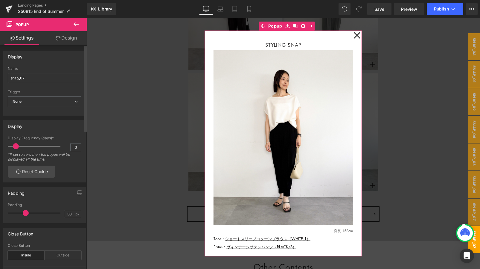
click at [31, 72] on div "Name snap_07" at bounding box center [45, 77] width 74 height 23
click at [31, 83] on input "snap_07" at bounding box center [45, 78] width 74 height 10
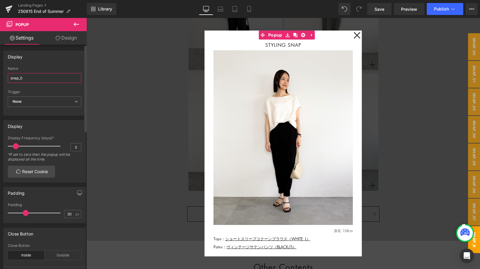
type input "snap_08"
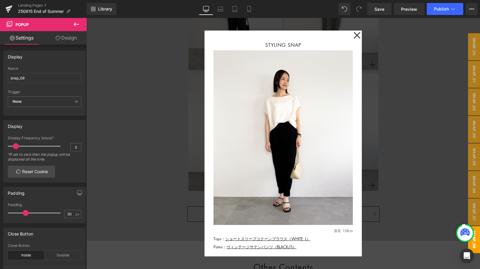
click at [398, 94] on div at bounding box center [282, 143] width 393 height 251
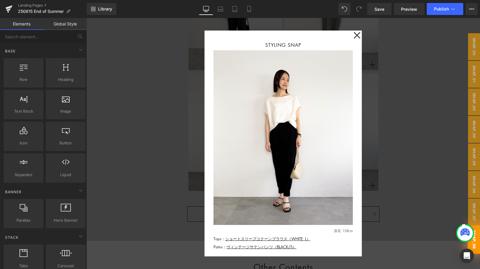
click at [389, 134] on div at bounding box center [282, 143] width 393 height 251
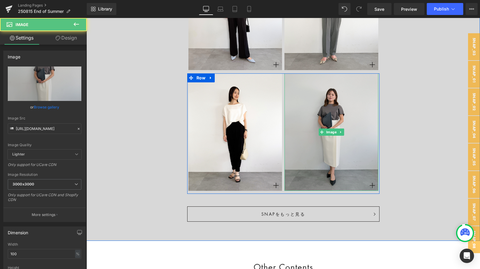
click at [348, 141] on img at bounding box center [331, 131] width 94 height 117
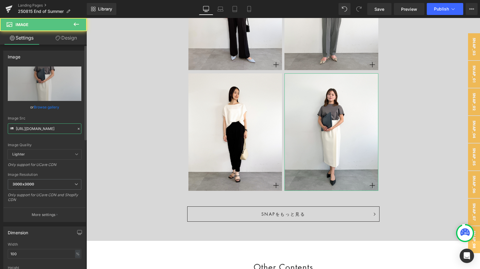
click at [62, 126] on input "[URL][DOMAIN_NAME]" at bounding box center [45, 128] width 74 height 10
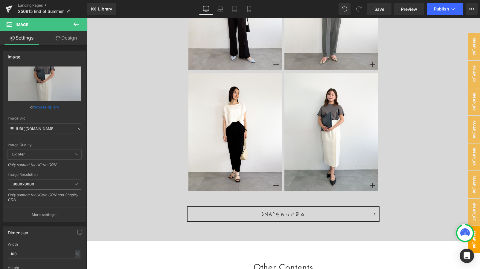
click at [423, 231] on span "snap_08" at bounding box center [474, 239] width 12 height 27
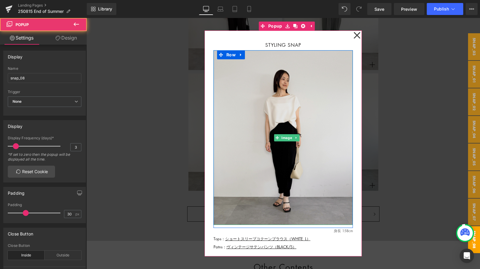
click at [285, 155] on img at bounding box center [282, 137] width 139 height 174
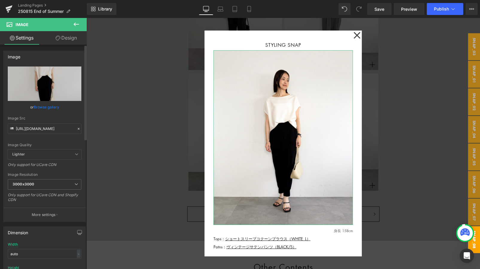
click at [77, 127] on icon at bounding box center [79, 128] width 4 height 4
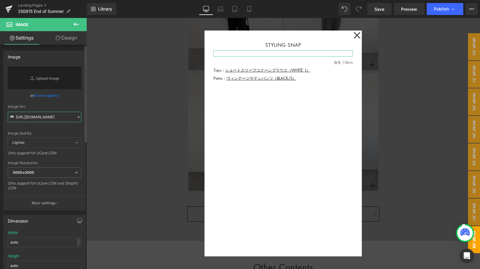
click at [55, 120] on input "[URL][DOMAIN_NAME]" at bounding box center [45, 117] width 74 height 10
paste input "[URL][DOMAIN_NAME]"
type input "[URL][DOMAIN_NAME]"
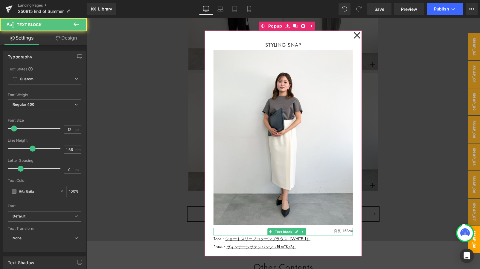
click at [347, 230] on p "身長 158cm" at bounding box center [282, 231] width 139 height 6
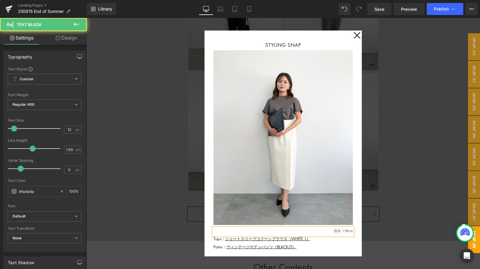
click at [347, 230] on p "身長 158cm" at bounding box center [282, 231] width 139 height 6
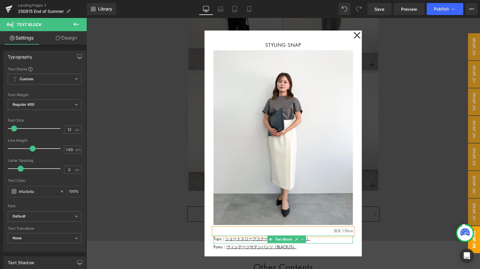
click at [318, 238] on p "Tops： ショートスリーブコクーンブラウス （WHITE_L）" at bounding box center [282, 238] width 139 height 6
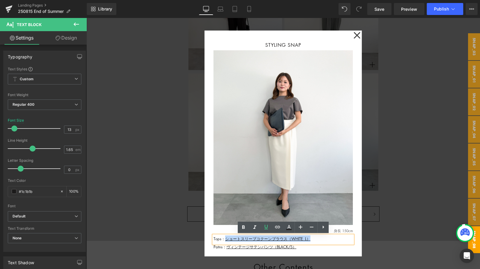
drag, startPoint x: 318, startPoint y: 239, endPoint x: 226, endPoint y: 239, distance: 91.8
click at [226, 238] on p "Tops： ショートスリーブコクーンブラウス （WHITE_L）" at bounding box center [282, 238] width 139 height 6
paste div
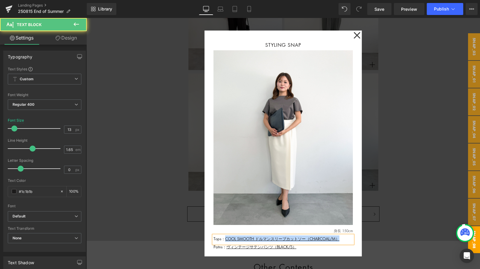
drag, startPoint x: 341, startPoint y: 239, endPoint x: 225, endPoint y: 239, distance: 115.7
click at [225, 238] on u "COOL SMOOTH ドルマンスリーブカットソー（CHARCOAL/M）" at bounding box center [282, 238] width 114 height 6
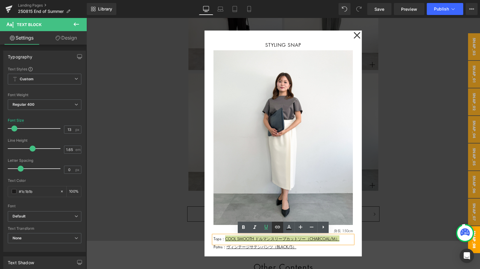
click at [280, 224] on icon at bounding box center [277, 226] width 7 height 7
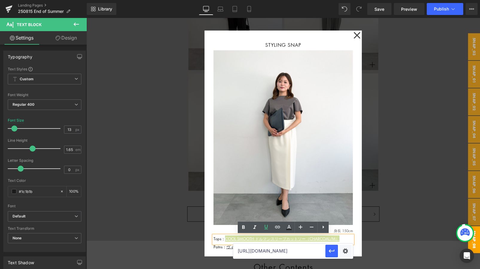
click at [262, 238] on input "[URL][DOMAIN_NAME]" at bounding box center [279, 250] width 92 height 15
paste input "[URL][DOMAIN_NAME]"
click at [288, 238] on input "[URL][DOMAIN_NAME]" at bounding box center [279, 250] width 92 height 15
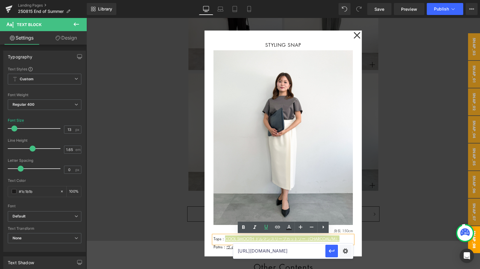
type input "[URL][DOMAIN_NAME]"
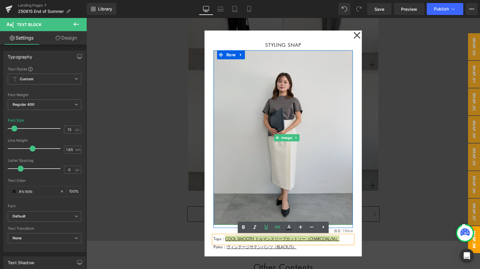
scroll to position [4, 0]
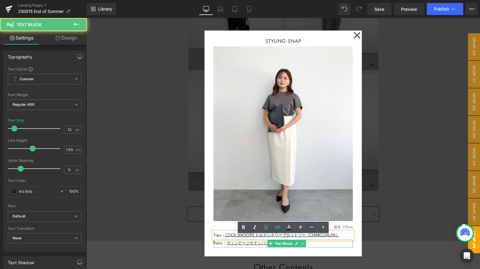
click at [303, 238] on div "Patns： ヴィンテージサテンパンツ（BLACK/S） Text Block" at bounding box center [282, 243] width 139 height 8
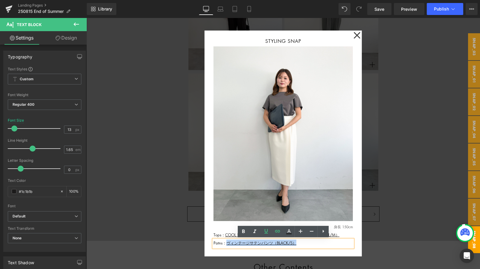
drag, startPoint x: 303, startPoint y: 242, endPoint x: 227, endPoint y: 243, distance: 75.7
click at [227, 238] on p "Patns： ヴィンテージサテンパンツ（BLACK/S）" at bounding box center [282, 242] width 139 height 6
paste div
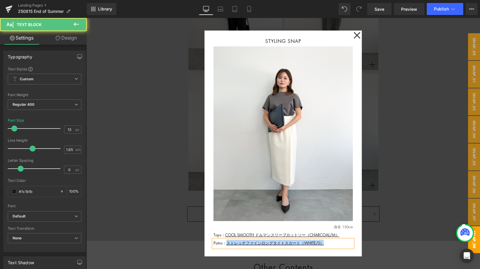
drag, startPoint x: 330, startPoint y: 243, endPoint x: 226, endPoint y: 241, distance: 103.5
click at [226, 238] on p "Patns： ストレッチファインロングタイトスカート （WHITE/S）" at bounding box center [282, 242] width 139 height 6
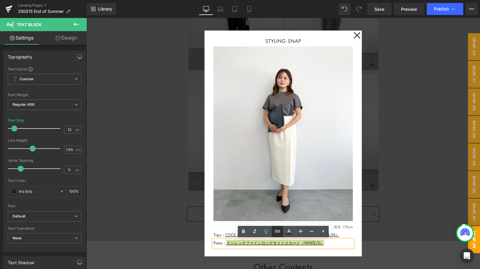
click at [278, 231] on icon at bounding box center [277, 230] width 7 height 7
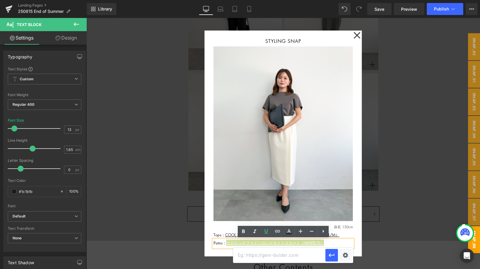
click at [260, 238] on input "text" at bounding box center [279, 254] width 92 height 15
paste input "[URL][DOMAIN_NAME]"
click at [330, 238] on icon "button" at bounding box center [331, 254] width 7 height 7
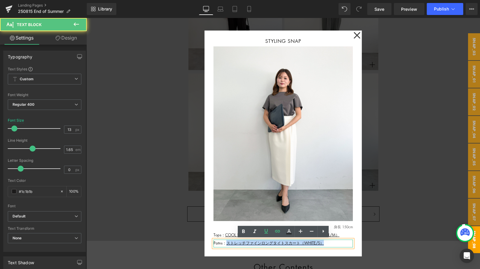
click at [337, 238] on p "Patns： ストレッチファインロングタイトスカート （WHITE/S）" at bounding box center [282, 242] width 139 height 6
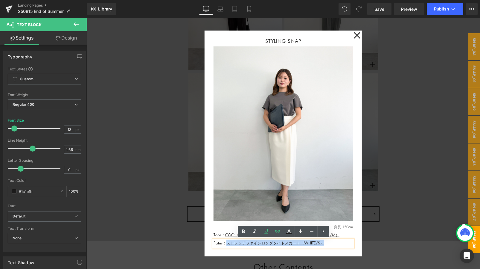
drag, startPoint x: 337, startPoint y: 244, endPoint x: 315, endPoint y: 263, distance: 28.6
click at [226, 238] on p "Patns： ストレッチファインロングタイトスカート （WHITE/S）" at bounding box center [282, 242] width 139 height 6
click at [275, 234] on icon at bounding box center [277, 230] width 7 height 7
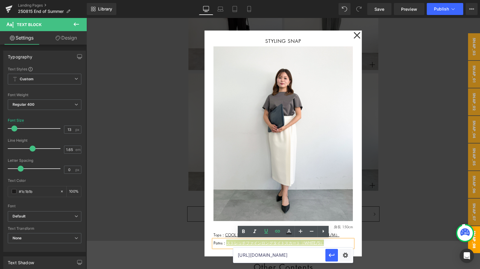
click at [300, 238] on input "[URL][DOMAIN_NAME]" at bounding box center [279, 254] width 92 height 15
drag, startPoint x: 265, startPoint y: 254, endPoint x: 311, endPoint y: 254, distance: 46.6
click at [311, 238] on input "[URL][DOMAIN_NAME]" at bounding box center [279, 254] width 92 height 15
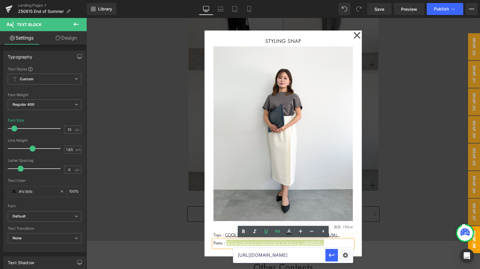
type input "[URL][DOMAIN_NAME]"
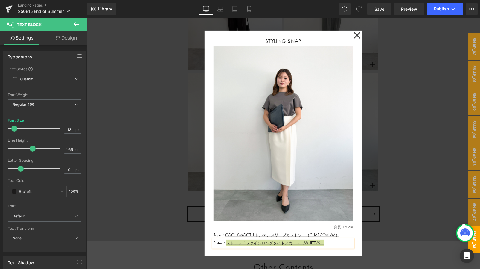
click at [223, 238] on div "Rendering Content" at bounding box center [240, 245] width 37 height 7
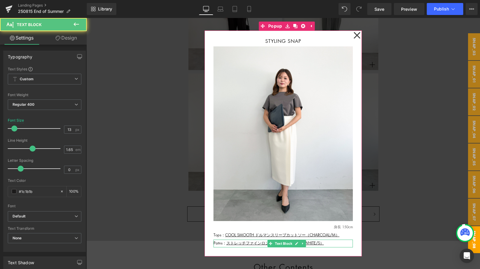
click at [218, 238] on p "Patns： ストレッチファインロングタイトスカート （WHITE/S）" at bounding box center [282, 242] width 139 height 6
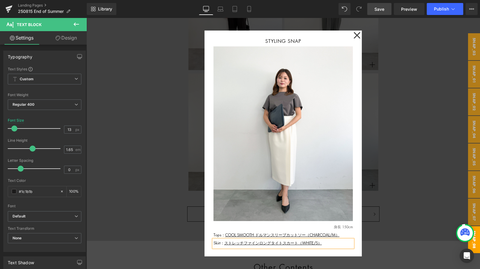
click at [379, 11] on span "Save" at bounding box center [379, 9] width 10 height 6
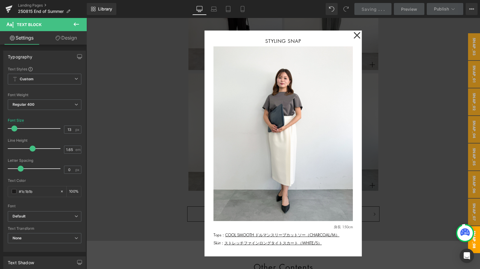
click at [393, 79] on div at bounding box center [282, 143] width 393 height 251
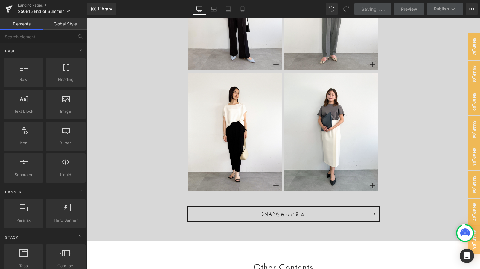
scroll to position [4125, 0]
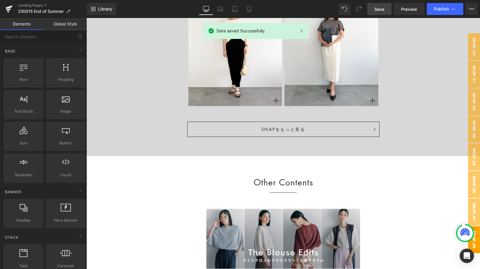
click at [423, 238] on span "snap_08" at bounding box center [474, 239] width 12 height 27
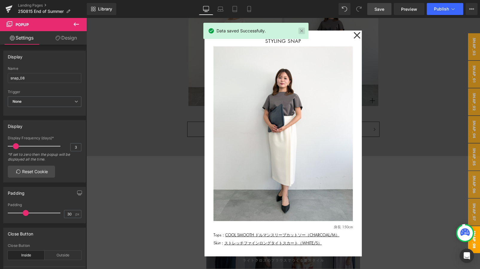
click at [302, 30] on link at bounding box center [301, 31] width 7 height 7
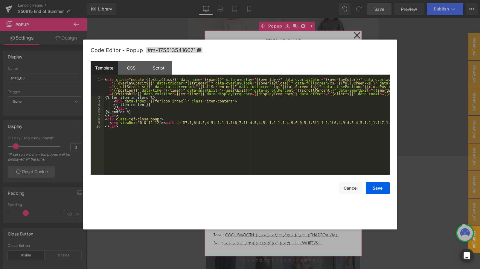
click at [256, 0] on div "Image You are previewing how the will restyle your page. You can not edit Eleme…" at bounding box center [240, 0] width 480 height 0
click at [200, 49] on icon at bounding box center [199, 50] width 4 height 4
click at [416, 188] on div at bounding box center [240, 134] width 480 height 269
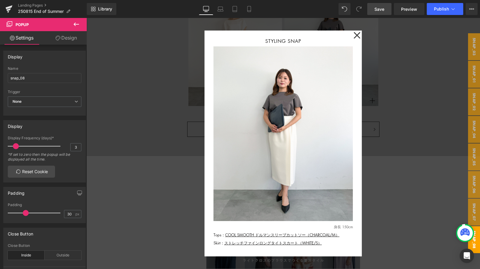
click at [393, 198] on div at bounding box center [282, 143] width 393 height 251
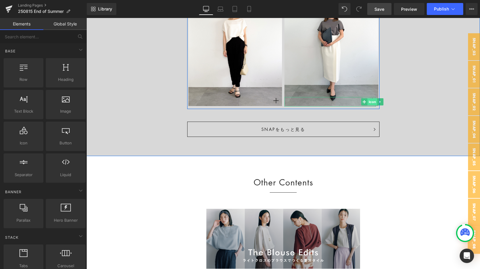
click at [372, 100] on span "Icon" at bounding box center [372, 101] width 10 height 7
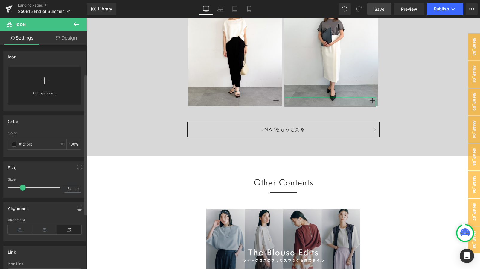
scroll to position [82, 0]
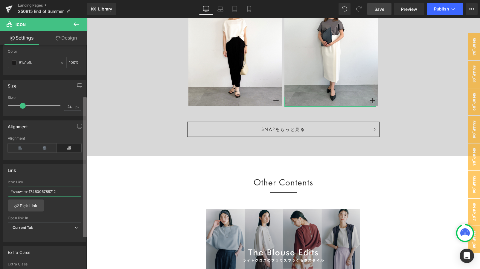
drag, startPoint x: 24, startPoint y: 190, endPoint x: 85, endPoint y: 190, distance: 61.6
click at [85, 190] on div "Icon PHN2ZyBmaWxsPSJjdXJyZW50Q29sb3IiIGhlaWdodD0iMTAwJSIgY2xhc3M9ImdmX2ljb24iIG…" at bounding box center [43, 158] width 87 height 227
paste input "m-1755135416071"
click at [25, 193] on input "#show-m-1746006788712" at bounding box center [45, 191] width 74 height 10
drag, startPoint x: 23, startPoint y: 192, endPoint x: 62, endPoint y: 192, distance: 38.3
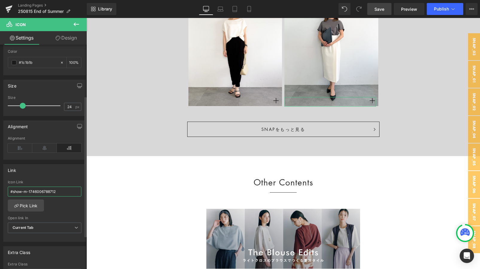
click at [62, 192] on input "#show-m-1746006788712" at bounding box center [45, 191] width 74 height 10
paste input "#m-1755135416071"
click at [26, 191] on input "#show-#m-1755135416071" at bounding box center [45, 191] width 74 height 10
type input "#show-m-1755135416071"
click at [423, 200] on span "snap_07" at bounding box center [474, 211] width 12 height 27
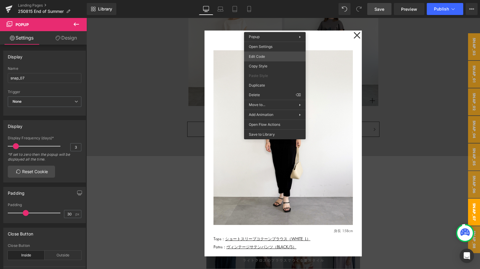
click at [265, 0] on div "Icon You are previewing how the will restyle your page. You can not edit Elemen…" at bounding box center [240, 0] width 480 height 0
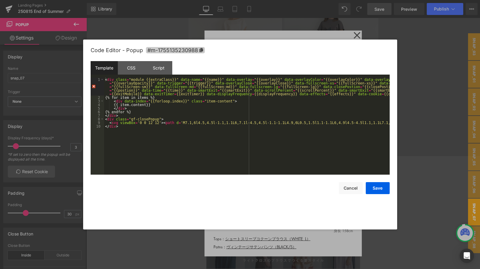
click at [202, 49] on icon at bounding box center [201, 50] width 4 height 4
click at [380, 189] on button "Save" at bounding box center [378, 188] width 24 height 12
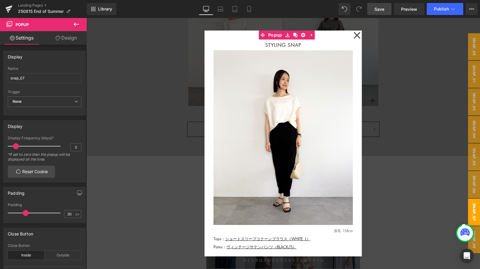
click at [423, 170] on div at bounding box center [282, 143] width 393 height 251
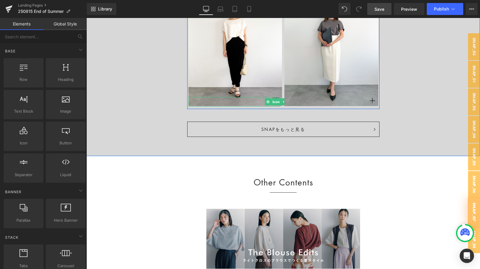
click at [276, 100] on span "Icon" at bounding box center [276, 101] width 10 height 7
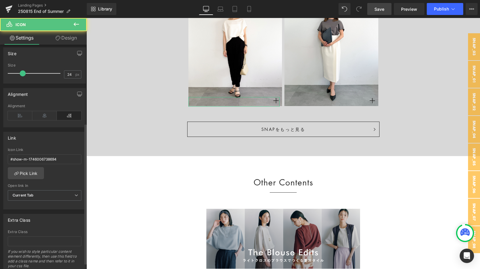
scroll to position [125, 0]
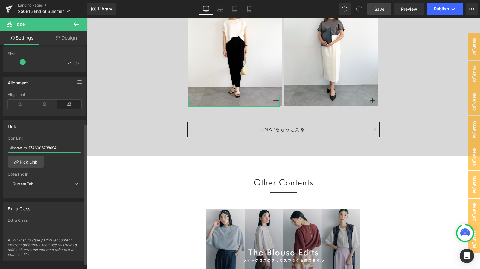
drag, startPoint x: 24, startPoint y: 147, endPoint x: 77, endPoint y: 147, distance: 53.2
click at [77, 147] on input "#show-m-1746006738694" at bounding box center [45, 148] width 74 height 10
paste input "#m-1755135230988"
click at [26, 147] on input "#show-#m-1755135230988" at bounding box center [45, 148] width 74 height 10
type input "#show-m-1755135230988"
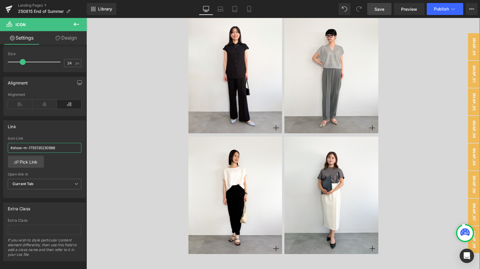
scroll to position [3978, 0]
click at [423, 183] on span "snap_06" at bounding box center [474, 184] width 12 height 27
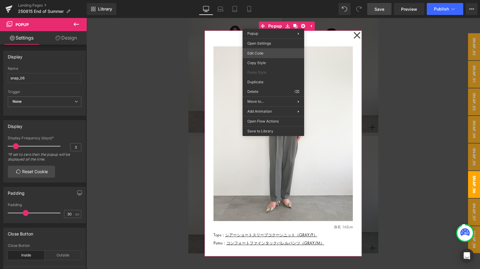
click at [262, 0] on div "Icon You are previewing how the will restyle your page. You can not edit Elemen…" at bounding box center [240, 0] width 480 height 0
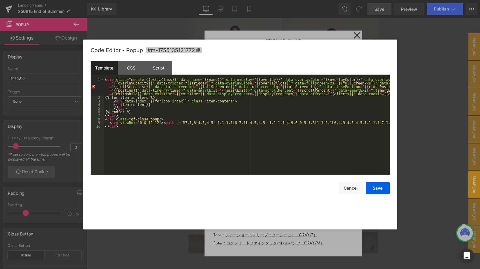
click at [198, 50] on icon at bounding box center [198, 50] width 4 height 4
click at [381, 184] on button "Save" at bounding box center [378, 188] width 24 height 12
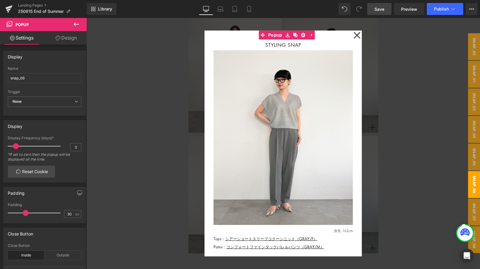
click at [422, 128] on div at bounding box center [282, 143] width 393 height 251
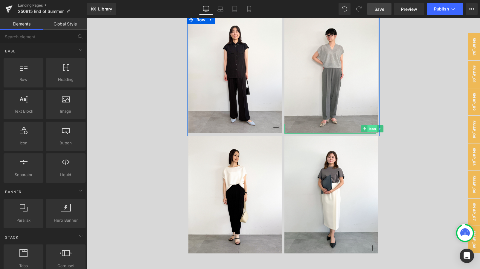
click at [373, 127] on span "Icon" at bounding box center [372, 128] width 10 height 7
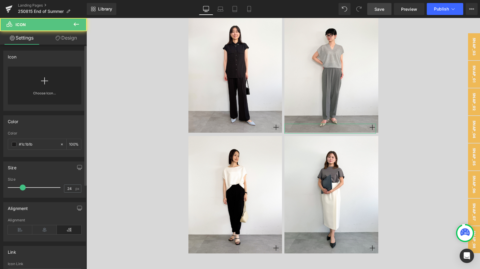
scroll to position [98, 0]
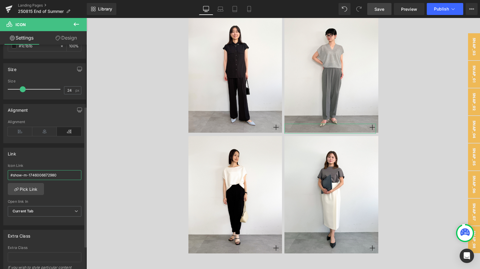
drag, startPoint x: 22, startPoint y: 176, endPoint x: 79, endPoint y: 176, distance: 57.1
click at [79, 176] on div "#show-m-1746006672980 Icon Link #show-m-1746006672980 Pick Link Current Tab New…" at bounding box center [45, 193] width 82 height 61
drag, startPoint x: 25, startPoint y: 176, endPoint x: 71, endPoint y: 176, distance: 46.3
click at [71, 176] on input "#show-m-1746006672980" at bounding box center [45, 175] width 74 height 10
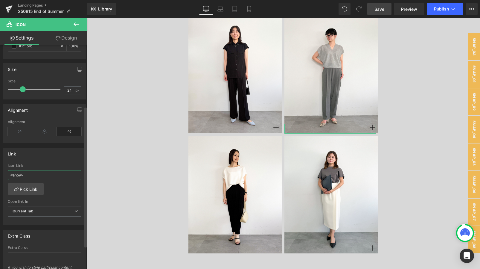
paste input "#m-1755135121772"
click at [26, 175] on input "#show-#m-1755135121772" at bounding box center [45, 175] width 74 height 10
type input "#show-m-1755135121772"
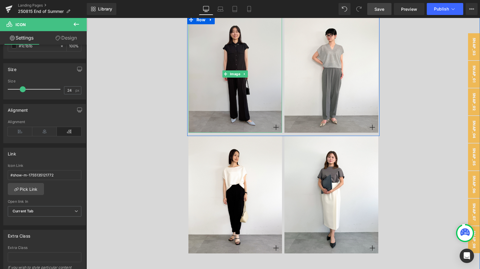
click at [216, 81] on img at bounding box center [235, 73] width 94 height 117
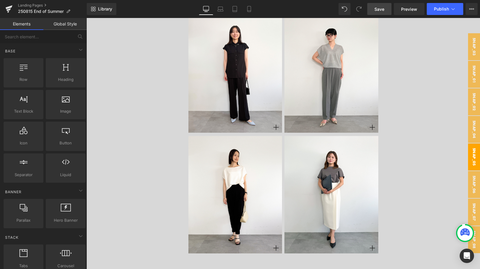
click at [423, 151] on span "snap_05" at bounding box center [474, 156] width 12 height 27
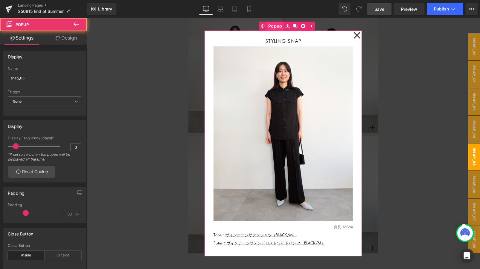
click at [273, 25] on span "Popup" at bounding box center [275, 26] width 17 height 9
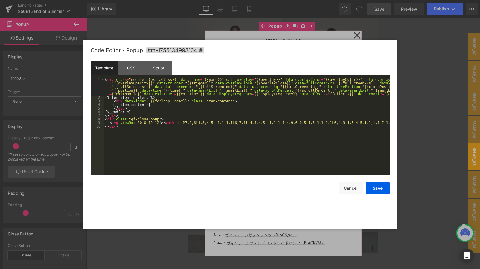
click at [264, 0] on div "Icon You are previewing how the will restyle your page. You can not edit Elemen…" at bounding box center [240, 0] width 480 height 0
click at [202, 50] on icon at bounding box center [201, 50] width 4 height 4
click at [379, 189] on button "Save" at bounding box center [378, 188] width 24 height 12
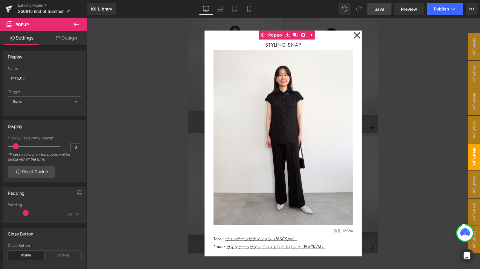
click at [412, 151] on div at bounding box center [282, 143] width 393 height 251
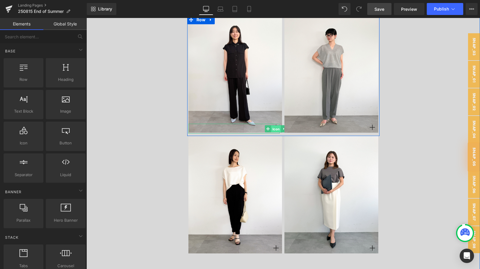
click at [277, 126] on span "Icon" at bounding box center [276, 128] width 10 height 7
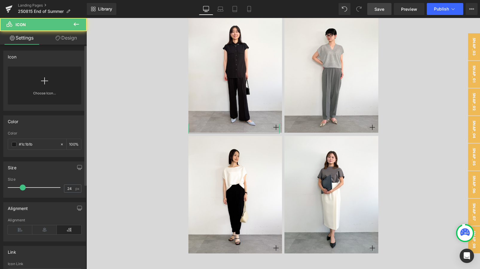
scroll to position [95, 0]
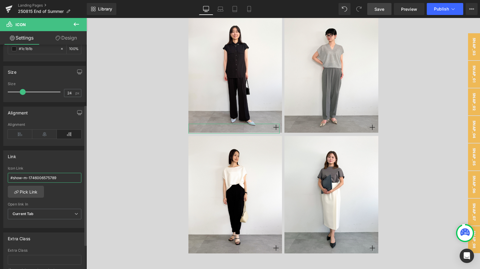
click at [22, 176] on input "#show-m-1746006575789" at bounding box center [45, 178] width 74 height 10
drag, startPoint x: 23, startPoint y: 177, endPoint x: 75, endPoint y: 177, distance: 52.0
click at [75, 177] on input "#show-m-1746006575789" at bounding box center [45, 178] width 74 height 10
paste input "#m-1755134993104"
click at [26, 177] on input "#show-#m-1755134993104" at bounding box center [45, 178] width 74 height 10
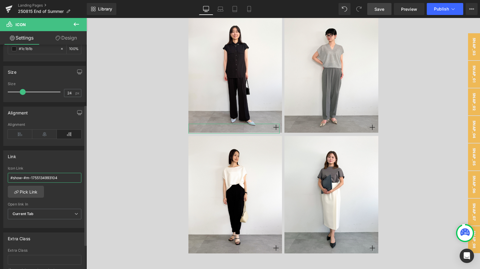
type input "#show-m-1755134993104"
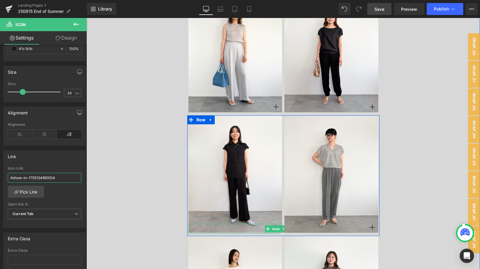
scroll to position [3831, 0]
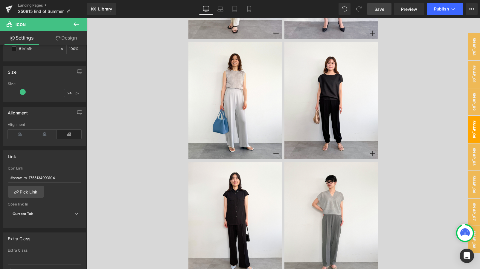
click at [423, 130] on span "snap_04" at bounding box center [474, 129] width 12 height 27
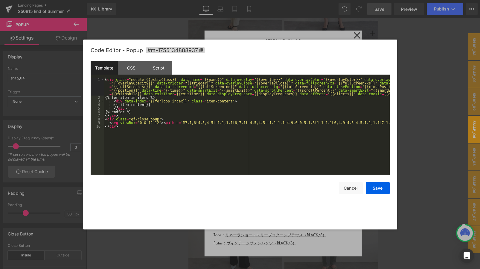
click at [253, 0] on div "Icon You are previewing how the will restyle your page. You can not edit Elemen…" at bounding box center [240, 0] width 480 height 0
click at [202, 51] on icon at bounding box center [201, 50] width 4 height 4
click at [381, 188] on button "Save" at bounding box center [378, 188] width 24 height 12
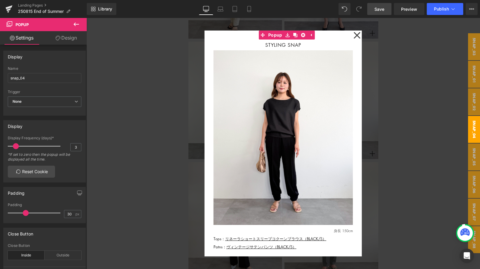
click at [404, 164] on div at bounding box center [282, 143] width 393 height 251
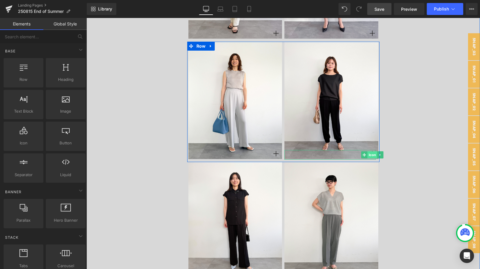
click at [371, 154] on span "Icon" at bounding box center [372, 154] width 10 height 7
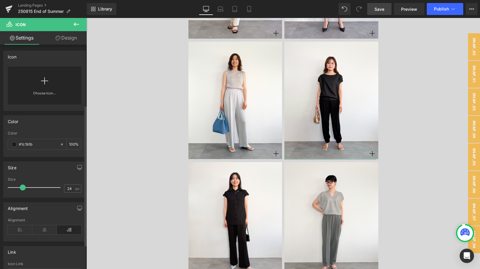
scroll to position [110, 0]
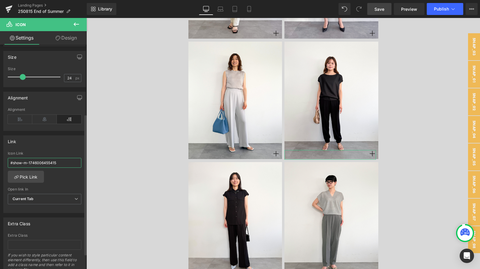
drag, startPoint x: 24, startPoint y: 163, endPoint x: 65, endPoint y: 163, distance: 41.6
click at [65, 163] on input "#show-m-1746006455415" at bounding box center [45, 163] width 74 height 10
paste input "#m-1755134888937"
click at [25, 163] on input "#show-#m-1755134888937" at bounding box center [45, 163] width 74 height 10
type input "#show-m-1755134888937"
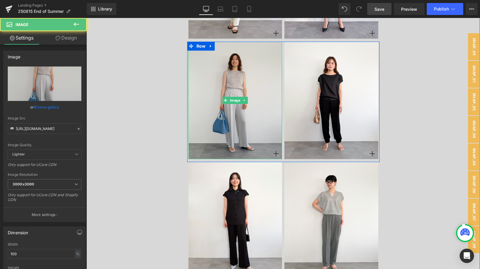
click at [243, 52] on img at bounding box center [235, 100] width 94 height 117
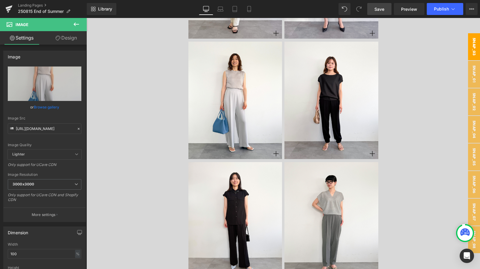
click at [423, 43] on span "snap_03" at bounding box center [474, 46] width 12 height 27
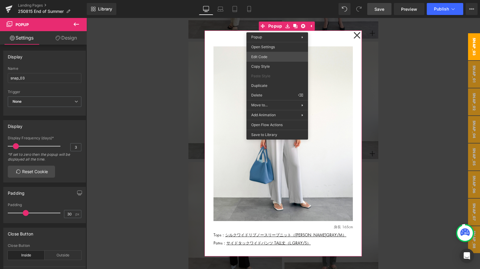
click at [263, 0] on div "Icon You are previewing how the will restyle your page. You can not edit Elemen…" at bounding box center [240, 0] width 480 height 0
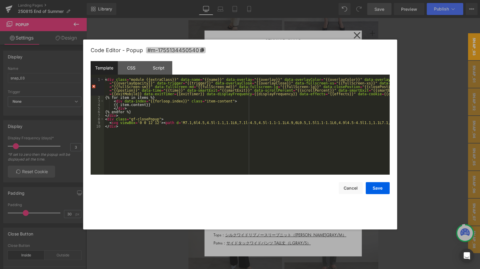
click at [202, 51] on icon at bounding box center [202, 50] width 4 height 4
click at [381, 191] on button "Save" at bounding box center [378, 188] width 24 height 12
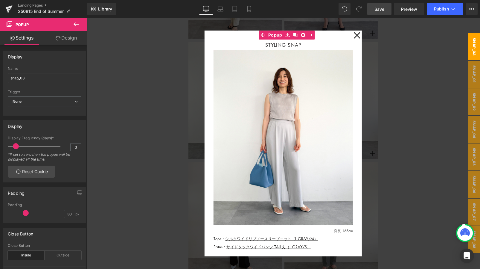
click at [413, 162] on div at bounding box center [282, 143] width 393 height 251
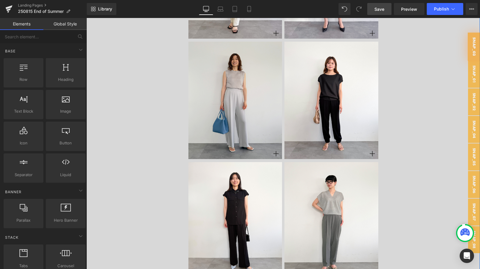
click at [268, 129] on img at bounding box center [235, 100] width 94 height 117
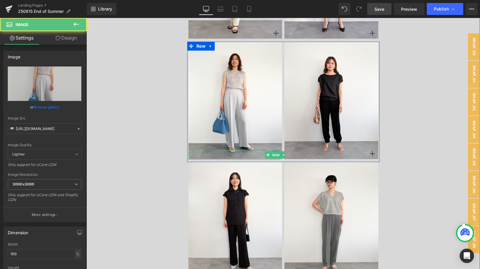
click at [274, 154] on span "Icon" at bounding box center [276, 154] width 10 height 7
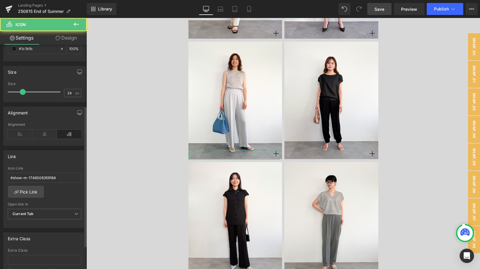
scroll to position [107, 0]
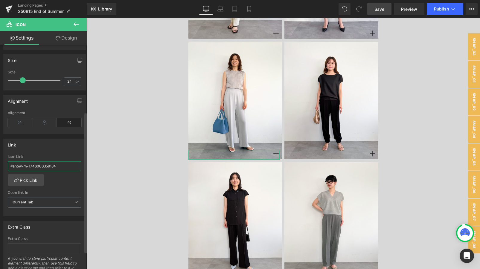
drag, startPoint x: 24, startPoint y: 167, endPoint x: 66, endPoint y: 167, distance: 42.2
click at [66, 167] on input "#show-m-1746006359184" at bounding box center [45, 166] width 74 height 10
paste input "#m-1755134450540"
click at [25, 165] on input "#show-#m-1755134450540" at bounding box center [45, 166] width 74 height 10
type input "#show-m-1755134450540"
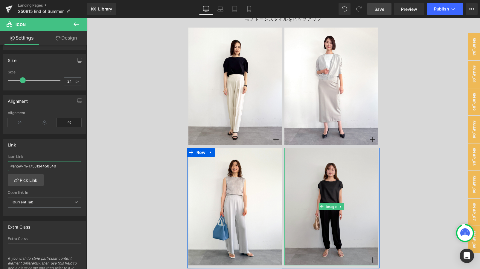
scroll to position [3719, 0]
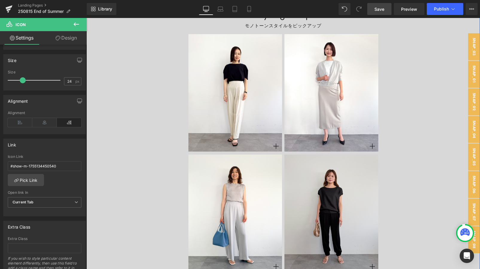
click at [312, 79] on img at bounding box center [331, 92] width 94 height 117
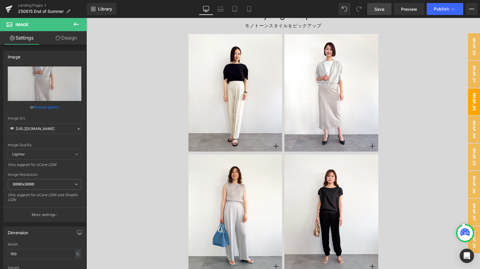
click at [423, 88] on span "snap_02" at bounding box center [474, 101] width 12 height 27
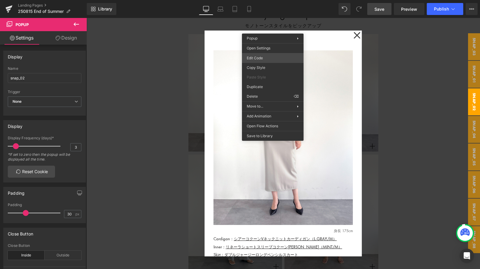
click at [259, 0] on div "Icon You are previewing how the will restyle your page. You can not edit Elemen…" at bounding box center [240, 0] width 480 height 0
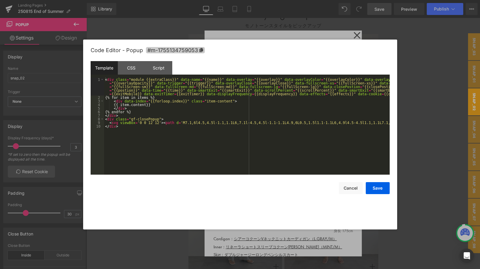
click at [202, 49] on icon at bounding box center [201, 50] width 4 height 4
click at [417, 158] on div at bounding box center [240, 134] width 480 height 269
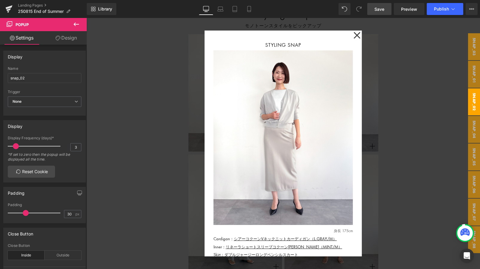
click at [423, 94] on span "snap_02" at bounding box center [474, 101] width 12 height 27
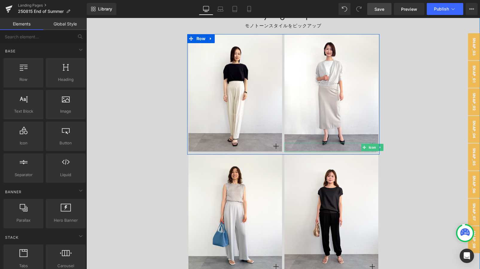
click at [368, 149] on span "Icon" at bounding box center [372, 147] width 10 height 7
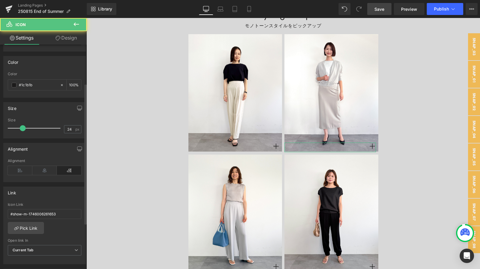
scroll to position [66, 0]
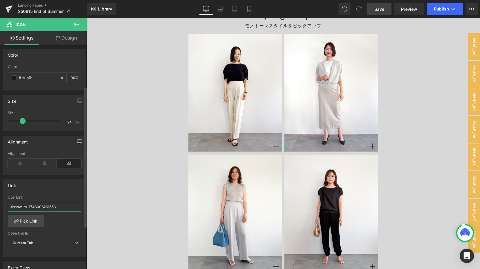
drag, startPoint x: 24, startPoint y: 206, endPoint x: 67, endPoint y: 206, distance: 43.4
click at [67, 206] on input "#show-m-1746006261653" at bounding box center [45, 207] width 74 height 10
paste input "#m-17551347590"
click at [25, 207] on input "#show-#m-1755134759053" at bounding box center [45, 207] width 74 height 10
type input "#show-m-1755134759053"
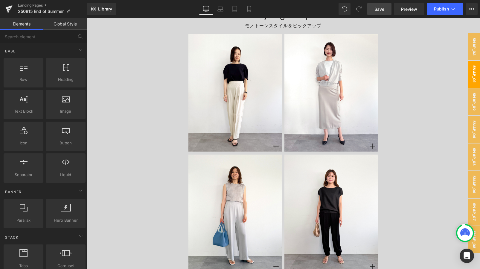
click at [423, 63] on span "snap_01" at bounding box center [474, 74] width 12 height 27
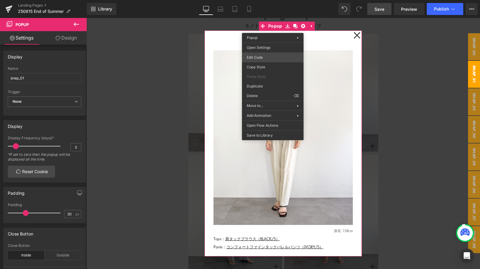
click at [261, 0] on div "Icon You are previewing how the will restyle your page. You can not edit Elemen…" at bounding box center [240, 0] width 480 height 0
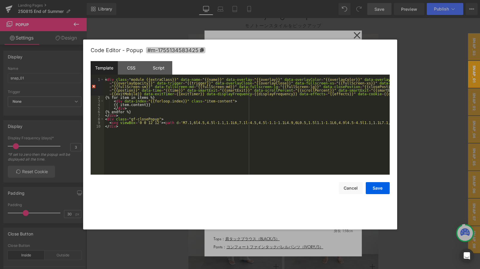
click at [200, 51] on icon at bounding box center [202, 50] width 4 height 4
click at [423, 167] on div at bounding box center [240, 134] width 480 height 269
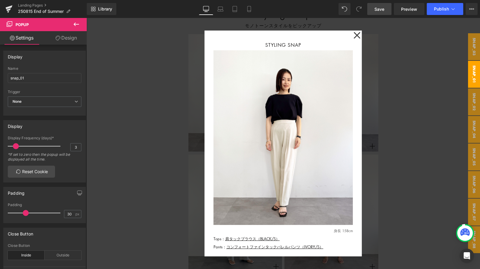
click at [423, 167] on div at bounding box center [282, 143] width 393 height 251
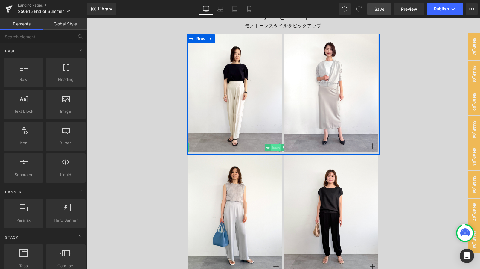
click at [277, 147] on span "Icon" at bounding box center [276, 147] width 10 height 7
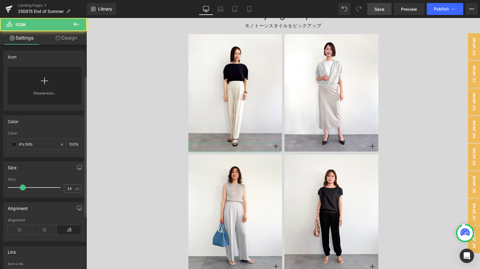
scroll to position [117, 0]
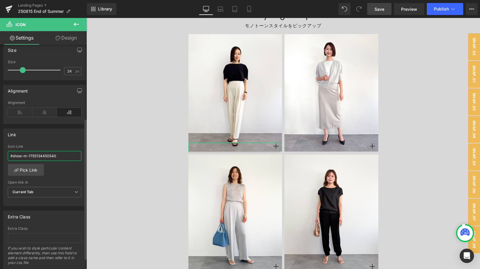
drag, startPoint x: 23, startPoint y: 156, endPoint x: 83, endPoint y: 156, distance: 60.1
click at [83, 156] on div "#show-m-1755134450540 Icon Link #show-m-1755134450540 Pick Link Current Tab New…" at bounding box center [45, 174] width 82 height 61
paste input "#m-1755134583425"
click at [26, 156] on input "#show-#m-1755134583425" at bounding box center [45, 156] width 74 height 10
type input "#show-m-1755134583425"
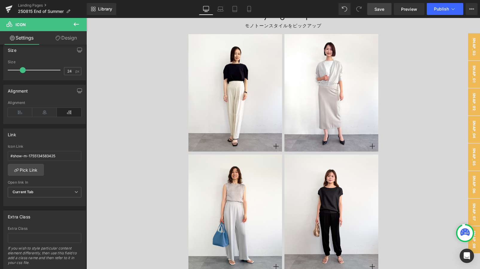
drag, startPoint x: 375, startPoint y: 11, endPoint x: 56, endPoint y: 95, distance: 329.8
click at [375, 11] on span "Save" at bounding box center [379, 9] width 10 height 6
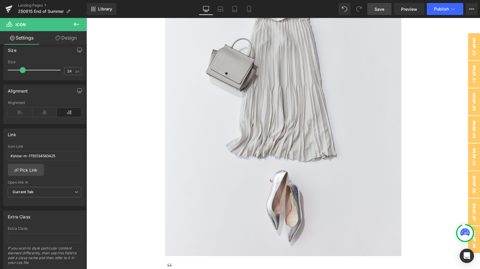
scroll to position [1926, 0]
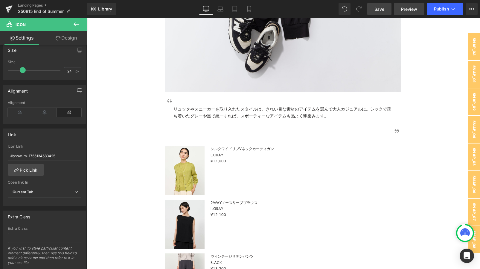
click at [406, 7] on span "Preview" at bounding box center [409, 9] width 16 height 6
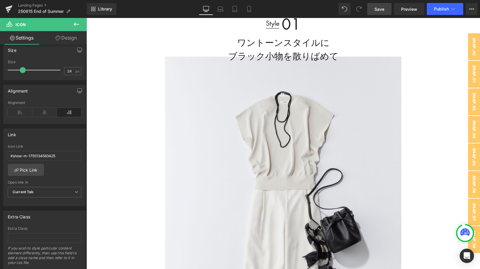
scroll to position [358, 0]
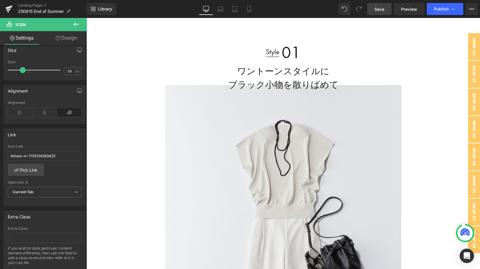
click at [284, 80] on div "ワントーンスタイルに ブラック小物を散りばめて Heading" at bounding box center [283, 77] width 227 height 27
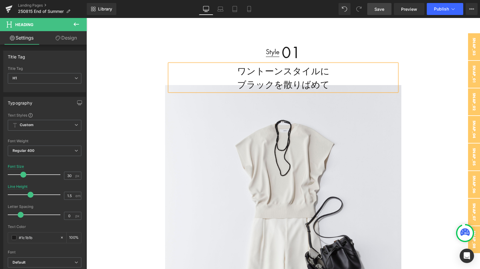
click at [372, 12] on link "Save" at bounding box center [379, 9] width 24 height 12
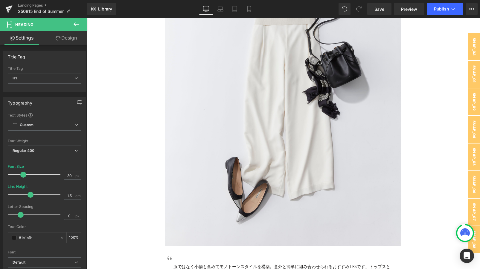
scroll to position [586, 0]
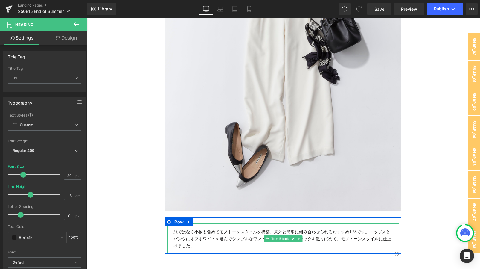
click at [208, 234] on span "服ではなく小物も含めてモノトーンスタイルを構築。意外と簡単に組み合わせられるおすすめTIPSです。トップスとパンツはオフホワイトを選んでシンプルなワントーンに…" at bounding box center [282, 238] width 218 height 20
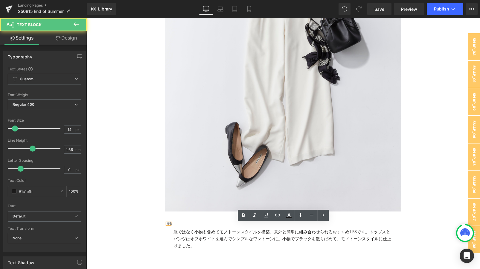
click at [221, 230] on span "服ではなく小物も含めてモノトーンスタイルを構築。意外と簡単に組み合わせられるおすすめTIPSです。トップスとパンツはオフホワイトを選んでシンプルなワントーンに…" at bounding box center [282, 238] width 218 height 20
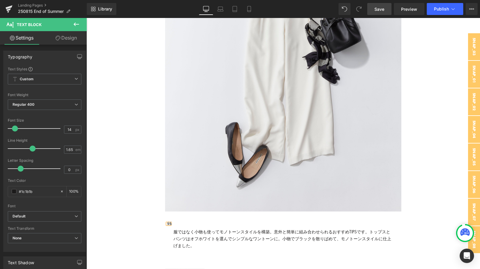
click at [382, 12] on span "Save" at bounding box center [379, 9] width 10 height 6
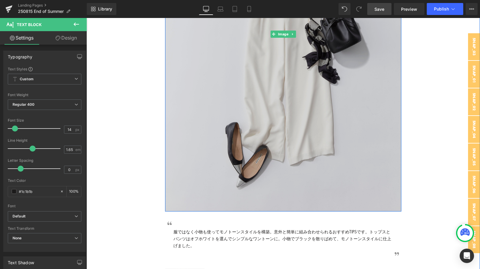
scroll to position [0, 0]
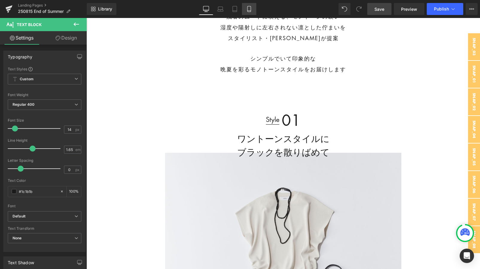
click at [245, 7] on link "Mobile" at bounding box center [249, 9] width 14 height 12
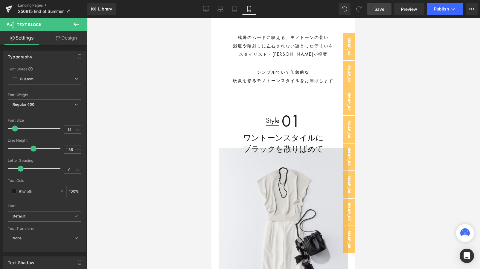
scroll to position [211, 0]
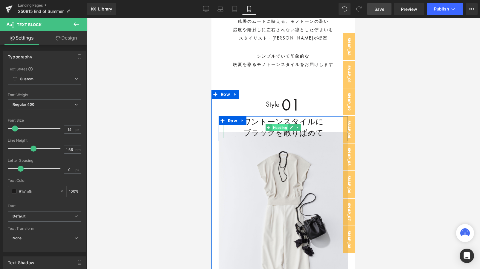
click at [283, 128] on span "Heading" at bounding box center [280, 127] width 16 height 7
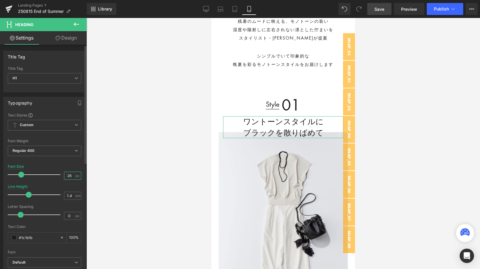
click at [71, 176] on input "26" at bounding box center [69, 175] width 10 height 7
type input "24"
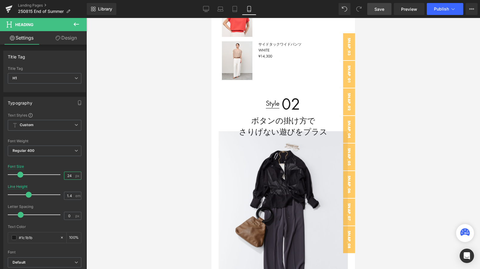
scroll to position [608, 0]
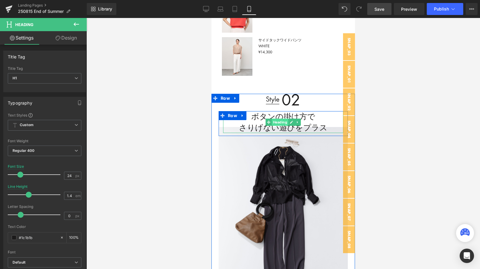
click at [277, 122] on span "Heading" at bounding box center [280, 121] width 16 height 7
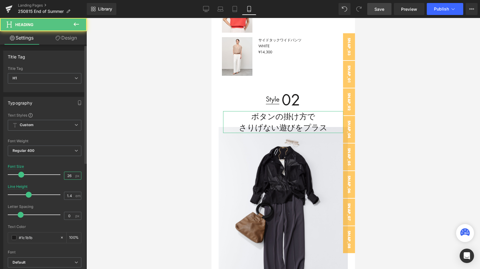
click at [67, 178] on input "26" at bounding box center [69, 175] width 10 height 7
type input "24"
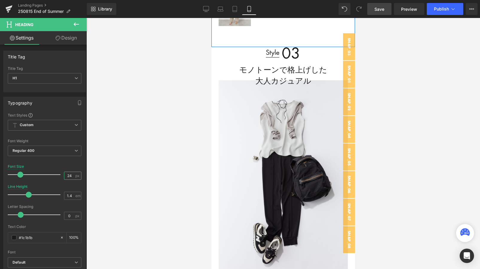
scroll to position [1125, 0]
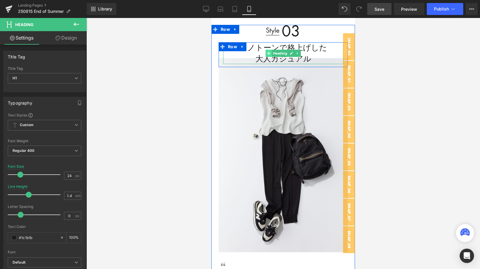
click at [270, 52] on icon at bounding box center [268, 53] width 3 height 4
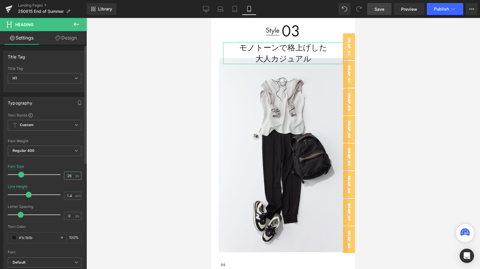
click at [66, 176] on input "26" at bounding box center [69, 175] width 10 height 7
type input "24"
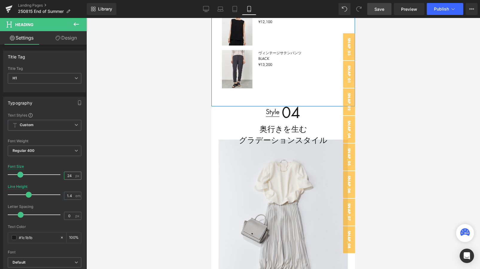
scroll to position [1479, 0]
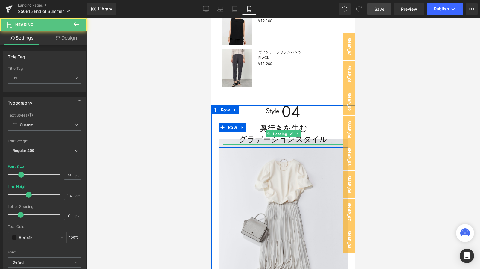
click at [291, 141] on h1 "グラデーションスタイル" at bounding box center [283, 139] width 120 height 11
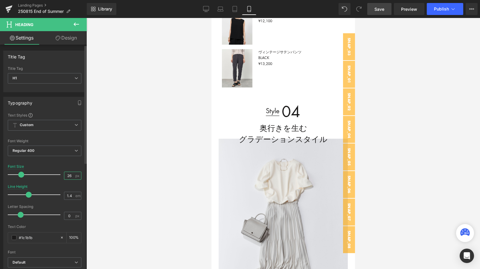
click at [64, 176] on input "26" at bounding box center [69, 175] width 10 height 7
type input "24"
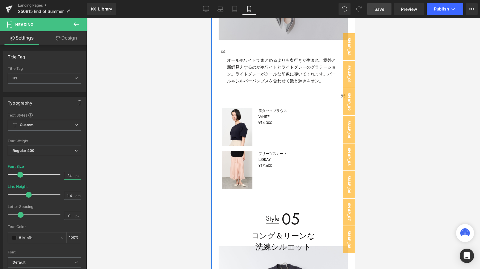
scroll to position [1797, 0]
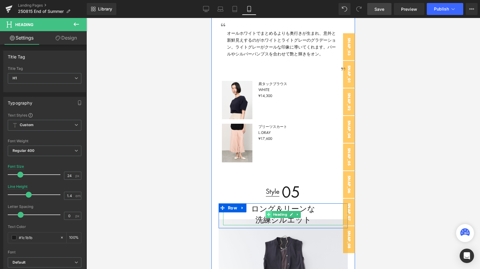
click at [269, 216] on icon at bounding box center [268, 213] width 3 height 3
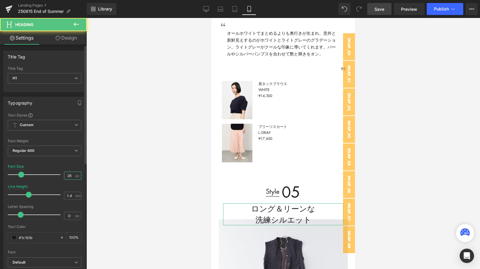
click at [71, 172] on input "26" at bounding box center [69, 175] width 10 height 7
type input "24"
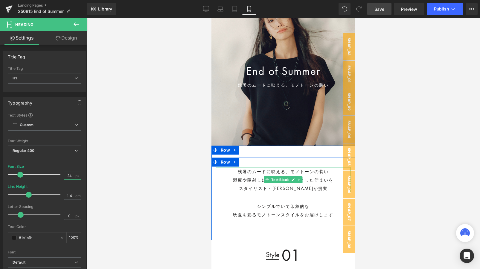
scroll to position [61, 0]
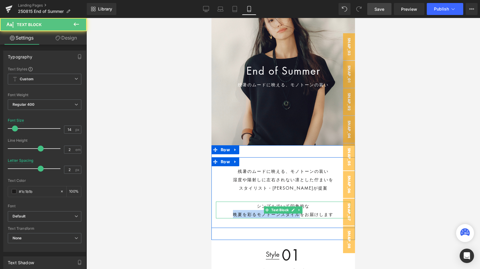
drag, startPoint x: 232, startPoint y: 213, endPoint x: 299, endPoint y: 213, distance: 67.0
click at [299, 213] on p "晩夏を彩る モノトーンスタイルをお届けします" at bounding box center [283, 214] width 135 height 8
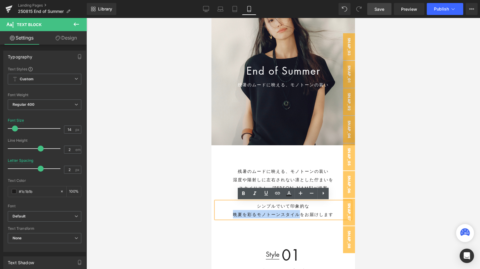
copy p "晩夏を彩る モノトーンスタイル"
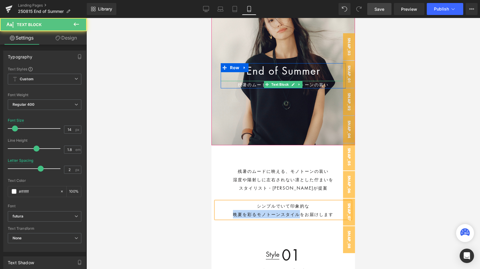
click at [242, 84] on p "残暑のムードに映える、 モノトーンの装い" at bounding box center [283, 84] width 125 height 7
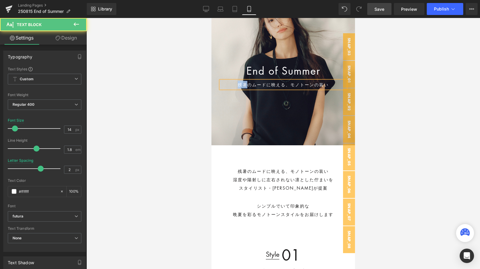
click at [242, 84] on p "残暑のムードに映える、 モノトーンの装い" at bounding box center [283, 84] width 125 height 7
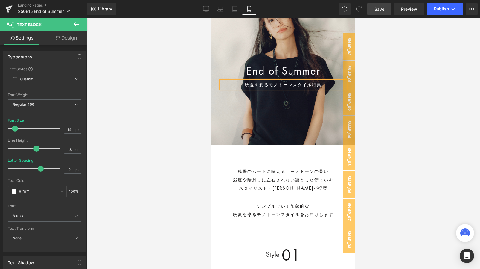
click at [372, 10] on link "Save" at bounding box center [379, 9] width 24 height 12
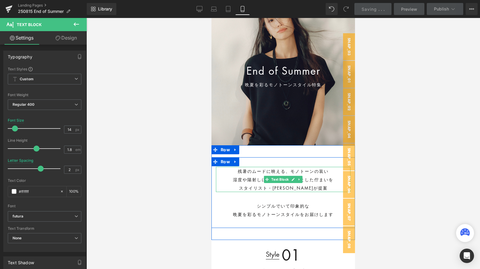
click at [241, 177] on div "湿度や陽射しに左右されない凛とした佇まいを" at bounding box center [283, 179] width 135 height 8
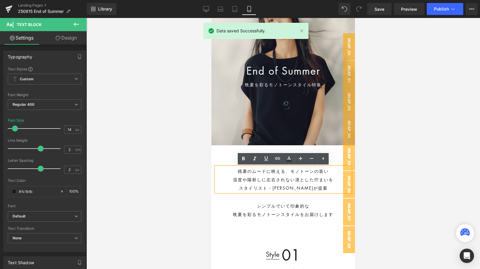
click at [293, 180] on div "湿度や陽射しに左右されない凛とした佇まいを" at bounding box center [283, 179] width 135 height 8
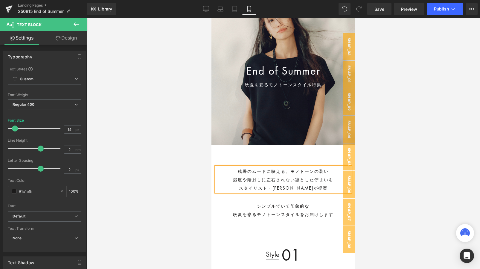
click at [185, 205] on div at bounding box center [282, 143] width 393 height 251
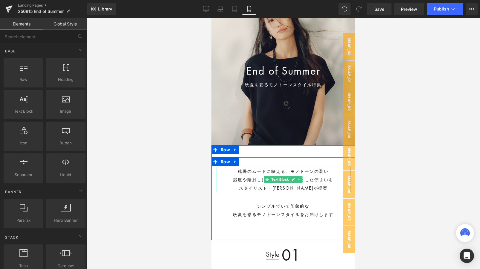
click at [326, 177] on div "湿度や陽射しに左右されない凛とした佇まいを" at bounding box center [283, 179] width 135 height 8
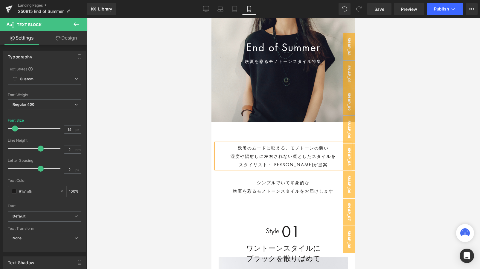
scroll to position [86, 0]
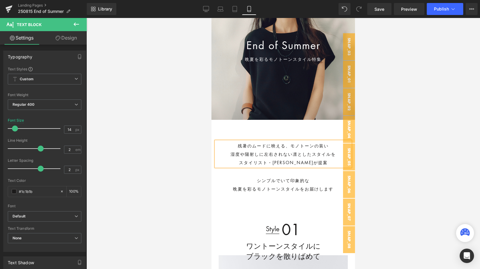
click at [155, 209] on div at bounding box center [282, 143] width 393 height 251
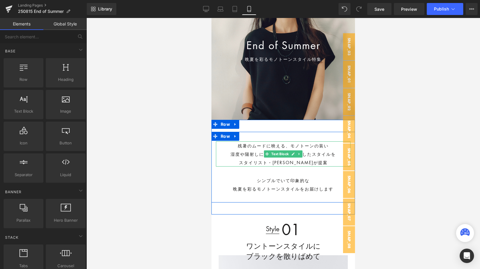
click at [331, 153] on div "湿度や陽射しに左右されない凛としたスタイルを" at bounding box center [283, 153] width 135 height 8
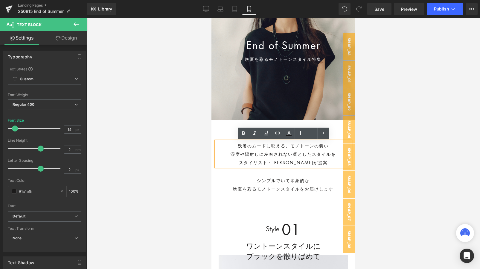
click at [199, 182] on div at bounding box center [282, 143] width 393 height 251
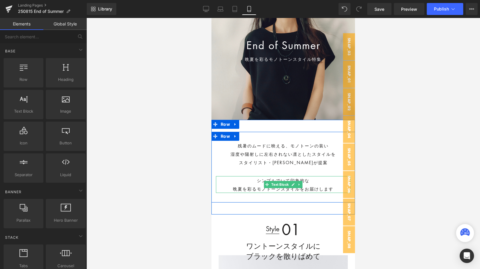
click at [312, 180] on p "シンプルでいて印象的な" at bounding box center [283, 180] width 135 height 8
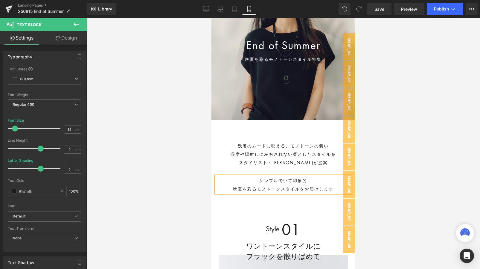
click at [378, 165] on div at bounding box center [282, 143] width 393 height 251
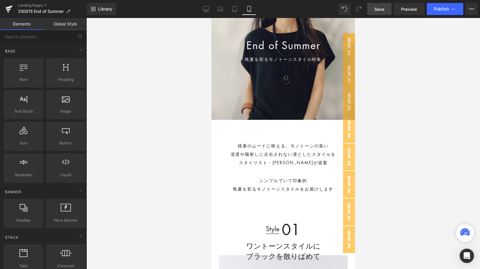
click at [383, 5] on link "Save" at bounding box center [379, 9] width 24 height 12
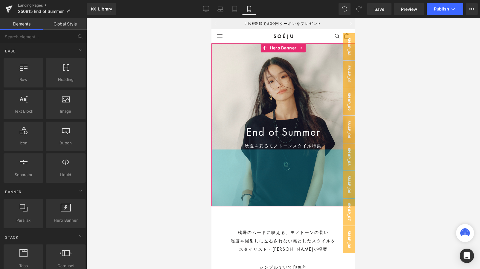
scroll to position [78, 0]
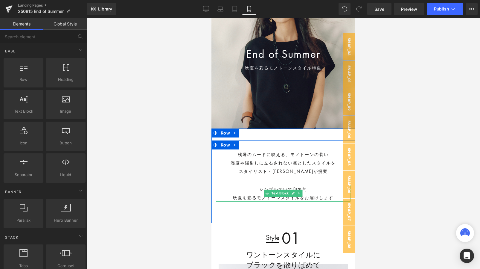
click at [311, 190] on p "シンプルでいて印象的" at bounding box center [283, 188] width 135 height 8
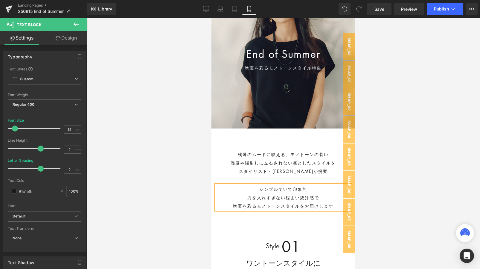
click at [278, 202] on span "モノトーンスタイルをお届けします" at bounding box center [295, 205] width 77 height 6
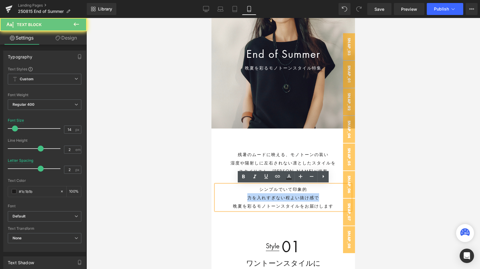
drag, startPoint x: 323, startPoint y: 198, endPoint x: 191, endPoint y: 198, distance: 131.9
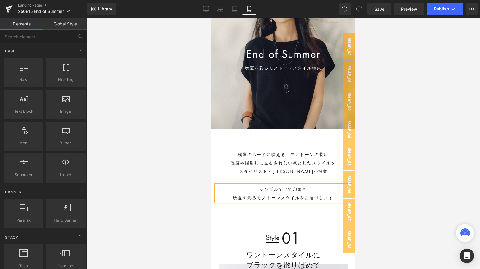
click at [161, 181] on div at bounding box center [282, 143] width 393 height 251
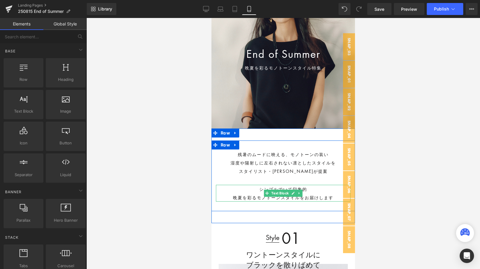
click at [312, 190] on p "シンプルでいて印象的" at bounding box center [283, 188] width 135 height 8
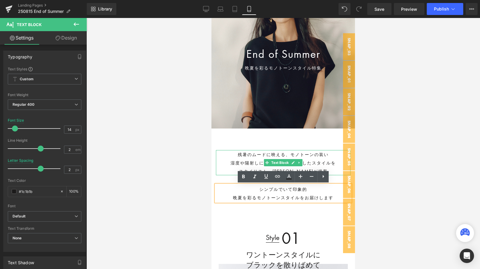
click at [301, 166] on div "湿度や陽射しに左右されない凛としたスタイルを" at bounding box center [283, 162] width 135 height 8
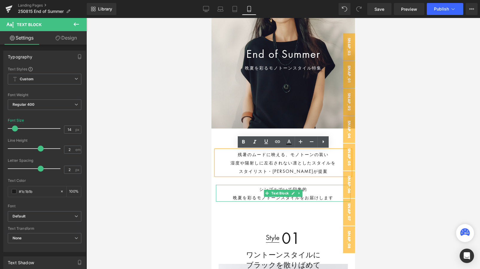
click at [308, 189] on p "シンプルでいて印象的" at bounding box center [283, 188] width 135 height 8
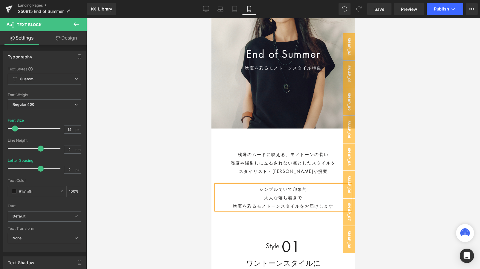
click at [263, 198] on p "大人な落ち着きで" at bounding box center [283, 197] width 135 height 8
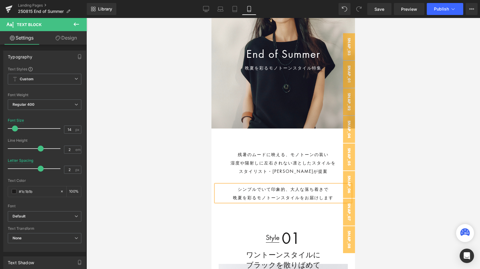
click at [423, 172] on div at bounding box center [282, 143] width 393 height 251
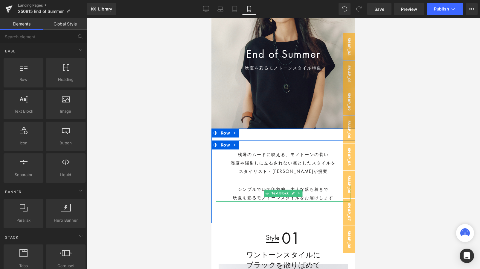
click at [290, 187] on span "大人な落ち着きで" at bounding box center [309, 189] width 38 height 6
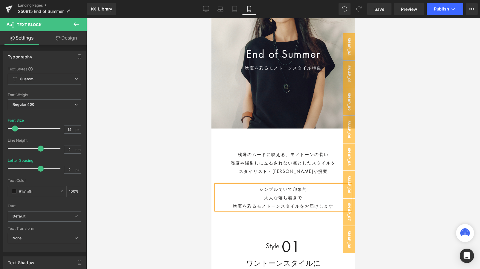
click at [233, 205] on p "晩夏を彩る モノトーンスタイルをお届けします" at bounding box center [283, 205] width 135 height 8
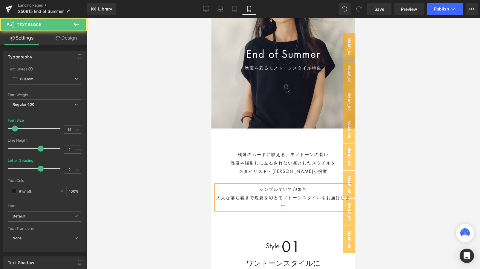
click at [279, 198] on span "モノトーンスタイルをお届けします" at bounding box center [314, 201] width 72 height 14
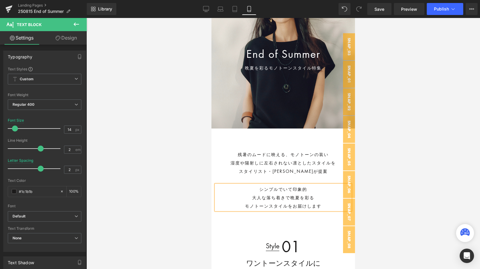
click at [190, 204] on div at bounding box center [282, 143] width 393 height 251
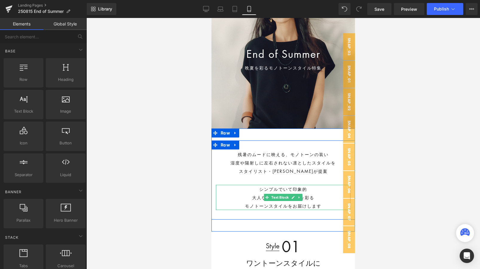
click at [260, 196] on span "大人な落ち着きで" at bounding box center [271, 197] width 38 height 6
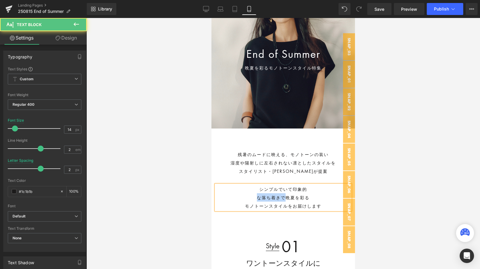
drag, startPoint x: 285, startPoint y: 197, endPoint x: 228, endPoint y: 197, distance: 56.2
click at [228, 197] on p "な落ち着きで 晩夏を彩る" at bounding box center [283, 197] width 135 height 8
click at [301, 193] on p "晩夏を彩る" at bounding box center [283, 197] width 135 height 8
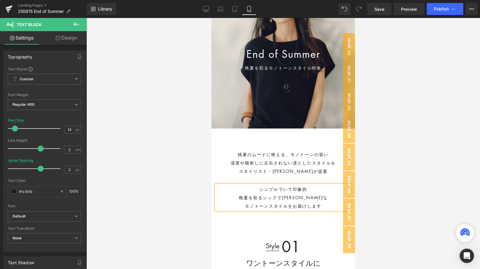
click at [388, 172] on div at bounding box center [282, 143] width 393 height 251
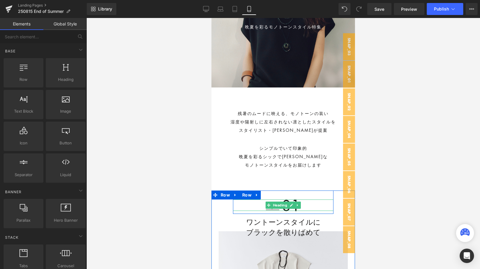
scroll to position [121, 0]
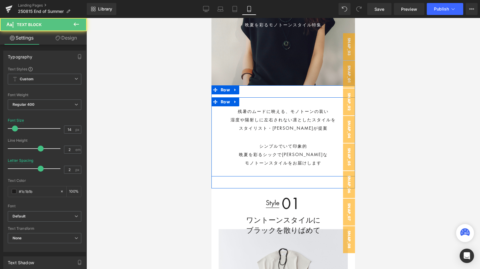
click at [253, 158] on p "モノトーンスタイルをお届けします" at bounding box center [283, 162] width 135 height 8
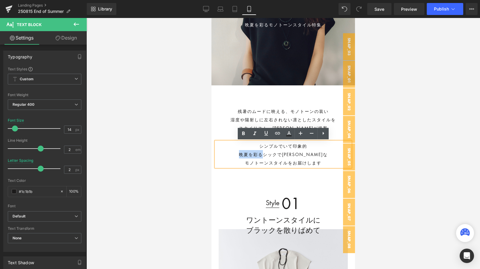
drag, startPoint x: 275, startPoint y: 155, endPoint x: 250, endPoint y: 155, distance: 25.4
click at [250, 155] on p "晩夏を彩るシックで[PERSON_NAME]な" at bounding box center [283, 154] width 135 height 8
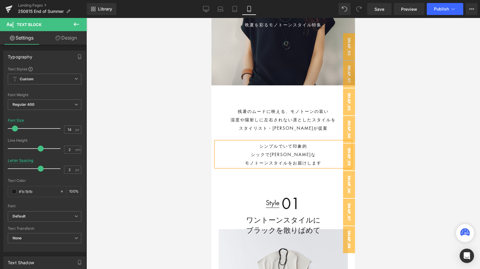
click at [303, 154] on p "シックで[PERSON_NAME]な" at bounding box center [283, 154] width 135 height 8
click at [386, 137] on div at bounding box center [282, 143] width 393 height 251
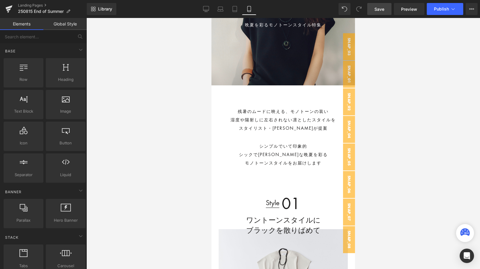
click at [378, 10] on span "Save" at bounding box center [379, 9] width 10 height 6
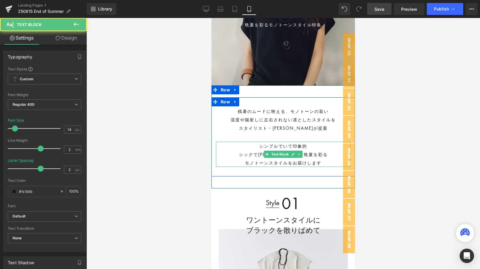
click at [250, 151] on p "シックで[PERSON_NAME]な晩夏を彩る" at bounding box center [283, 154] width 135 height 8
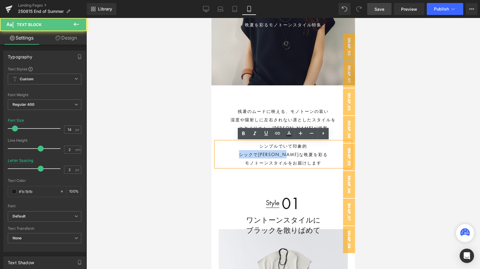
drag, startPoint x: 312, startPoint y: 155, endPoint x: 237, endPoint y: 155, distance: 75.0
click at [237, 155] on p "シックで[PERSON_NAME]な晩夏を彩る" at bounding box center [283, 154] width 135 height 8
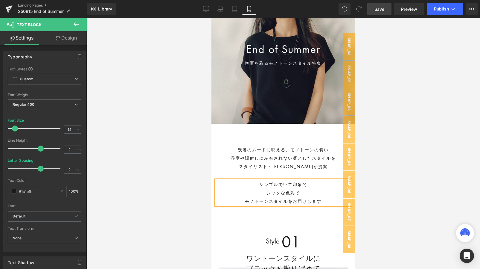
scroll to position [131, 0]
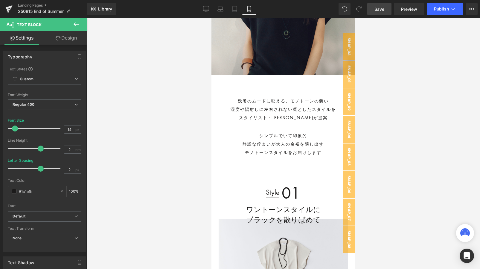
click at [402, 137] on div at bounding box center [282, 143] width 393 height 251
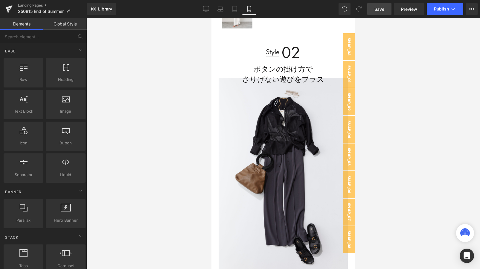
scroll to position [615, 0]
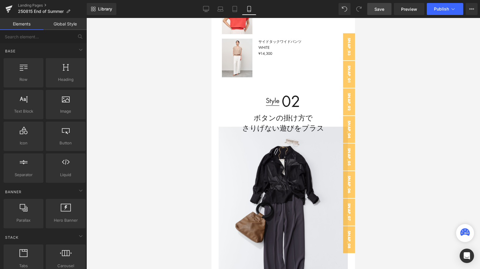
click at [384, 4] on link "Save" at bounding box center [379, 9] width 24 height 12
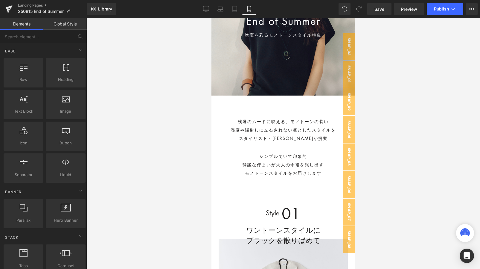
scroll to position [115, 0]
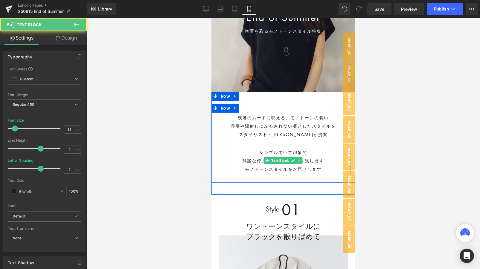
click at [233, 156] on p "静謐な佇まいが大人の余裕を醸し出す" at bounding box center [283, 160] width 135 height 8
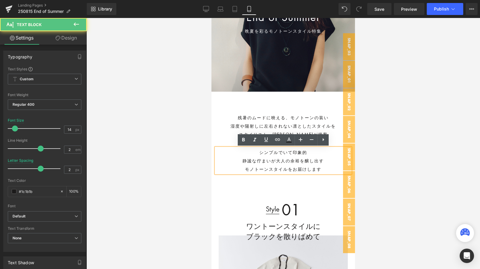
click at [324, 159] on p "静謐な佇まいが大人の余裕を醸し出す" at bounding box center [283, 160] width 135 height 8
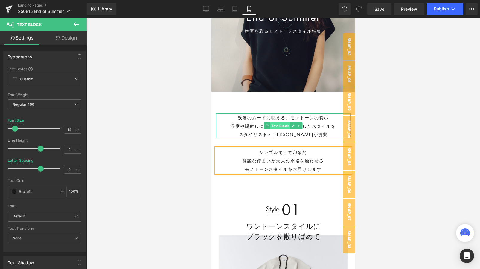
click at [272, 124] on span "Text Block" at bounding box center [280, 125] width 20 height 7
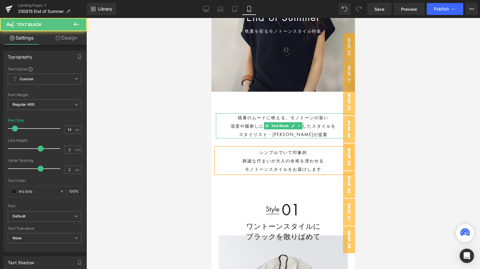
click at [301, 133] on div "スタイリスト・[PERSON_NAME]が提案" at bounding box center [283, 134] width 135 height 8
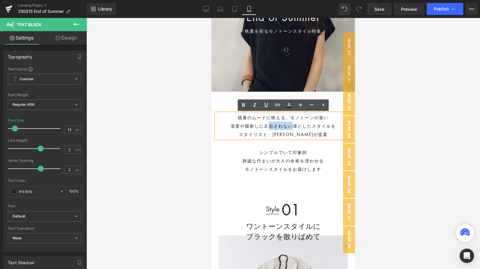
drag, startPoint x: 292, startPoint y: 125, endPoint x: 269, endPoint y: 125, distance: 22.7
click at [269, 125] on div "湿度や陽射しに左右されない凛としたスタイルを" at bounding box center [283, 125] width 135 height 8
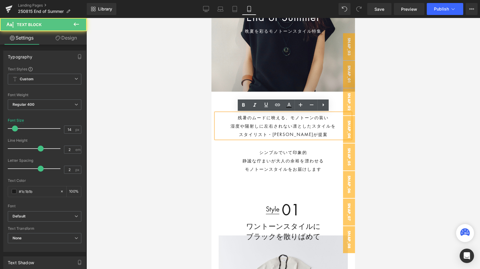
click at [165, 149] on div at bounding box center [282, 143] width 393 height 251
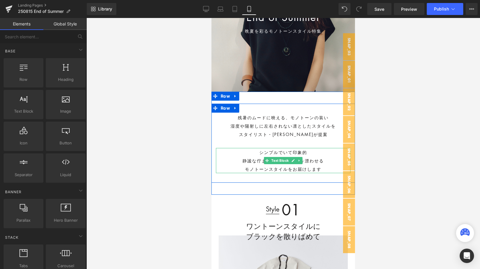
click at [242, 161] on p "静謐な佇まいが大人の余裕を漂わせる" at bounding box center [283, 160] width 135 height 8
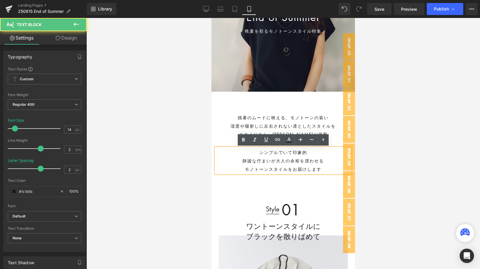
click at [252, 162] on p "静謐な佇まいが大人の余裕を漂わせる" at bounding box center [283, 160] width 135 height 8
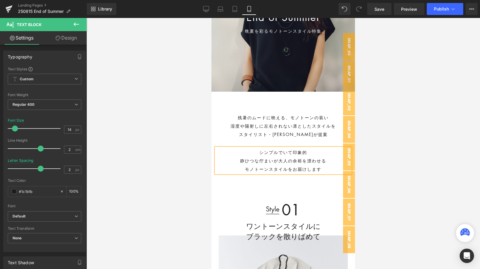
click at [170, 149] on div at bounding box center [282, 143] width 393 height 251
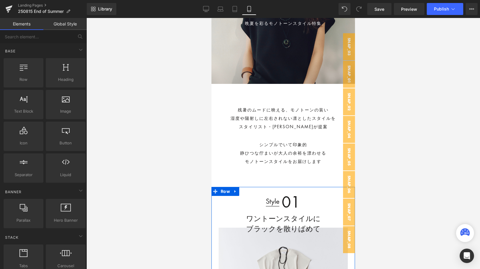
scroll to position [127, 0]
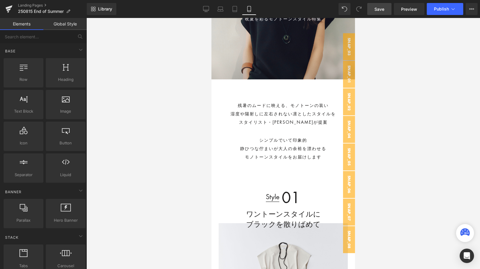
click at [376, 6] on span "Save" at bounding box center [379, 9] width 10 height 6
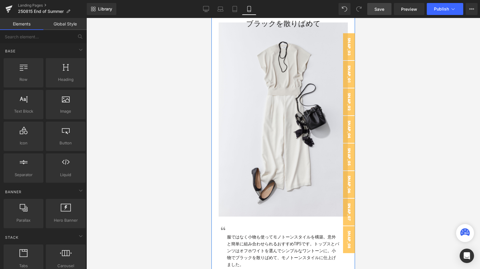
scroll to position [329, 0]
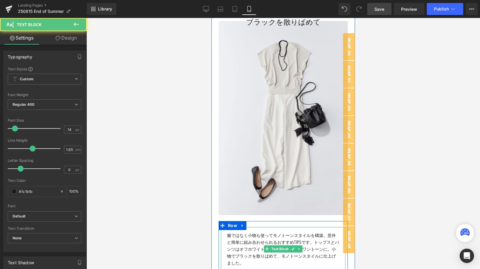
click at [232, 237] on span "服ではなく小物も使ってモノトーンスタイルを構築。意外と簡単に組み合わせられるおすすめTIPSです。トップスとパンツはオフホワイトを選んでシンプルなワントーンに…" at bounding box center [283, 248] width 112 height 33
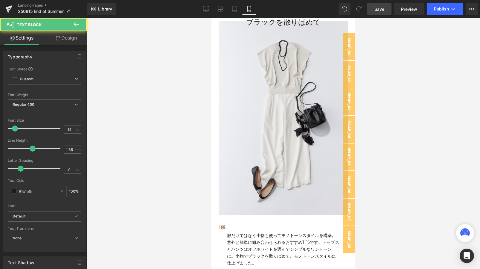
click at [280, 238] on span "服だけではなく小物も使ってモノトーンスタイルを構築。意外と簡単に組み合わせられるおすすめTIPSです。トップスとパンツはオフホワイトを選んでシンプルなワントー…" at bounding box center [283, 248] width 112 height 33
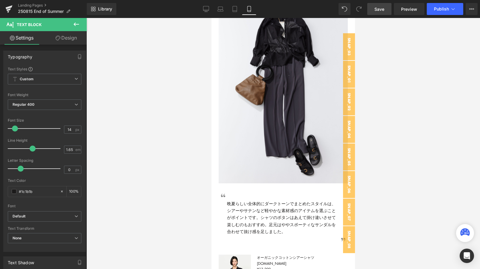
scroll to position [779, 0]
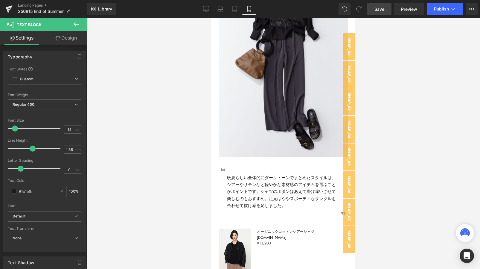
click at [247, 179] on p "晩夏らしい全体的にダークトーンでまとめたスタイルは、シアーやサテンなど軽やかな素材感のアイテムを選ぶことがポイントです。シャツのボタンはあえて掛け違いさせて楽…" at bounding box center [283, 191] width 112 height 34
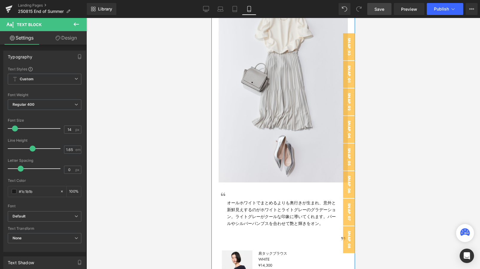
scroll to position [1646, 0]
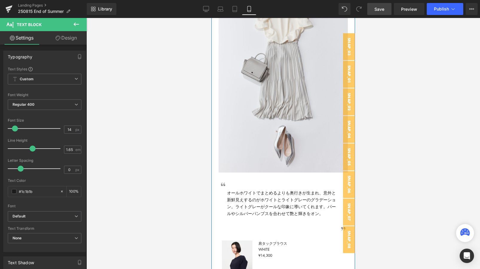
click at [255, 206] on span "ホワイトとライトグレーのグラデーション。ライトグレーがクールな印象に導いてくれます。パールやシルバーパンプスを合わせて艶と輝きをオン。" at bounding box center [281, 206] width 109 height 20
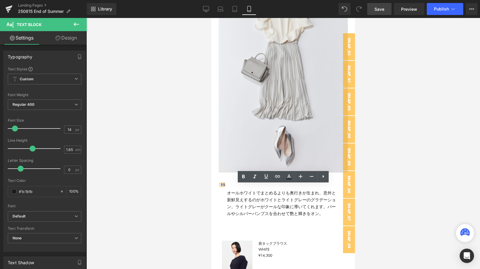
click at [234, 206] on span "ホワイトとライトグレーのグラデーション。ライトグレーがクールな印象に導いてくれます。パールやシルバーパンプスを合わせて艶と輝きをオン。" at bounding box center [281, 206] width 109 height 20
click at [270, 202] on span "ホワイトとライトグレーのグラデーション。ライトグレーがクールな印象に導いてくれます。パールやシルバーパンプスを合わせて艶と輝きをオン。" at bounding box center [281, 206] width 109 height 20
click at [235, 205] on span "ホワイトとライトグレーのグラデーション。ライトグレーがクールな印象に導いてくれます。パールやシルバーパンプスを合わせて艶と輝きをオン。" at bounding box center [281, 206] width 109 height 20
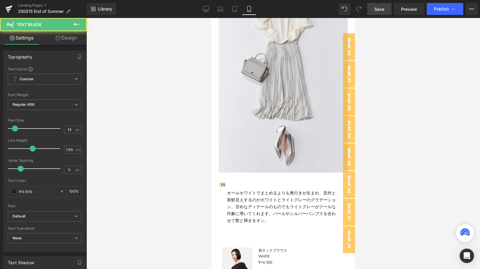
click at [318, 208] on span "ホワイトとライトグレーのグラデーション。甘めなディテールのものでもライトグレーがクールな印象に導いてくれます。パールやシルバーパンプスを合わせて艶と輝きをオン。" at bounding box center [281, 209] width 109 height 27
drag, startPoint x: 256, startPoint y: 213, endPoint x: 283, endPoint y: 214, distance: 27.2
click at [283, 214] on span "ホワイトとライトグレーのグラデーション。甘めなディテールのものでもライトグレーを選ぶことでクールな印象に導いてくれます。パールやシルバーパンプスを合わせて艶と…" at bounding box center [281, 209] width 109 height 27
click at [251, 219] on span "ホワイトとライトグレーのグラデーション。甘めなディテールのものでもライトグレーを選ぶことでクールな印象に。パールやシルバーパンプスを合わせて艶と輝きをオン。" at bounding box center [281, 209] width 109 height 27
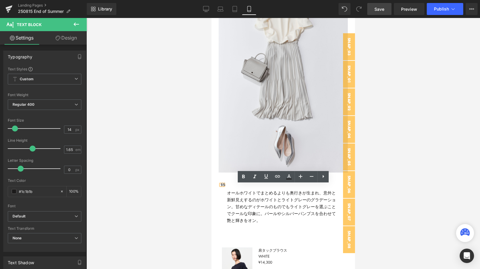
click at [247, 219] on span "ホワイトとライトグレーのグラデーション。甘めなディテールのものでもライトグレーを選ぶことでクールな印象に。パールやシルバーパンプスを合わせて艶と輝きをオン。" at bounding box center [281, 209] width 109 height 27
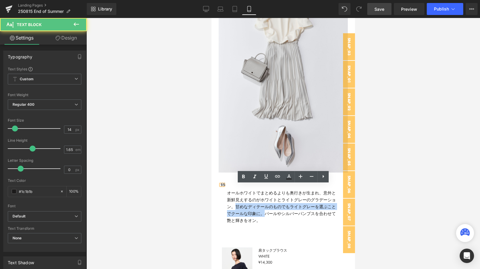
drag, startPoint x: 259, startPoint y: 214, endPoint x: 234, endPoint y: 206, distance: 25.8
click at [234, 206] on span "ホワイトとライトグレーのグラデーション。甘めなディテールのものでもライトグレーを選ぶことでクールな印象に。パールやシルバーパンプスを合わせて艶と輝きをオン。" at bounding box center [281, 209] width 109 height 27
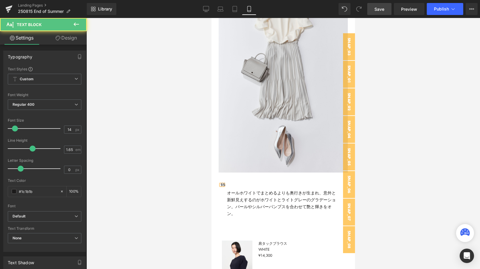
click at [331, 206] on span "ホワイトとライトグレーのグラデーション。パールやシルバーパンプスを合わせて艶と輝きをオン。" at bounding box center [281, 206] width 109 height 20
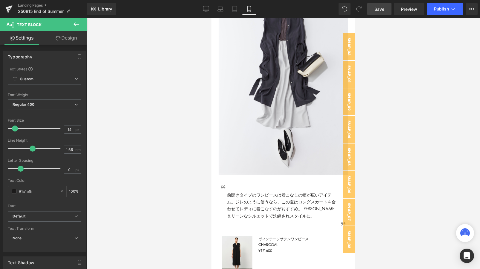
scroll to position [2052, 0]
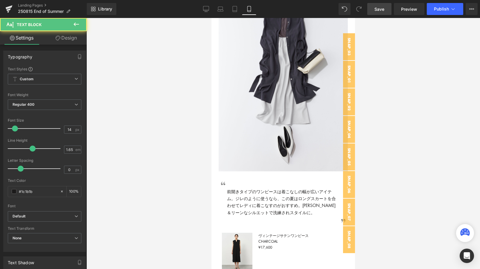
click at [256, 198] on p "前開きタイプのワンピースは着こなしの幅が広いアイテム。ジレのように使うなら、この夏はロングスカートを合わせてレディに着こなすのがおすすめ。[PERSON_NA…" at bounding box center [283, 202] width 112 height 28
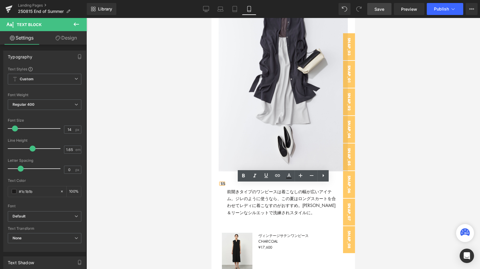
click at [260, 199] on p "前開きタイプのワンピースは着こなしの幅が広いアイテム。ジレのように使うなら、この夏はロングスカートを合わせてレディに着こなすのがおすすめ。[PERSON_NA…" at bounding box center [283, 202] width 112 height 28
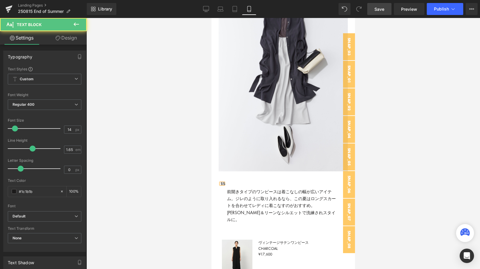
click at [281, 203] on p "前開きタイプのワンピースは着こなしの幅が広いアイテム。ジレのように取り入れるなら、この夏はロングスカートを合わせてレディに着こなすのがおすすめ。[PERSON…" at bounding box center [283, 205] width 112 height 34
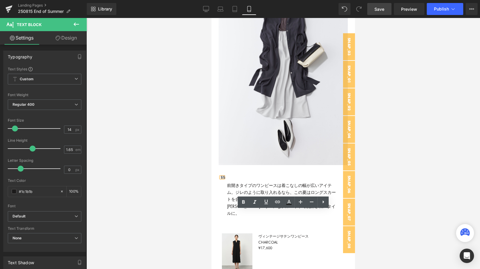
scroll to position [2062, 0]
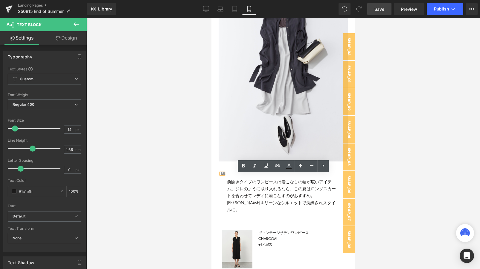
click at [256, 195] on p "前開きタイプのワンピースは着こなしの幅が広いアイテム。ジレのように取り入れるなら、この夏はロングスカートを合わせてレディに着こなすのがおすすめ。[PERSON…" at bounding box center [283, 195] width 112 height 34
click at [273, 196] on p "前開きタイプのワンピースは着こなしの幅が広いアイテム。ジレのように取り入れるなら、この夏はロングスカートを合わせてレディに着こなすのがおすすめ。[PERSON…" at bounding box center [283, 195] width 112 height 34
click at [283, 196] on p "前開きタイプのワンピースは着こなしの幅が広いアイテム。ジレのように取り入れるなら、この夏はロングスカートを合わせてレディに着こなすのがおすすめ。[PERSON…" at bounding box center [283, 195] width 112 height 34
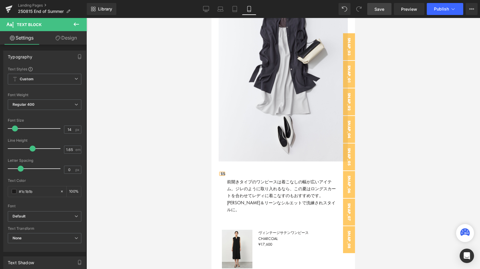
click at [388, 4] on link "Save" at bounding box center [379, 9] width 24 height 12
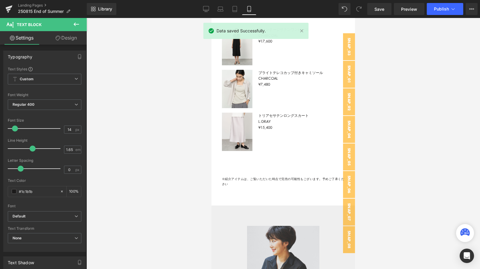
scroll to position [2264, 0]
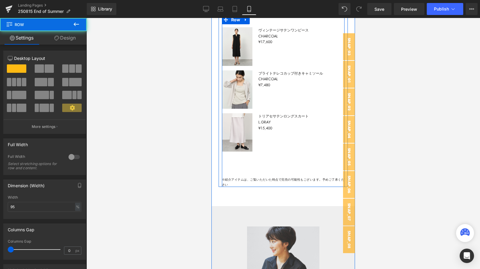
click at [237, 149] on div "Sale Off (P) Image Product ヴィンテージサテンワンピース CHARCOAL ¥17,600 Text Block Row Sale …" at bounding box center [283, 103] width 123 height 165
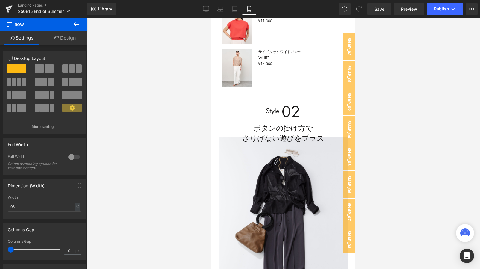
scroll to position [0, 0]
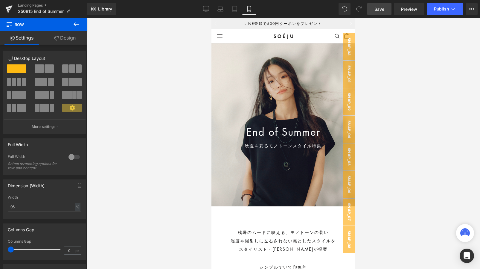
click at [382, 7] on span "Save" at bounding box center [379, 9] width 10 height 6
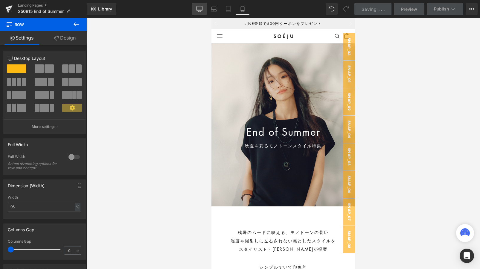
click at [197, 4] on link "Desktop" at bounding box center [199, 9] width 14 height 12
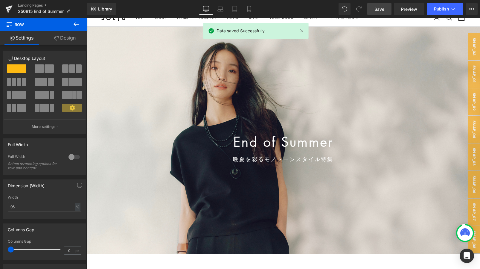
scroll to position [10, 0]
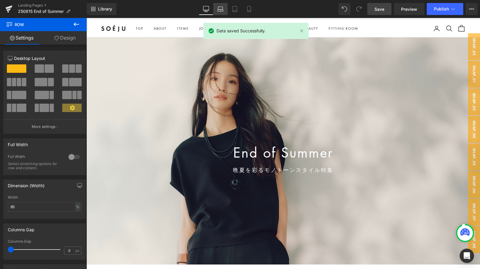
click at [220, 4] on link "Laptop" at bounding box center [220, 9] width 14 height 12
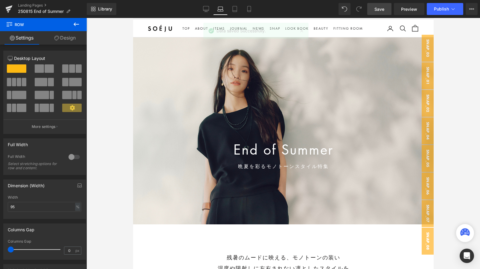
scroll to position [0, 0]
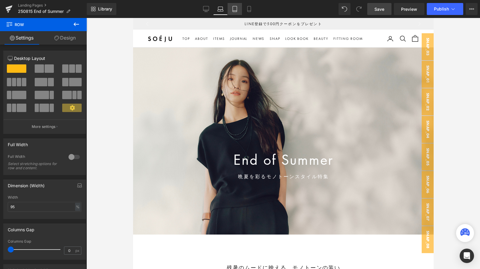
click at [233, 5] on link "Tablet" at bounding box center [235, 9] width 14 height 12
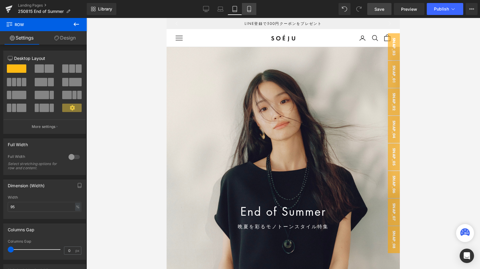
click at [245, 6] on link "Mobile" at bounding box center [249, 9] width 14 height 12
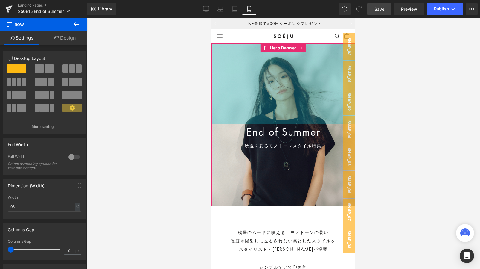
click at [245, 61] on div "270px" at bounding box center [283, 83] width 144 height 81
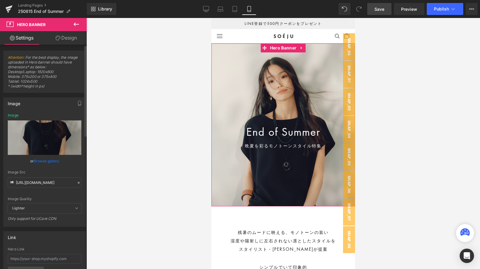
click at [77, 182] on icon at bounding box center [79, 182] width 4 height 4
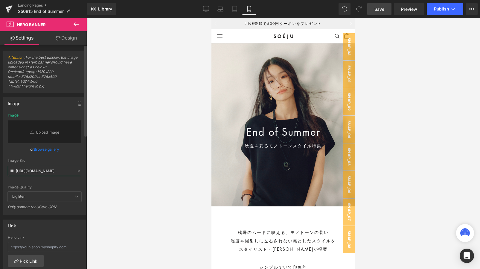
click at [62, 172] on input "[URL][DOMAIN_NAME]" at bounding box center [45, 170] width 74 height 10
paste input "[URL][DOMAIN_NAME]"
type input "[URL][DOMAIN_NAME]"
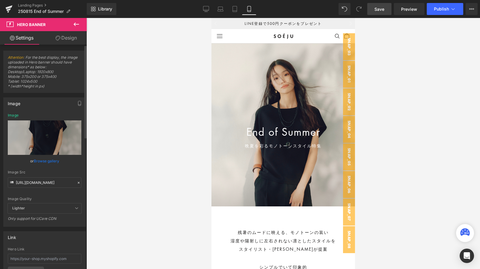
scroll to position [0, 0]
click at [71, 158] on div "[URL][DOMAIN_NAME] Image Replace Image Upload image or Browse gallery Image Src…" at bounding box center [45, 169] width 82 height 113
click at [77, 103] on icon "button" at bounding box center [79, 103] width 5 height 5
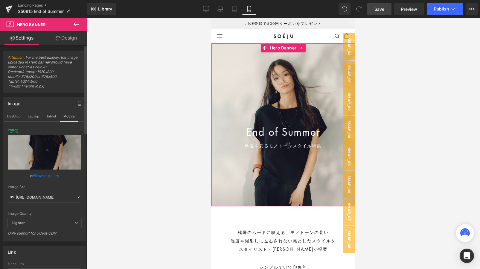
click at [77, 197] on icon at bounding box center [79, 197] width 4 height 4
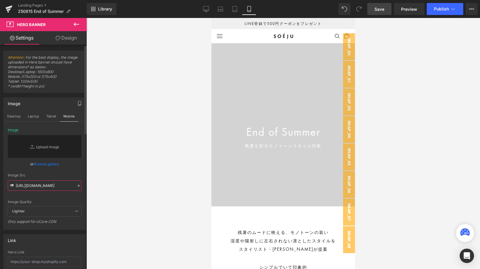
click at [54, 188] on input "[URL][DOMAIN_NAME]" at bounding box center [45, 185] width 74 height 10
paste input "[URL][DOMAIN_NAME]"
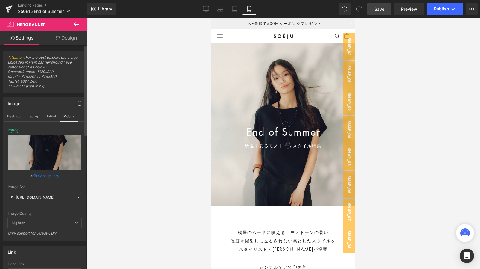
type input "[URL][DOMAIN_NAME]"
click at [67, 179] on div "Image Quality Lighter Lightest Lighter Lighter Lightest Only support for UCare …" at bounding box center [45, 173] width 74 height 90
click at [235, 8] on icon at bounding box center [235, 9] width 6 height 6
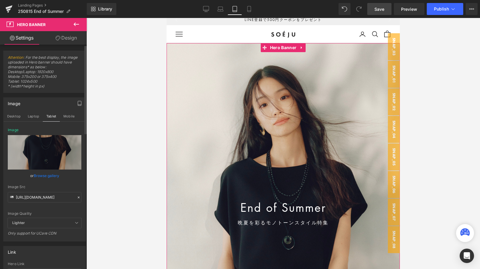
click at [77, 196] on icon at bounding box center [79, 197] width 4 height 4
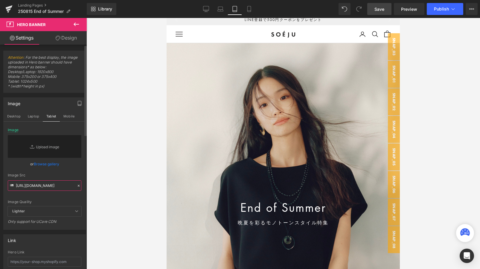
click at [56, 190] on input "[URL][DOMAIN_NAME]" at bounding box center [45, 185] width 74 height 10
paste input "[URL][DOMAIN_NAME]"
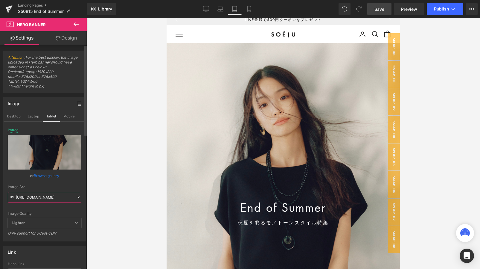
type input "[URL][DOMAIN_NAME]"
click at [67, 177] on div "or Browse gallery" at bounding box center [45, 175] width 74 height 6
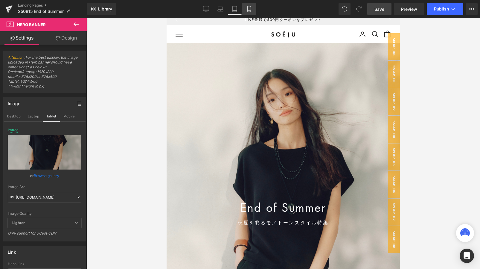
click at [248, 9] on icon at bounding box center [249, 9] width 6 height 6
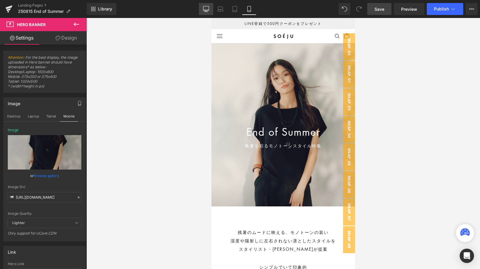
click at [209, 9] on link "Desktop" at bounding box center [206, 9] width 14 height 12
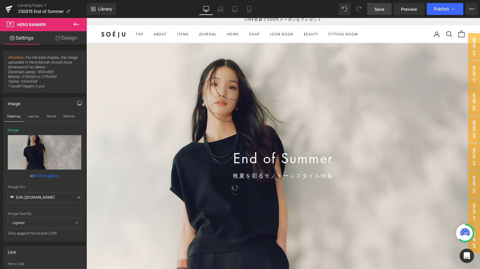
drag, startPoint x: 385, startPoint y: 4, endPoint x: 132, endPoint y: 123, distance: 279.1
click at [385, 4] on link "Save" at bounding box center [379, 9] width 24 height 12
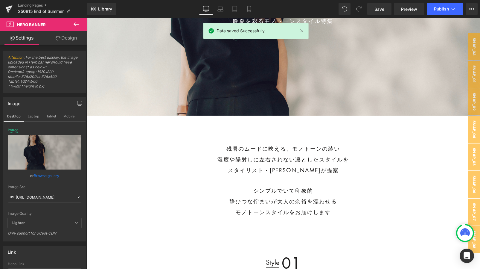
scroll to position [0, 0]
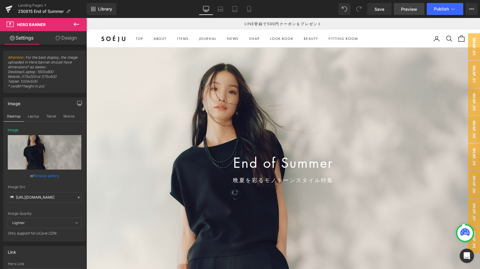
click at [413, 13] on link "Preview" at bounding box center [409, 9] width 30 height 12
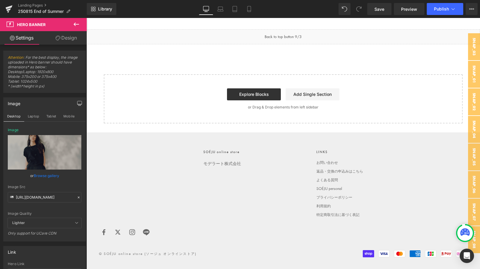
scroll to position [4312, 0]
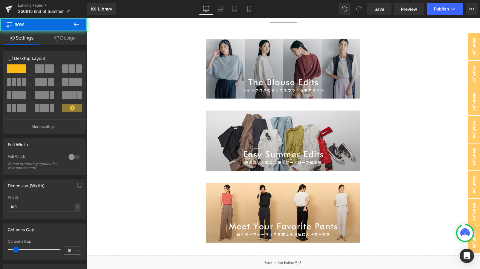
click at [142, 118] on div "Other Contents Heading Image Row Image Row Image Row" at bounding box center [282, 120] width 393 height 249
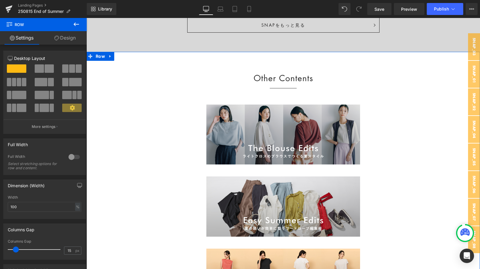
click at [60, 42] on link "Design" at bounding box center [64, 37] width 43 height 13
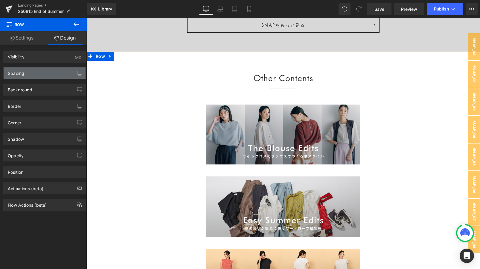
click at [28, 78] on div "Spacing" at bounding box center [45, 72] width 82 height 11
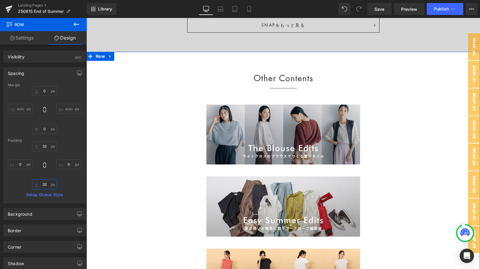
click at [46, 185] on input "32" at bounding box center [44, 184] width 25 height 10
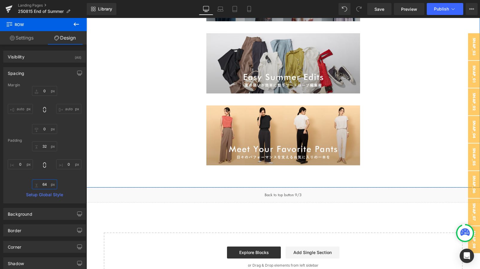
scroll to position [4421, 0]
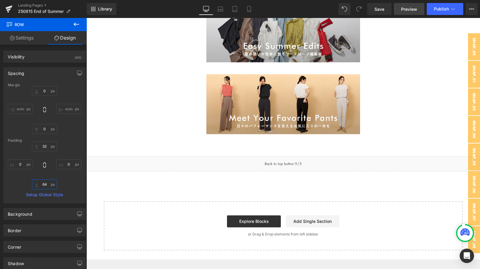
type input "64"
click at [394, 4] on link "Preview" at bounding box center [409, 9] width 30 height 12
click at [380, 13] on link "Save" at bounding box center [379, 9] width 24 height 12
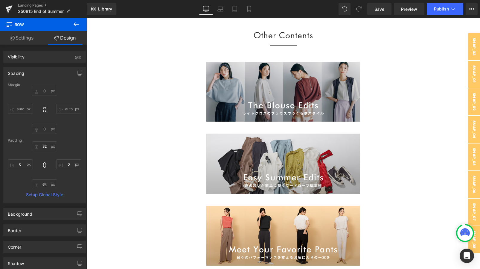
scroll to position [4144, 0]
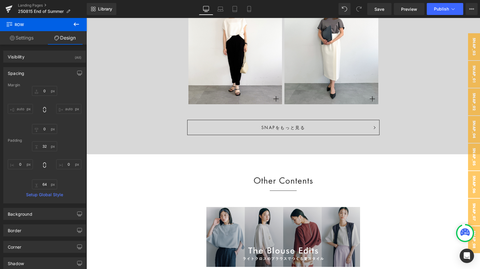
click at [227, 98] on div at bounding box center [233, 100] width 91 height 10
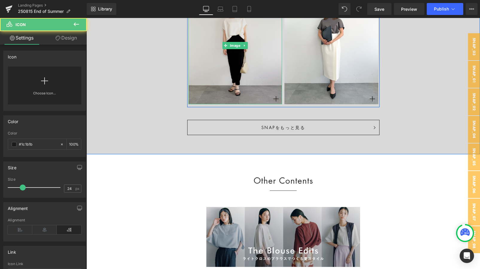
click at [243, 60] on img at bounding box center [235, 45] width 94 height 117
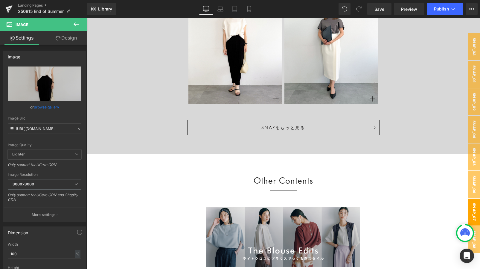
click at [423, 204] on span "snap_07" at bounding box center [474, 211] width 12 height 27
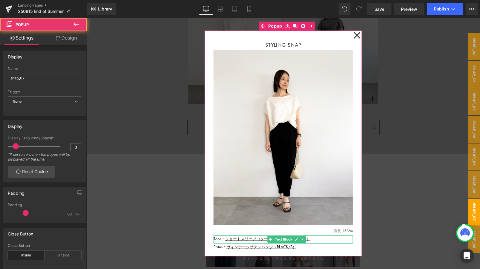
click at [315, 238] on p "Tops： ショートスリーブコクーンブラウス （WHITE_L）" at bounding box center [282, 238] width 139 height 6
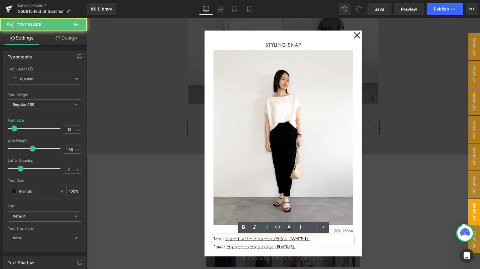
click at [315, 238] on p "Tops： ショートスリーブコクーンブラウス （WHITE_L）" at bounding box center [282, 238] width 139 height 6
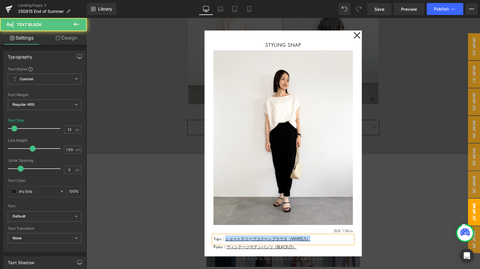
drag, startPoint x: 315, startPoint y: 238, endPoint x: 224, endPoint y: 238, distance: 90.9
click at [224, 238] on p "Tops： ショートスリーブコクーンブラウス （WHITE/L）" at bounding box center [282, 238] width 139 height 6
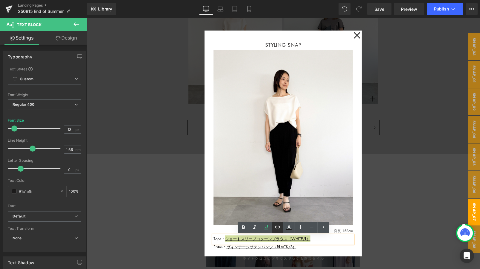
click at [275, 225] on icon at bounding box center [277, 226] width 7 height 7
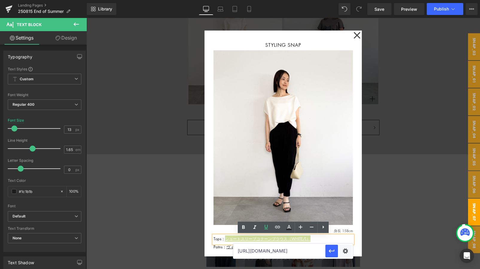
click at [250, 238] on input "[URL][DOMAIN_NAME]" at bounding box center [279, 250] width 92 height 15
paste input "[URL][DOMAIN_NAME]"
click at [270, 238] on input "[URL][DOMAIN_NAME]" at bounding box center [279, 250] width 92 height 15
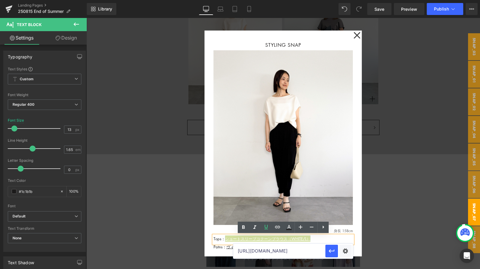
type input "[URL][DOMAIN_NAME]"
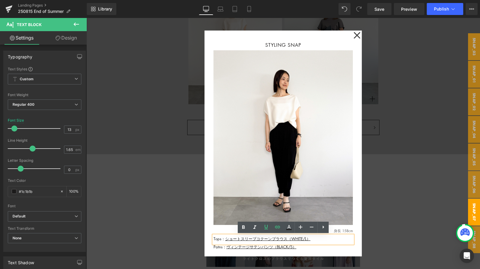
click at [401, 118] on div at bounding box center [282, 143] width 393 height 251
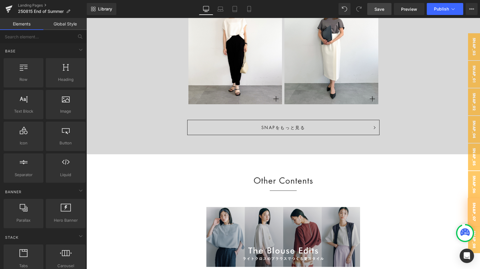
drag, startPoint x: 388, startPoint y: 12, endPoint x: 55, endPoint y: 25, distance: 333.0
click at [388, 12] on link "Save" at bounding box center [379, 9] width 24 height 12
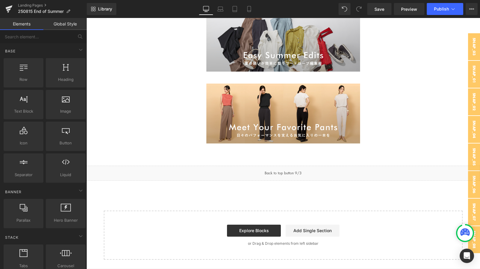
scroll to position [4547, 0]
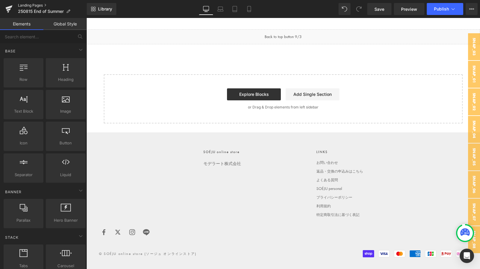
click at [43, 3] on link "Landing Pages" at bounding box center [52, 5] width 69 height 5
